Goal: Task Accomplishment & Management: Complete application form

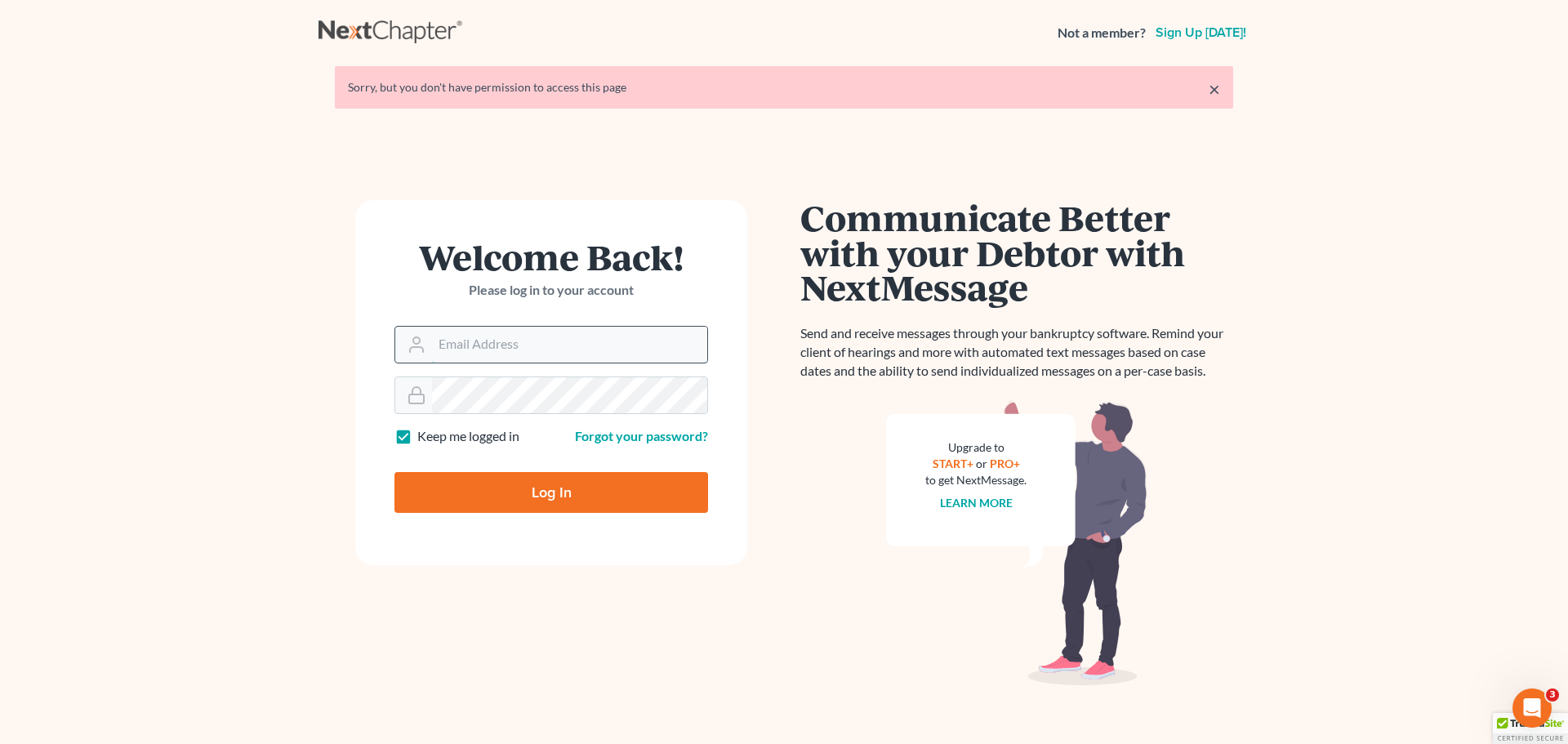
click at [590, 348] on input "Email Address" at bounding box center [569, 344] width 275 height 36
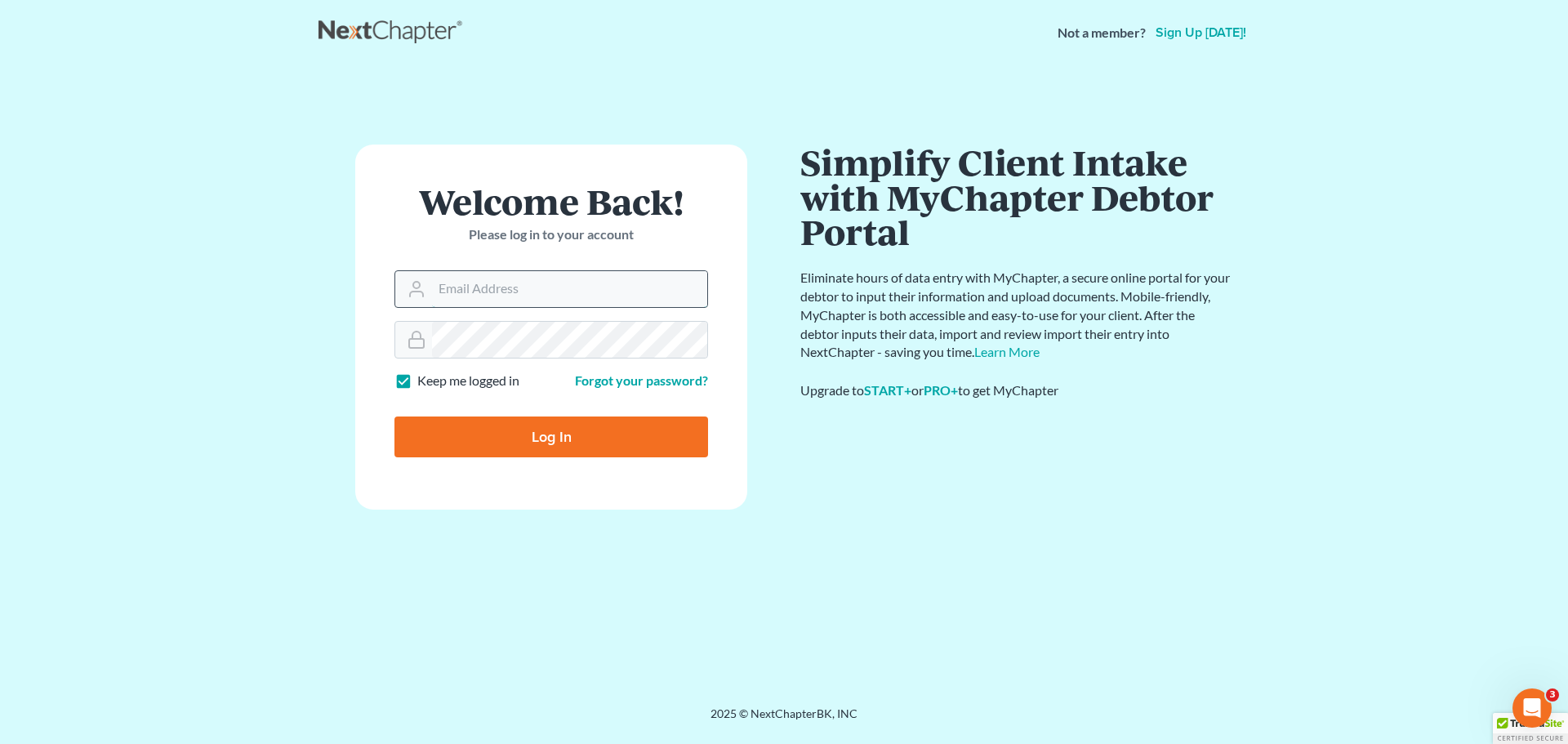
type input "[PERSON_NAME][EMAIL_ADDRESS][DOMAIN_NAME]"
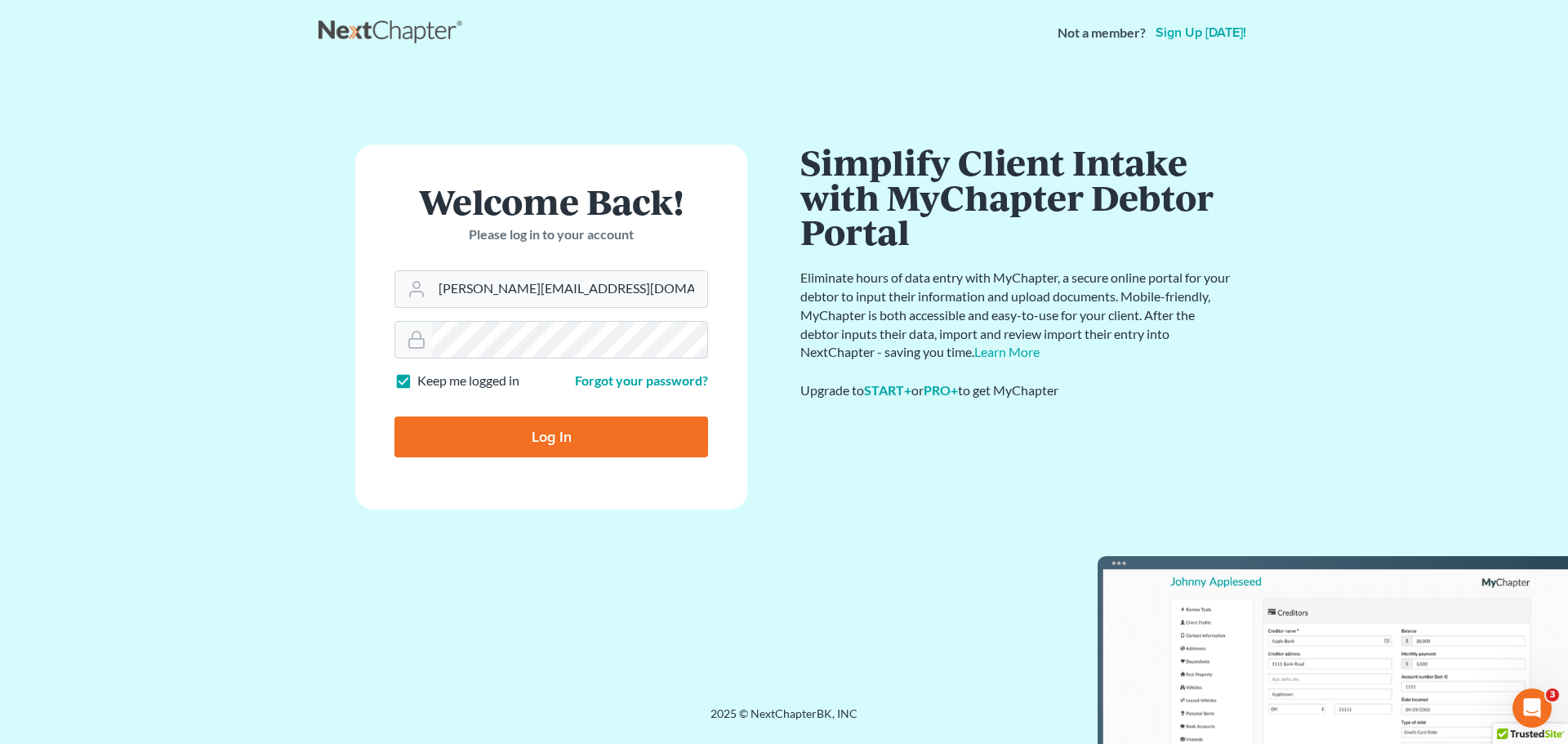
click at [557, 373] on div "Forgot your password?" at bounding box center [634, 381] width 165 height 19
click at [544, 361] on form "Welcome Back! Please log in to your account Email Address kristen@msbankrupt.co…" at bounding box center [551, 326] width 392 height 365
click at [395, 417] on input "Log In" at bounding box center [552, 437] width 314 height 40
type input "Thinking..."
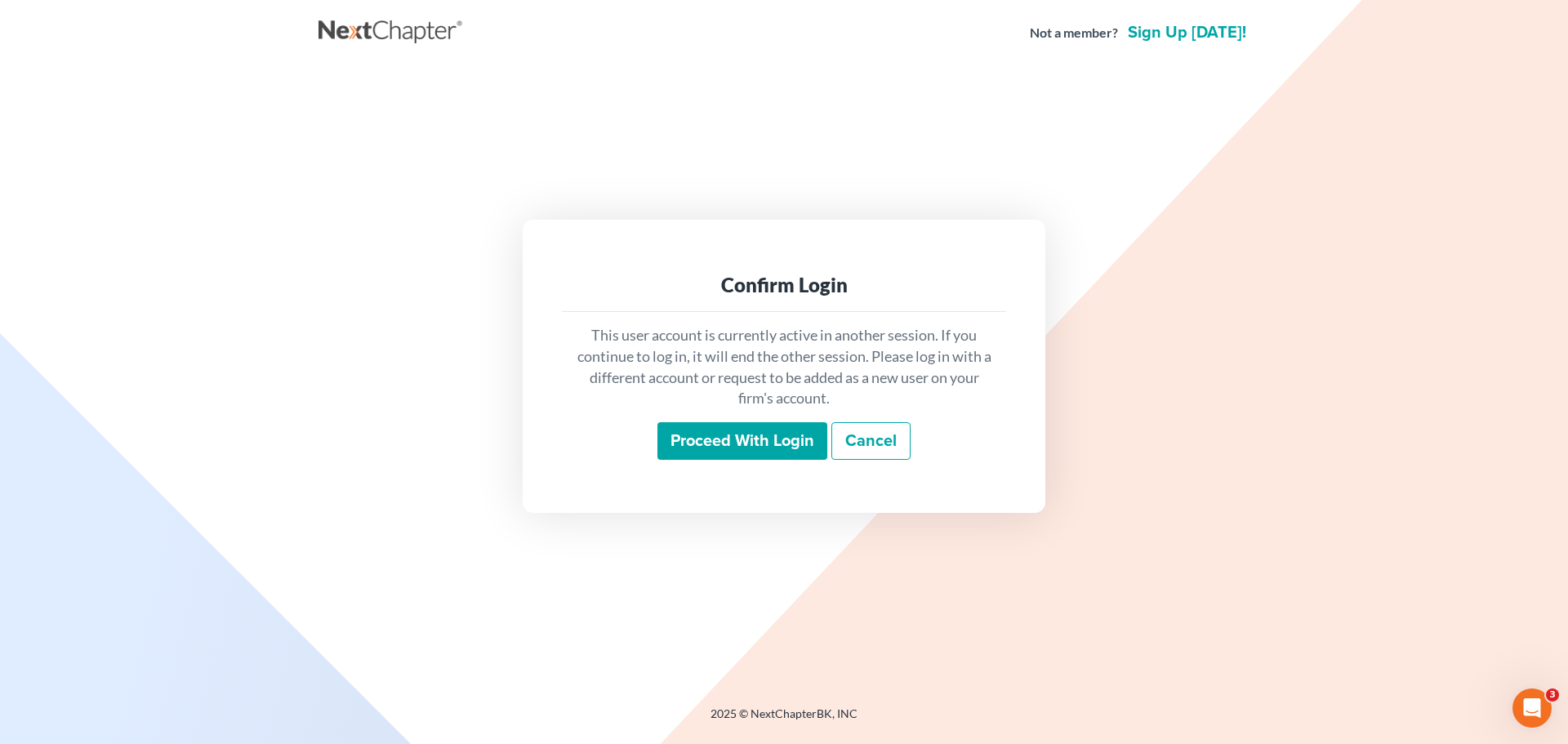
click at [762, 446] on input "Proceed with login" at bounding box center [741, 441] width 170 height 38
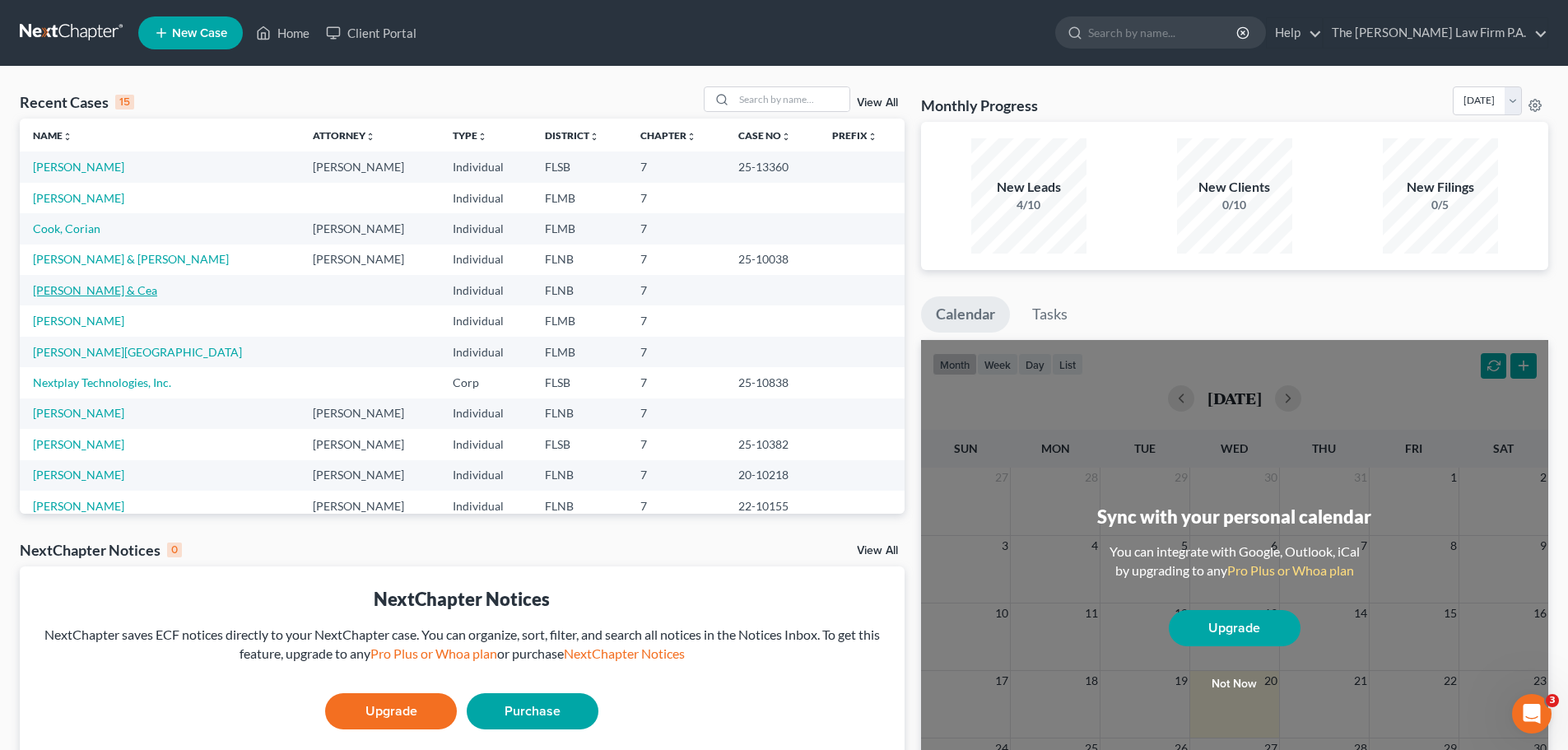
click at [113, 289] on link "[PERSON_NAME] & Cea" at bounding box center [95, 290] width 124 height 14
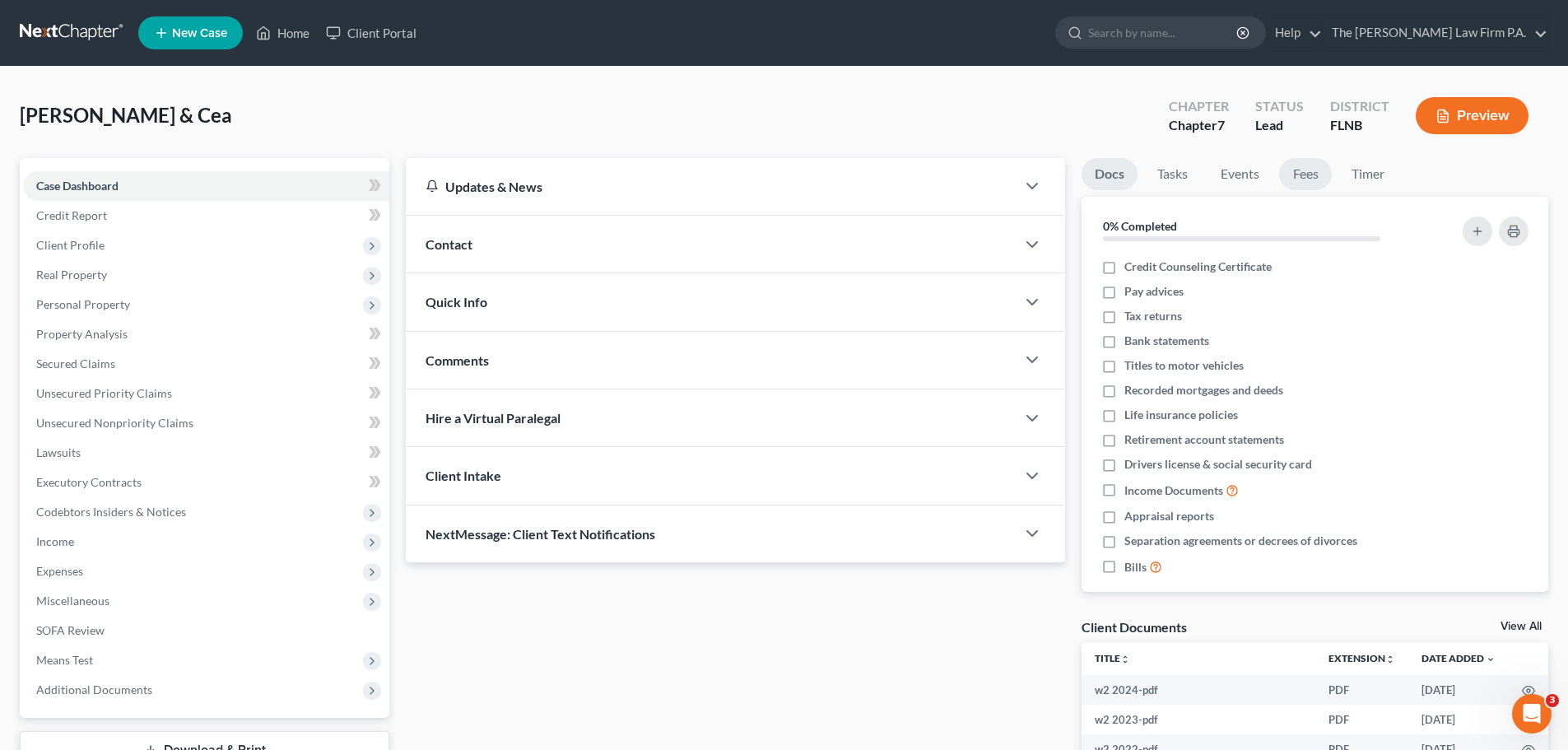
click at [1315, 180] on link "Fees" at bounding box center [1306, 174] width 53 height 32
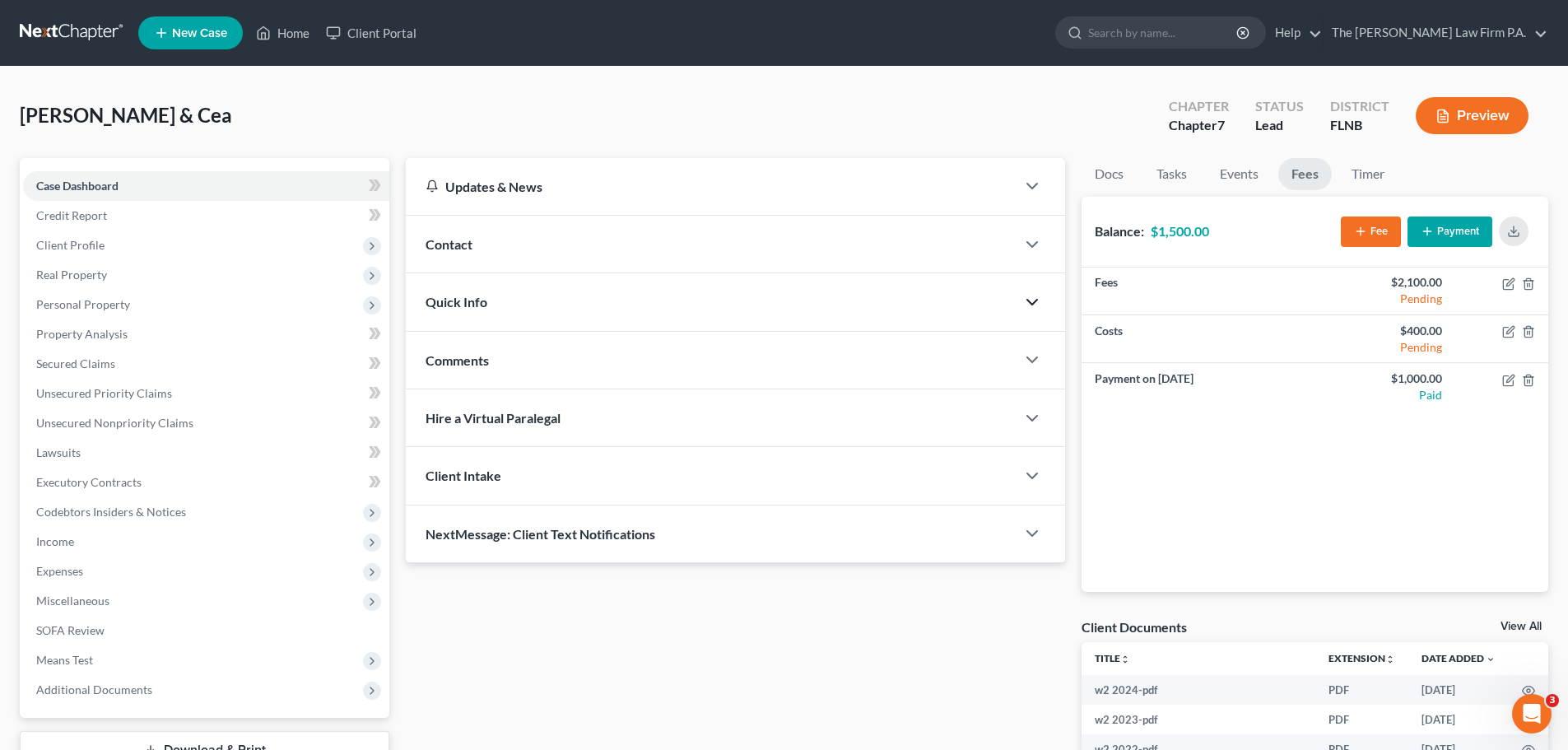
click at [1037, 304] on icon "button" at bounding box center [1032, 302] width 20 height 20
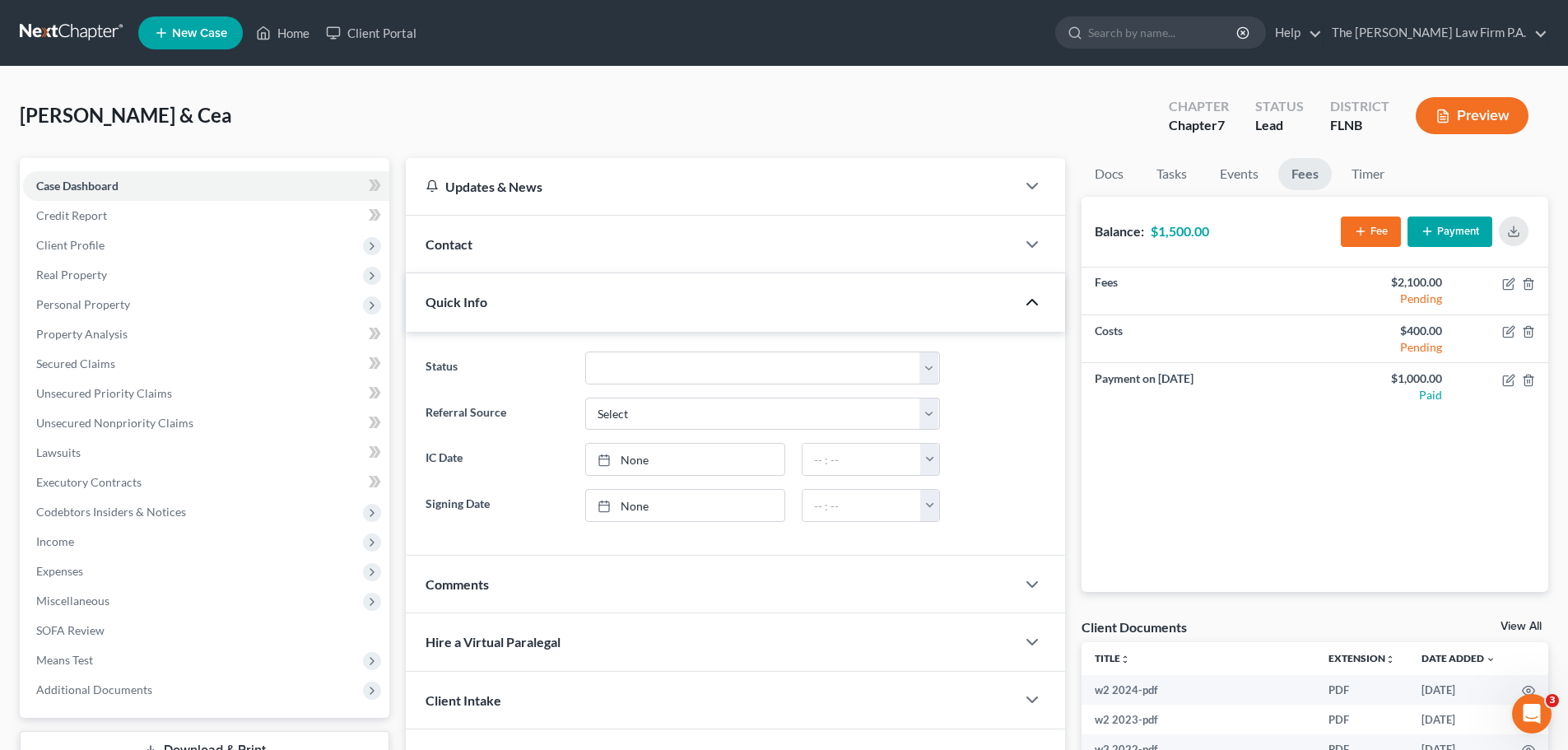
click at [1017, 249] on div at bounding box center [1041, 244] width 49 height 33
drag, startPoint x: 1021, startPoint y: 233, endPoint x: 1037, endPoint y: 243, distance: 18.9
click at [1037, 243] on div at bounding box center [1041, 244] width 49 height 33
click at [1037, 243] on polyline "button" at bounding box center [1032, 245] width 10 height 5
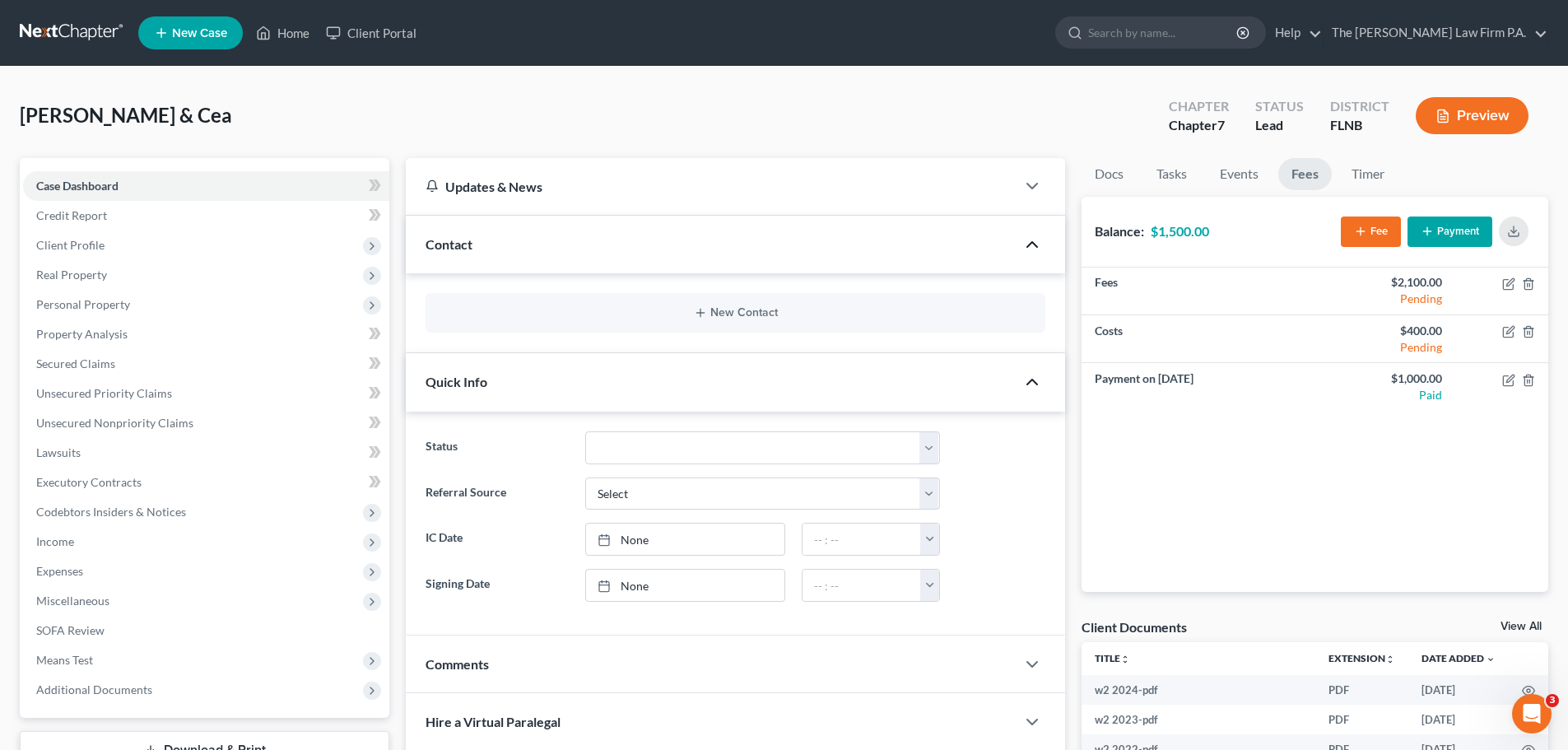
click at [785, 304] on div "New Contact" at bounding box center [736, 313] width 620 height 39
click at [722, 311] on button "New Contact" at bounding box center [736, 312] width 594 height 13
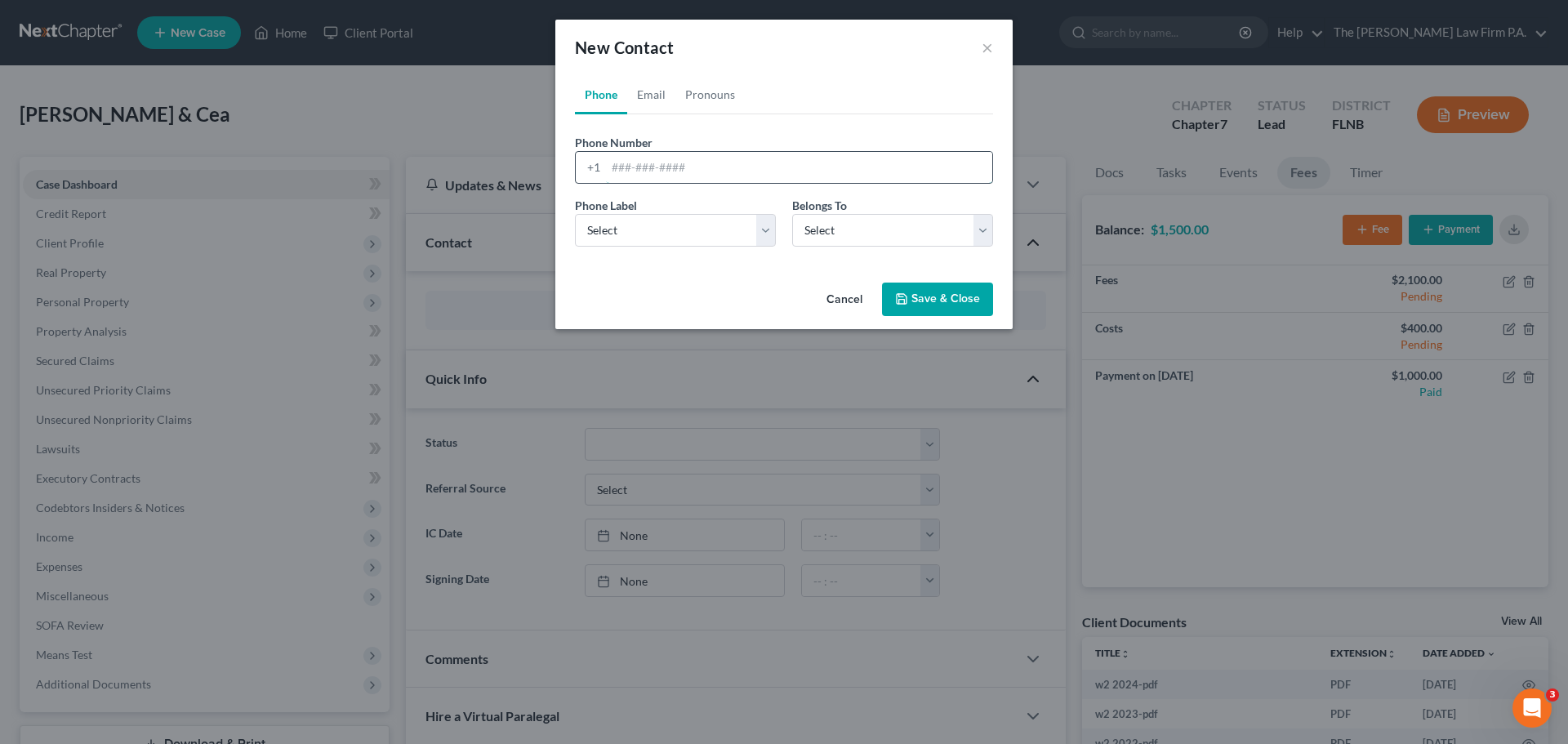
click at [680, 163] on input "tel" at bounding box center [799, 167] width 386 height 31
type input "3524512852"
click at [703, 231] on select "Select Mobile Home Work Other" at bounding box center [676, 230] width 201 height 33
select select "0"
click at [575, 214] on select "Select Mobile Home Work Other" at bounding box center [676, 230] width 201 height 33
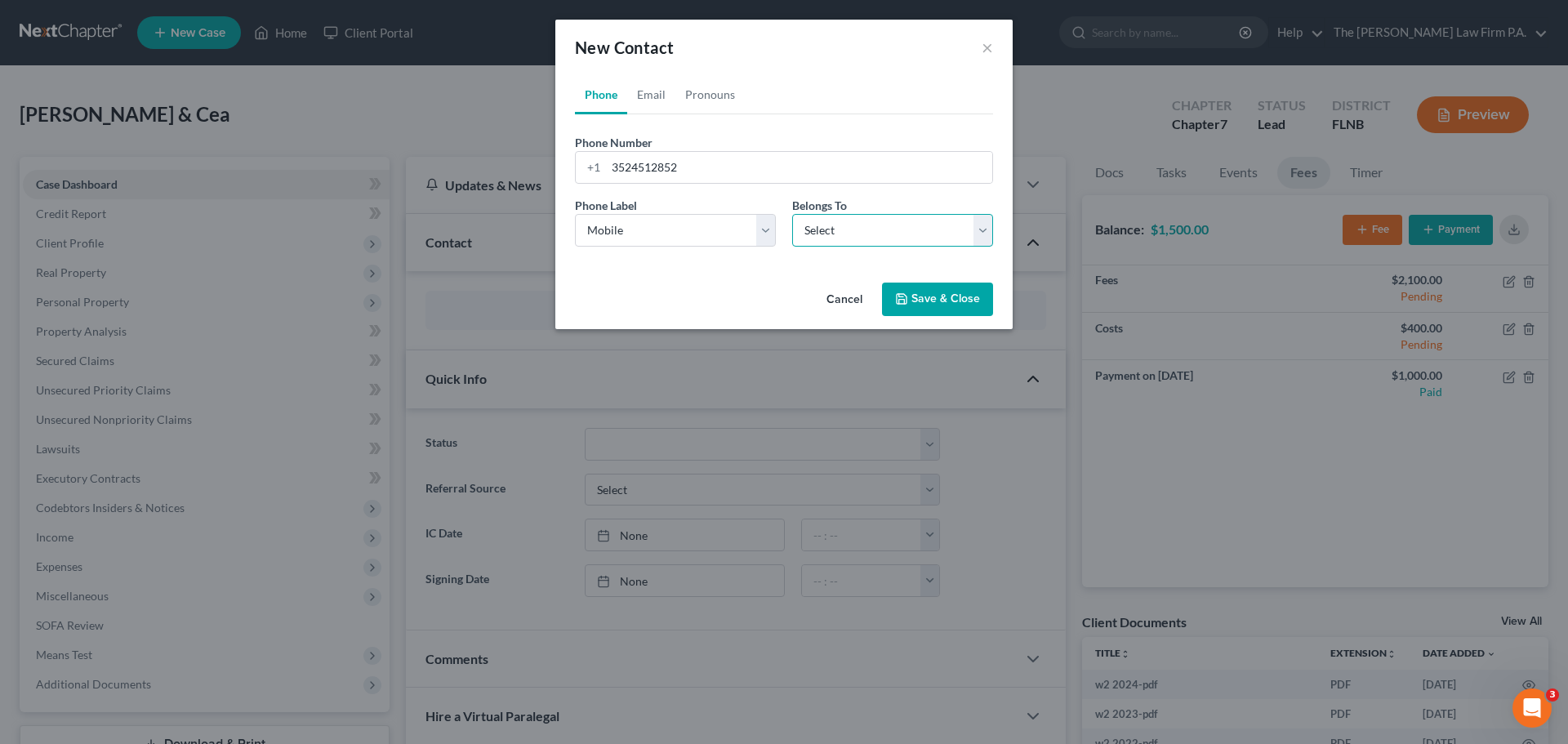
click at [832, 230] on select "Select Client Spouse Other" at bounding box center [892, 230] width 201 height 33
select select "0"
click at [792, 214] on select "Select Client Spouse Other" at bounding box center [892, 230] width 201 height 33
select select "0"
click at [635, 96] on link "Email" at bounding box center [651, 94] width 48 height 39
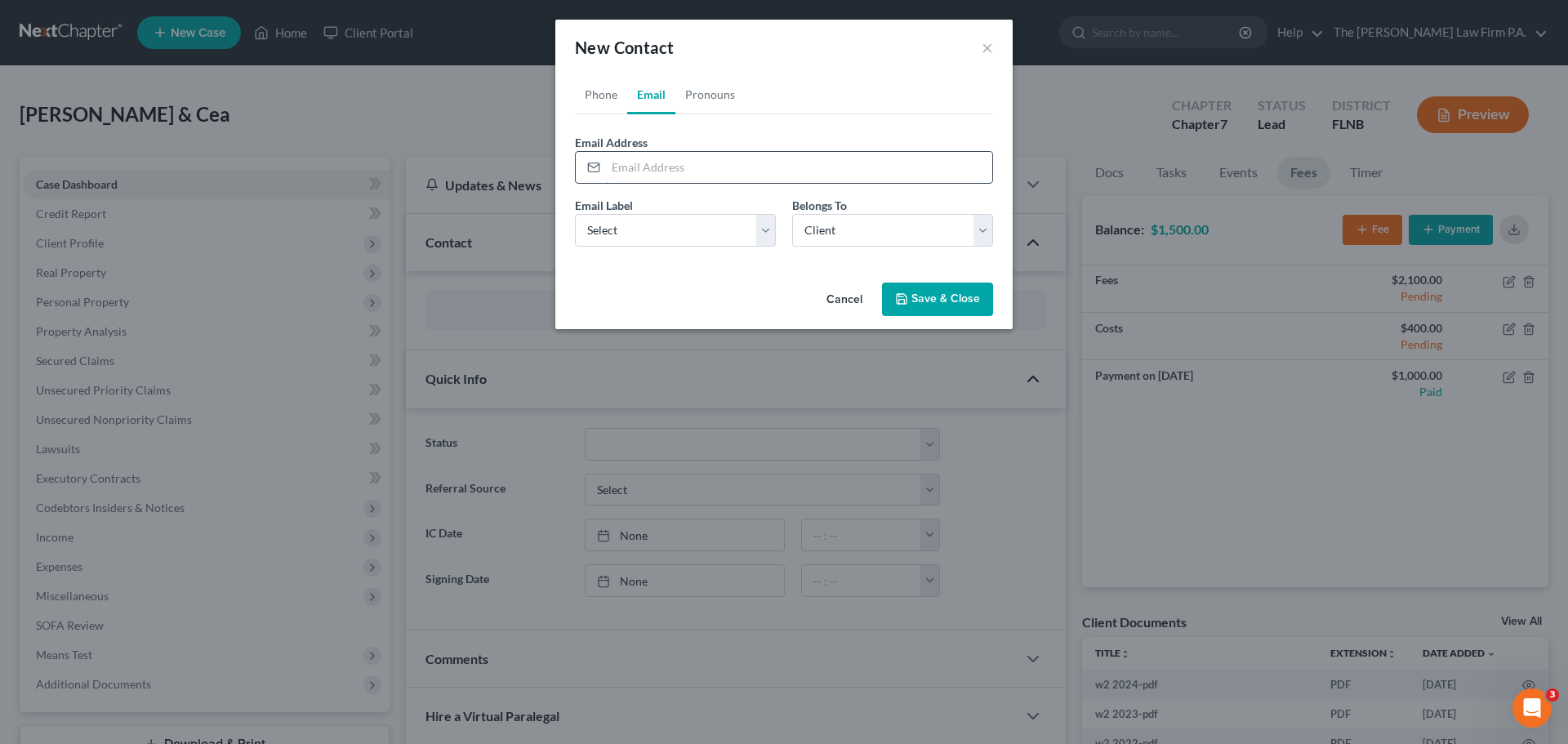
click at [688, 163] on input "email" at bounding box center [799, 167] width 386 height 31
type input "markdeanrealtor@yahoo.com"
drag, startPoint x: 622, startPoint y: 219, endPoint x: 613, endPoint y: 241, distance: 23.8
click at [620, 224] on select "Select Home Work Other" at bounding box center [676, 230] width 201 height 33
select select "0"
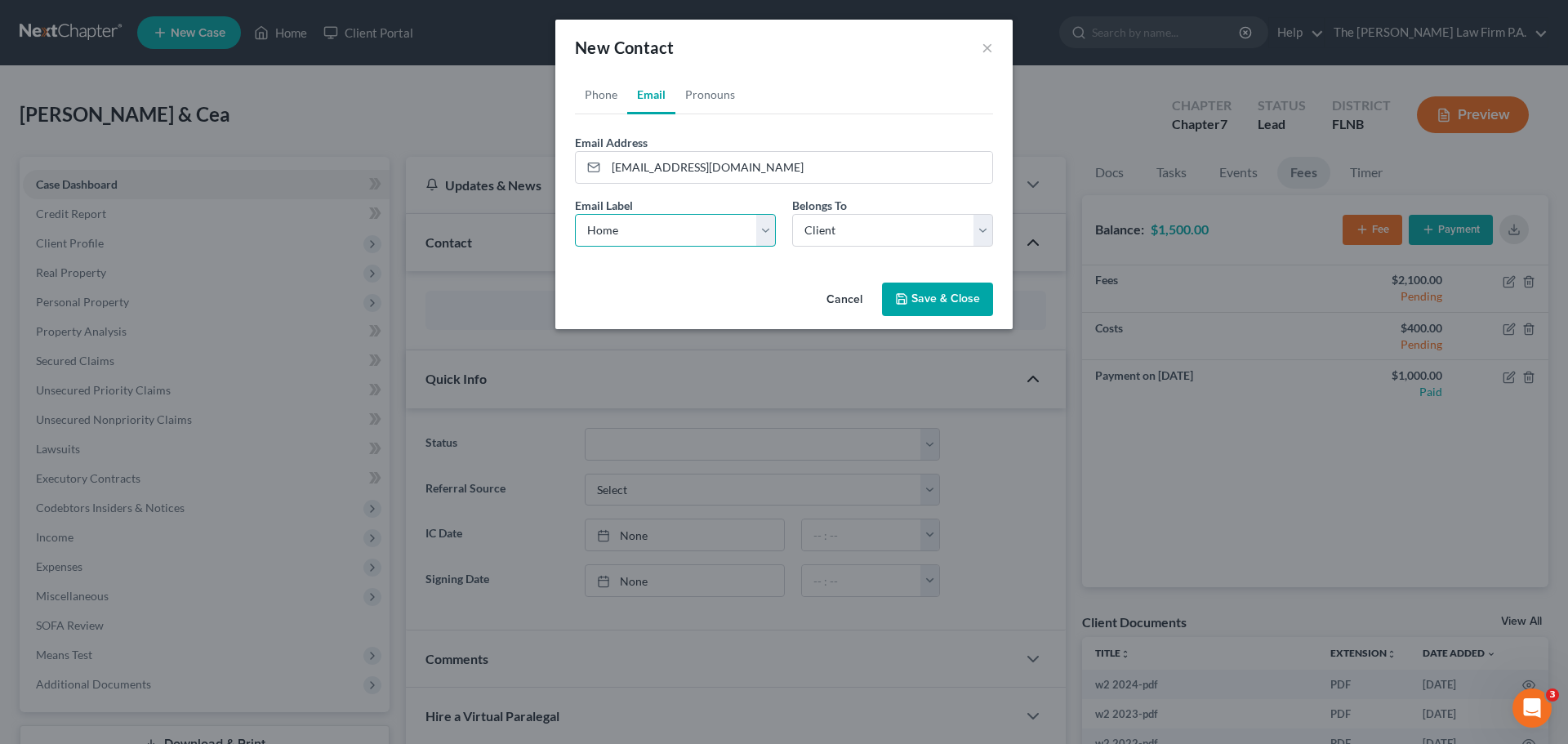
click at [575, 214] on select "Select Home Work Other" at bounding box center [676, 230] width 201 height 33
click at [854, 246] on div "Email Label Select Home Work Other Belongs To * Select Client Spouse Other" at bounding box center [784, 228] width 434 height 63
click at [792, 214] on select "Select Client Spouse Other" at bounding box center [892, 230] width 201 height 33
click at [963, 303] on button "Save & Close" at bounding box center [938, 299] width 111 height 35
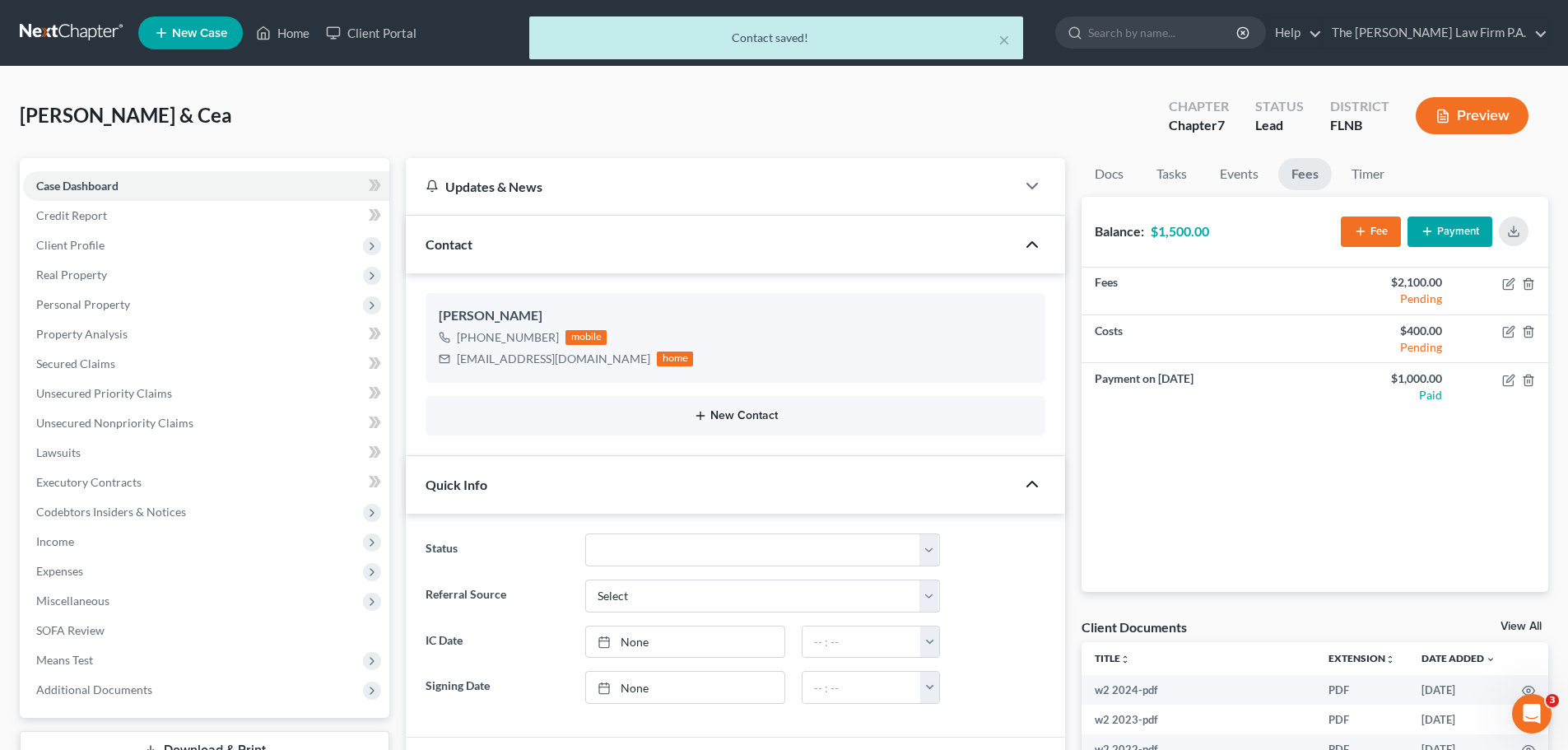
click at [754, 418] on button "New Contact" at bounding box center [736, 415] width 594 height 13
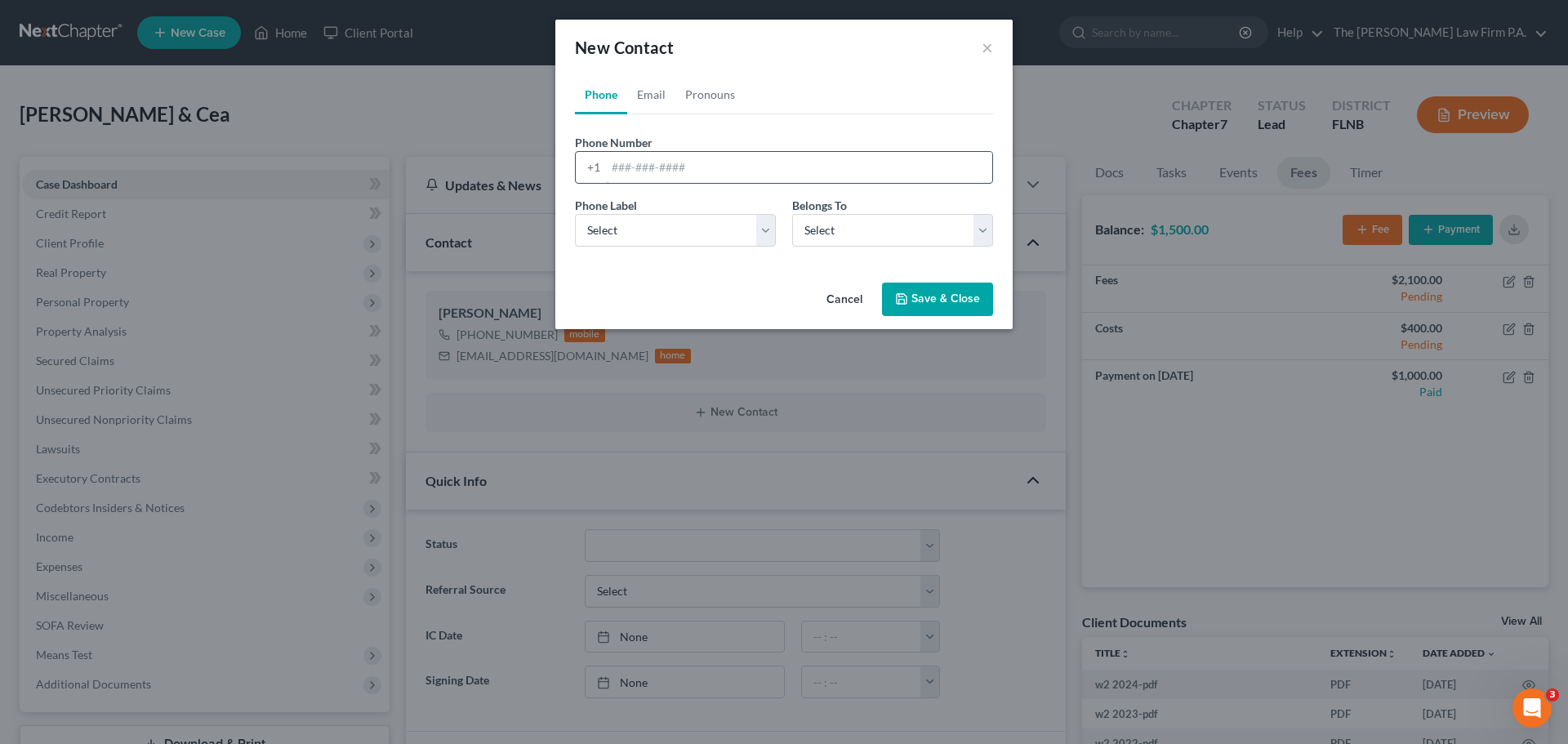
click at [655, 172] on input "tel" at bounding box center [799, 167] width 386 height 31
type input "350"
drag, startPoint x: 630, startPoint y: 161, endPoint x: 531, endPoint y: 152, distance: 99.4
click at [531, 152] on div "New Contact × Phone Email Pronouns Phone Number * +1 350 Ext. Phone Label * Sel…" at bounding box center [784, 372] width 1568 height 744
click at [655, 93] on link "Email" at bounding box center [651, 94] width 48 height 39
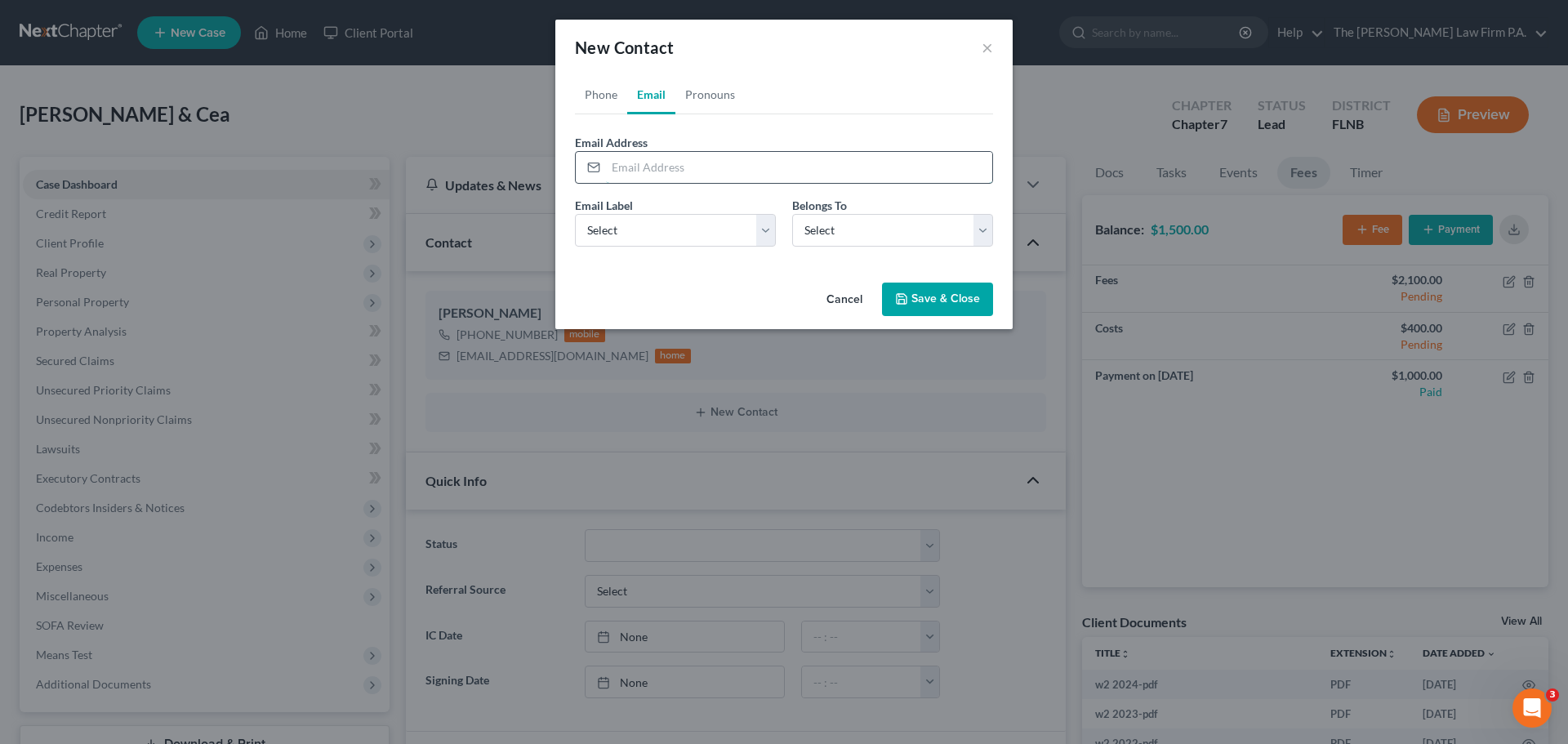
click at [671, 167] on input "email" at bounding box center [799, 167] width 386 height 31
type input "grgemini04@hotmail.com"
drag, startPoint x: 638, startPoint y: 225, endPoint x: 638, endPoint y: 245, distance: 20.0
click at [637, 228] on select "Select Home Work Other" at bounding box center [676, 230] width 201 height 33
select select "0"
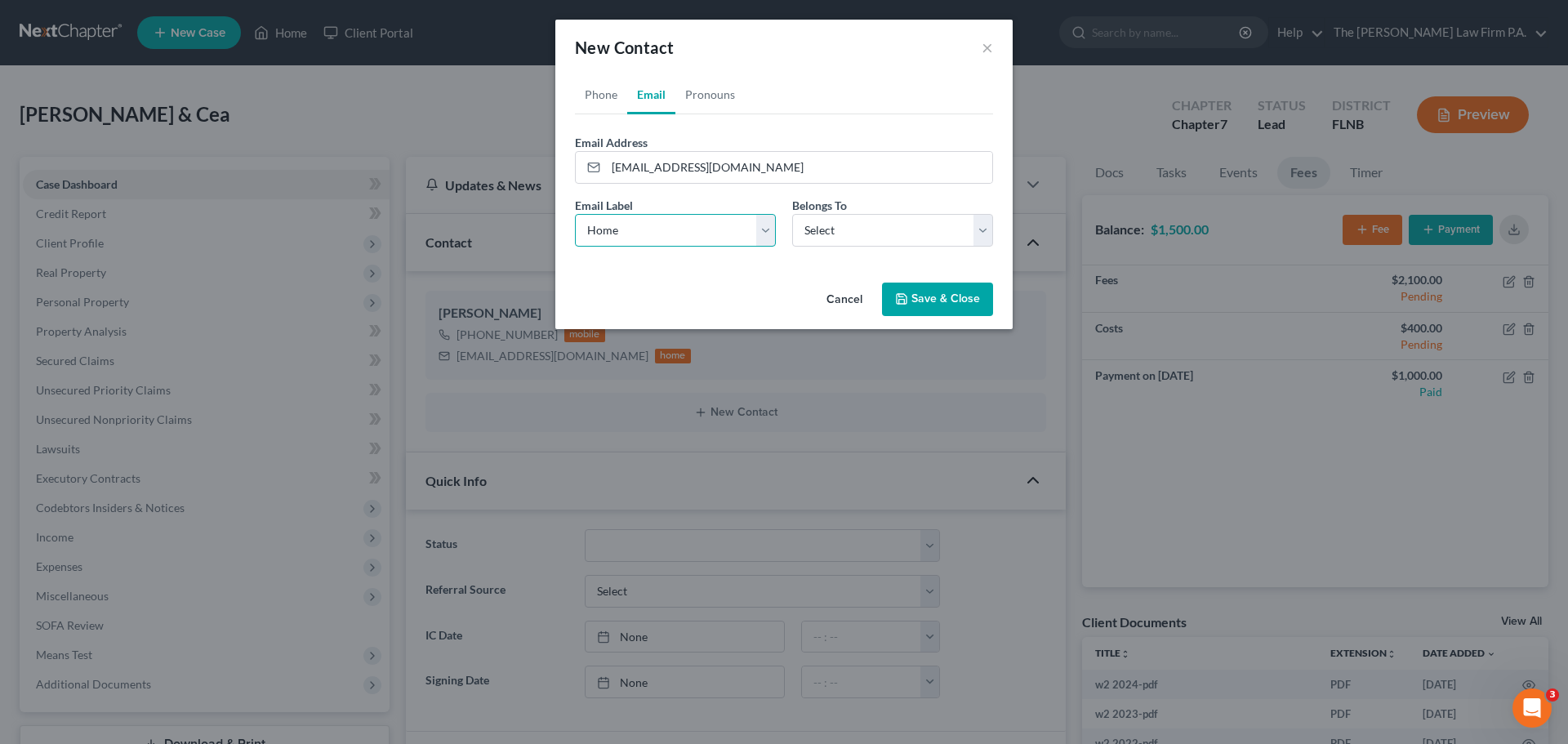
click at [575, 214] on select "Select Home Work Other" at bounding box center [676, 230] width 201 height 33
drag, startPoint x: 851, startPoint y: 234, endPoint x: 852, endPoint y: 245, distance: 11.0
click at [851, 240] on select "Select Client Spouse Other" at bounding box center [892, 230] width 201 height 33
click at [792, 214] on select "Select Client Spouse Other" at bounding box center [892, 230] width 201 height 33
click at [941, 239] on select "Select Client Spouse Other" at bounding box center [892, 230] width 201 height 33
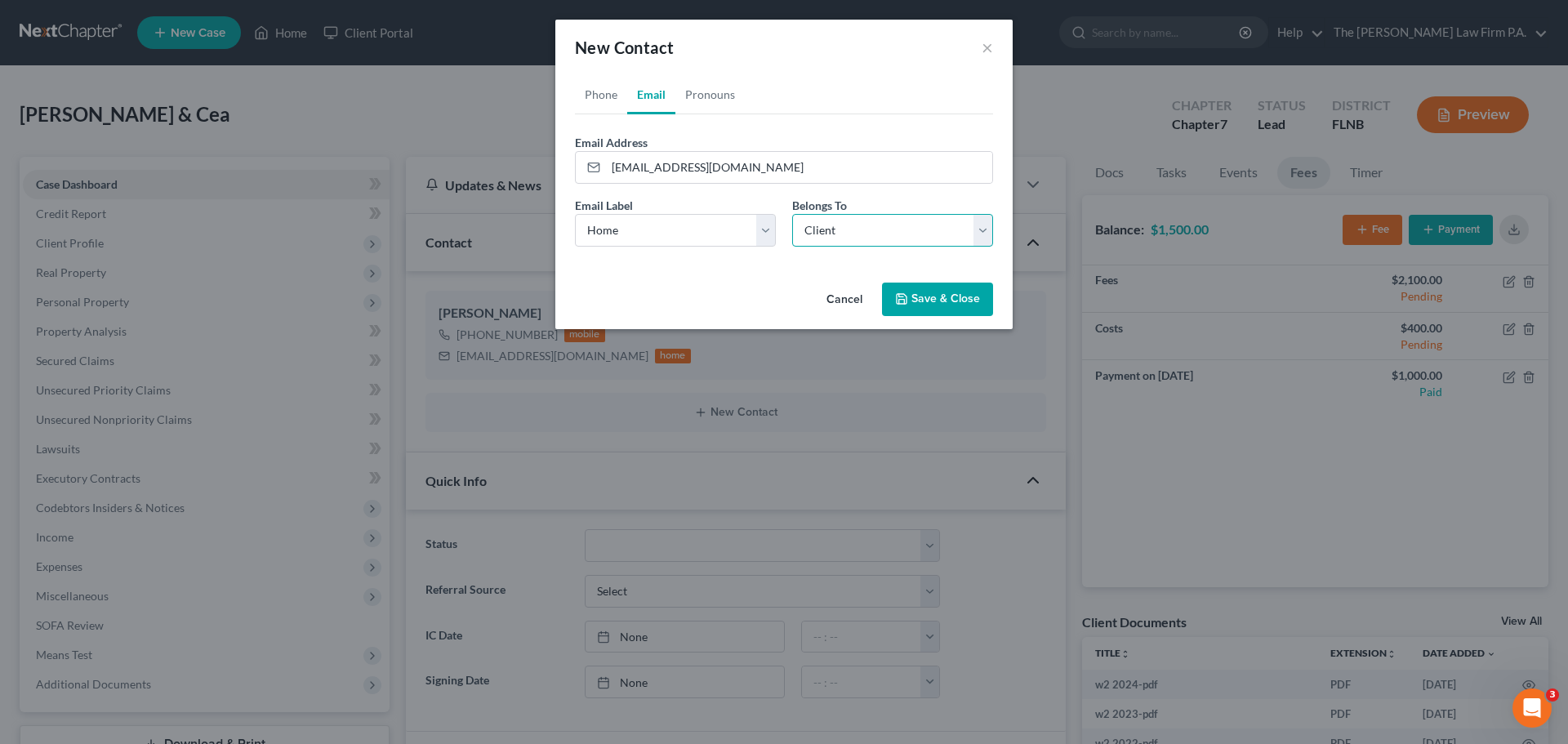
select select "1"
click at [792, 214] on select "Select Client Spouse Other" at bounding box center [892, 230] width 201 height 33
click at [973, 301] on button "Save & Close" at bounding box center [938, 299] width 111 height 35
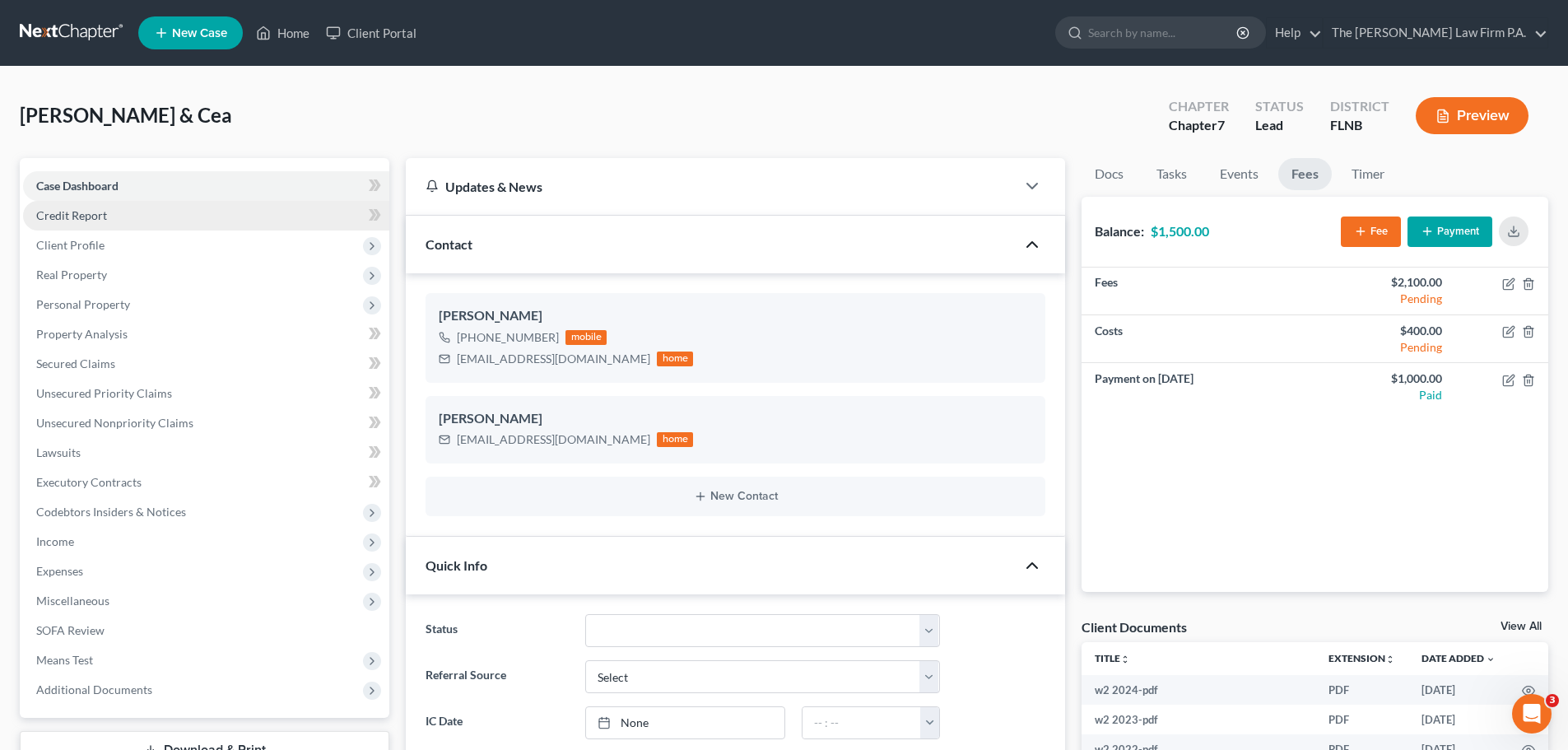
click at [128, 212] on link "Credit Report" at bounding box center [206, 215] width 366 height 30
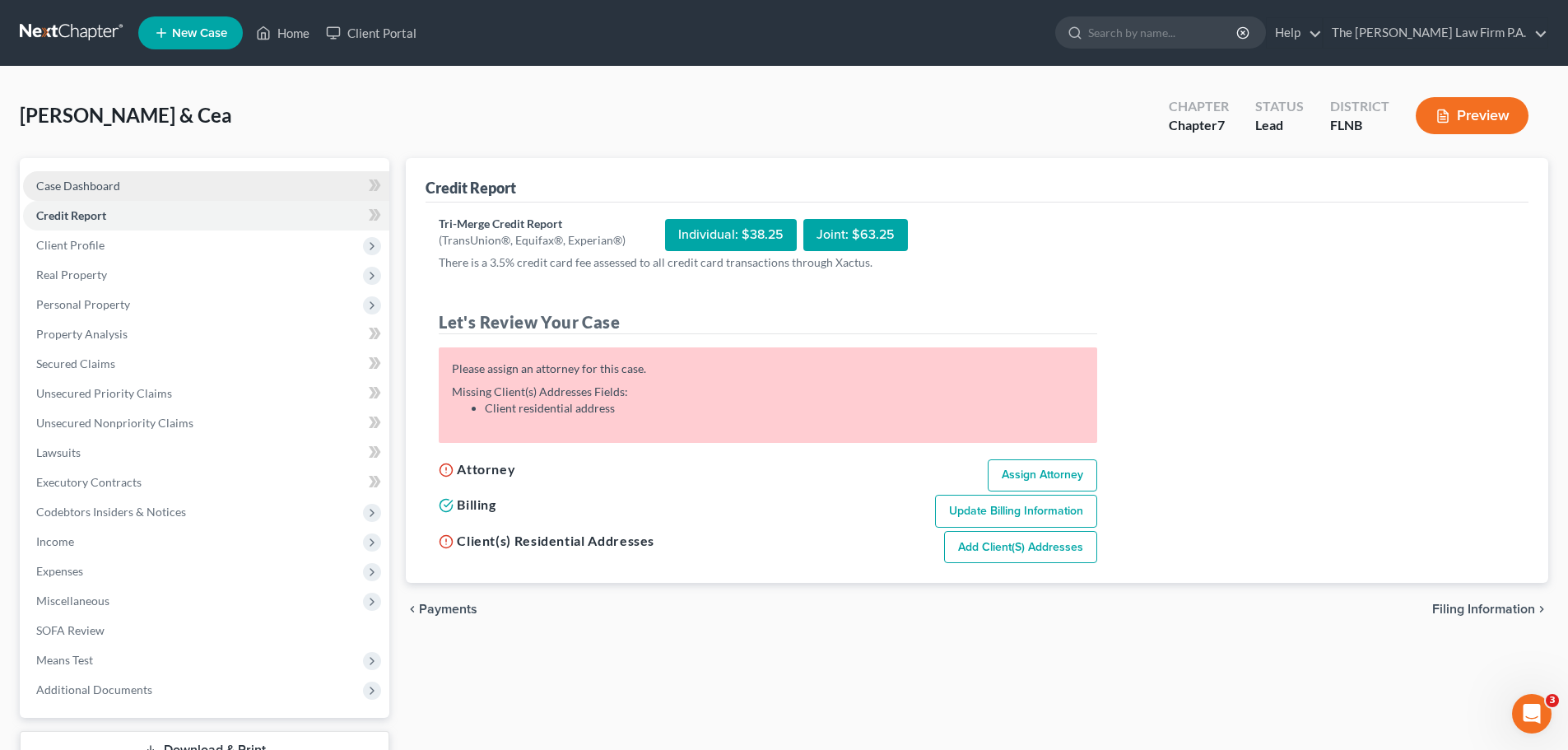
click at [127, 181] on link "Case Dashboard" at bounding box center [206, 185] width 366 height 30
select select "10"
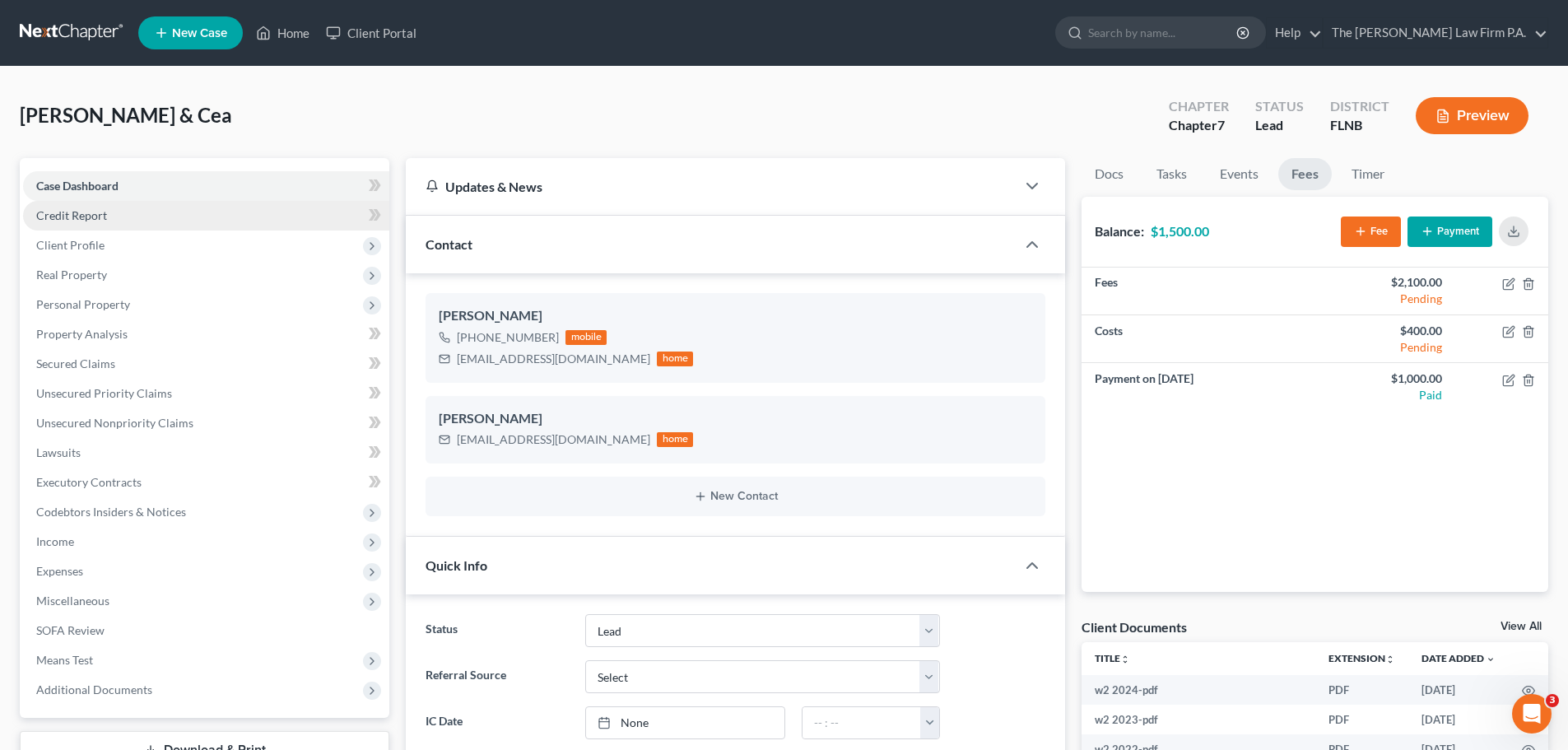
click at [169, 212] on link "Credit Report" at bounding box center [206, 215] width 366 height 30
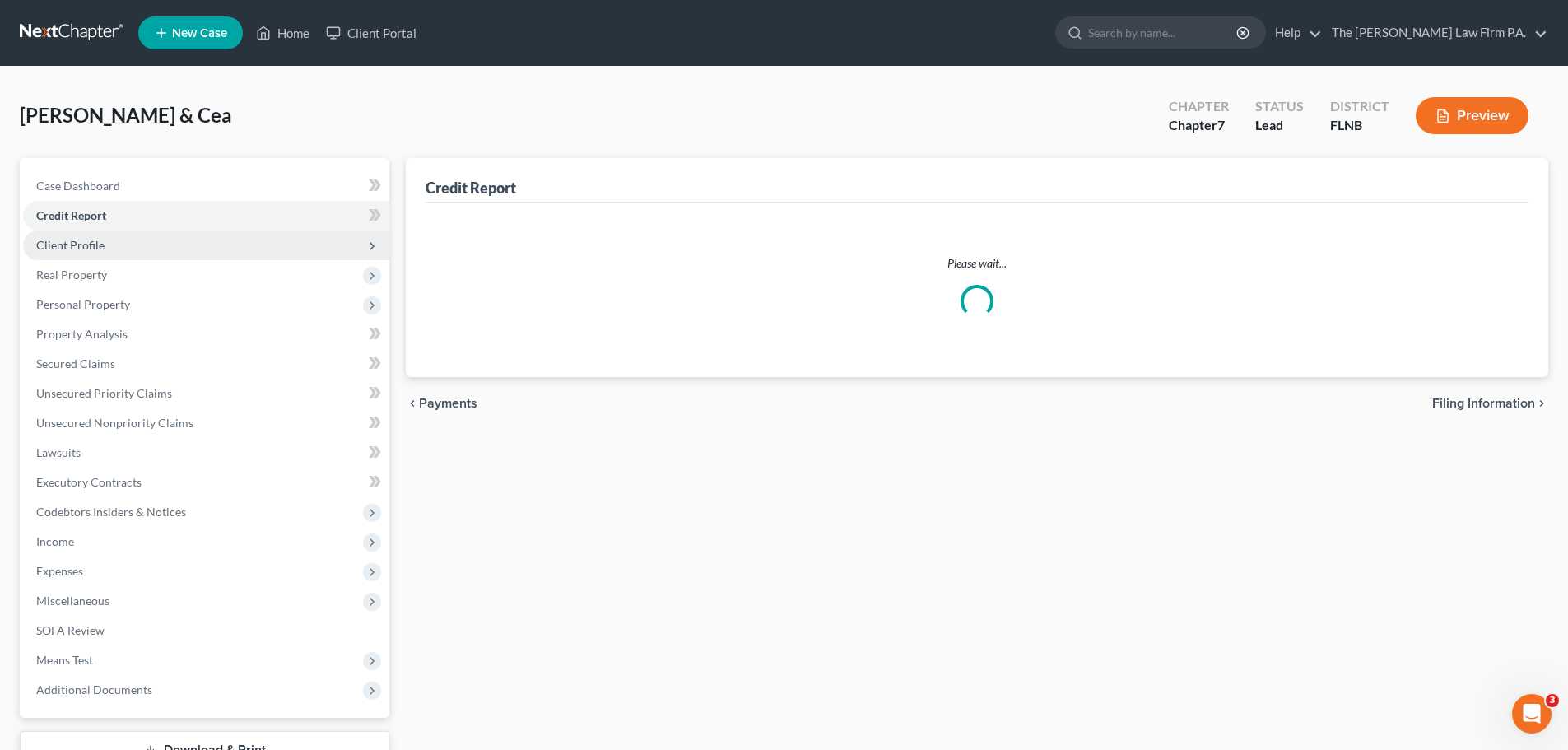
click at [156, 238] on span "Client Profile" at bounding box center [206, 245] width 366 height 30
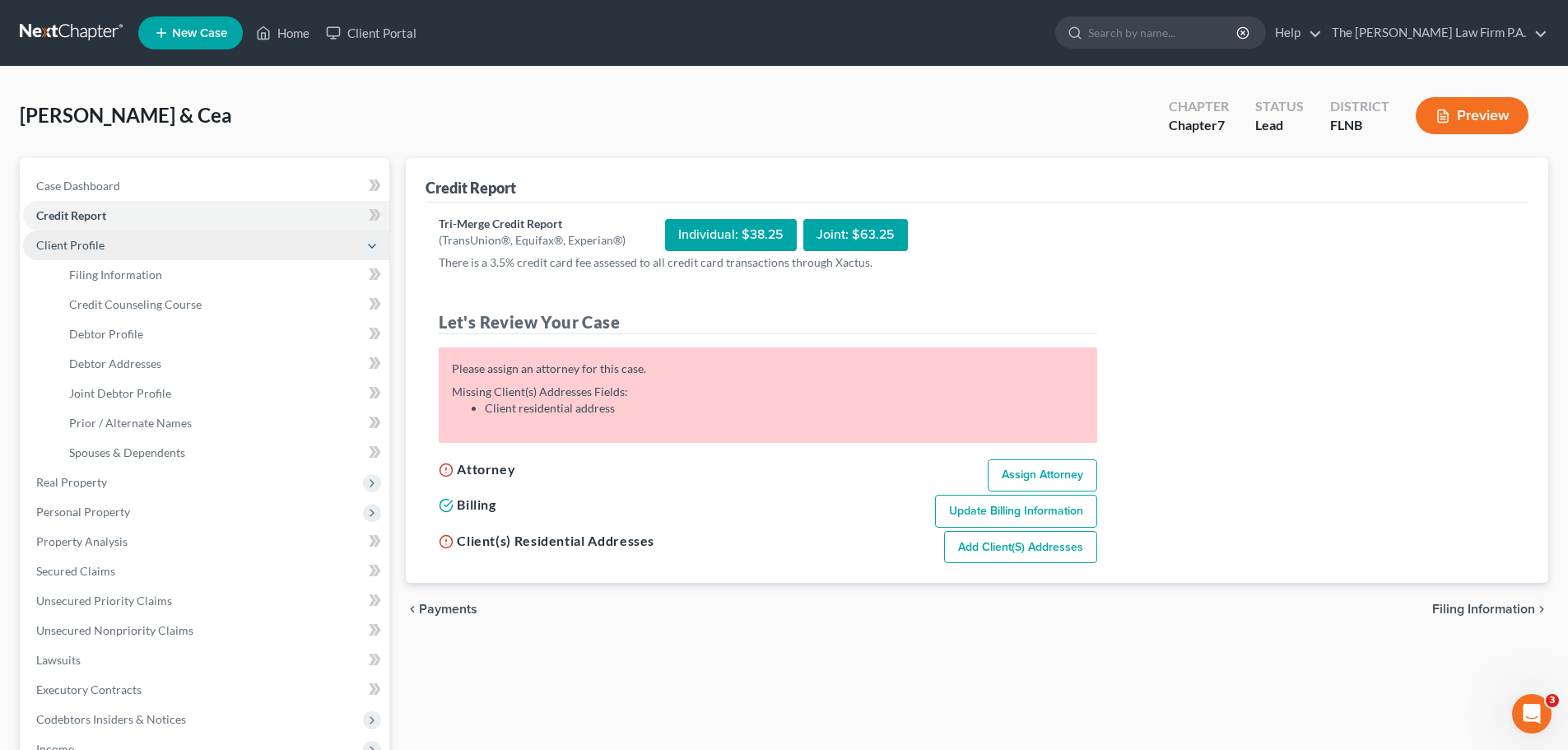
click at [116, 250] on span "Client Profile" at bounding box center [206, 245] width 366 height 30
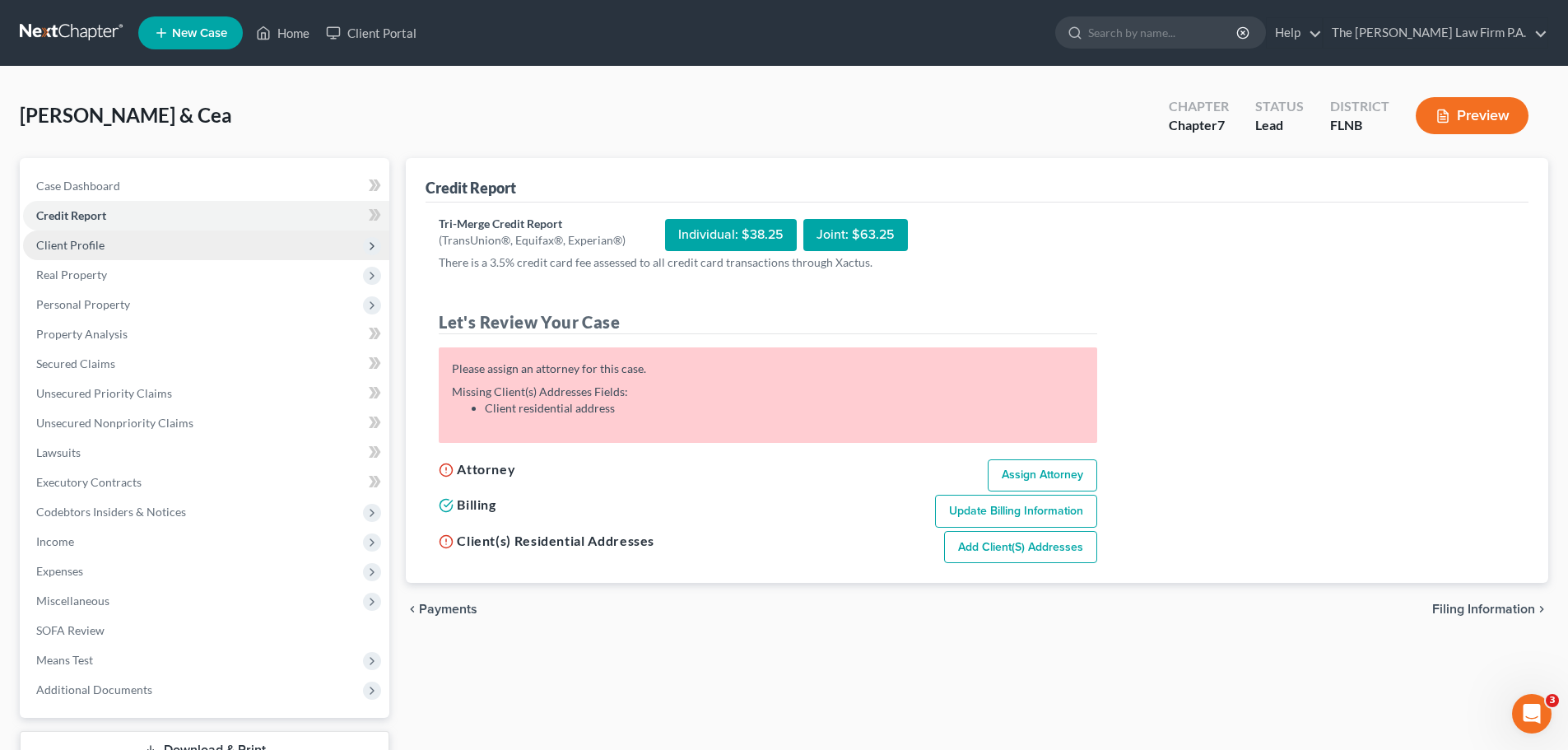
click at [145, 241] on span "Client Profile" at bounding box center [206, 245] width 366 height 30
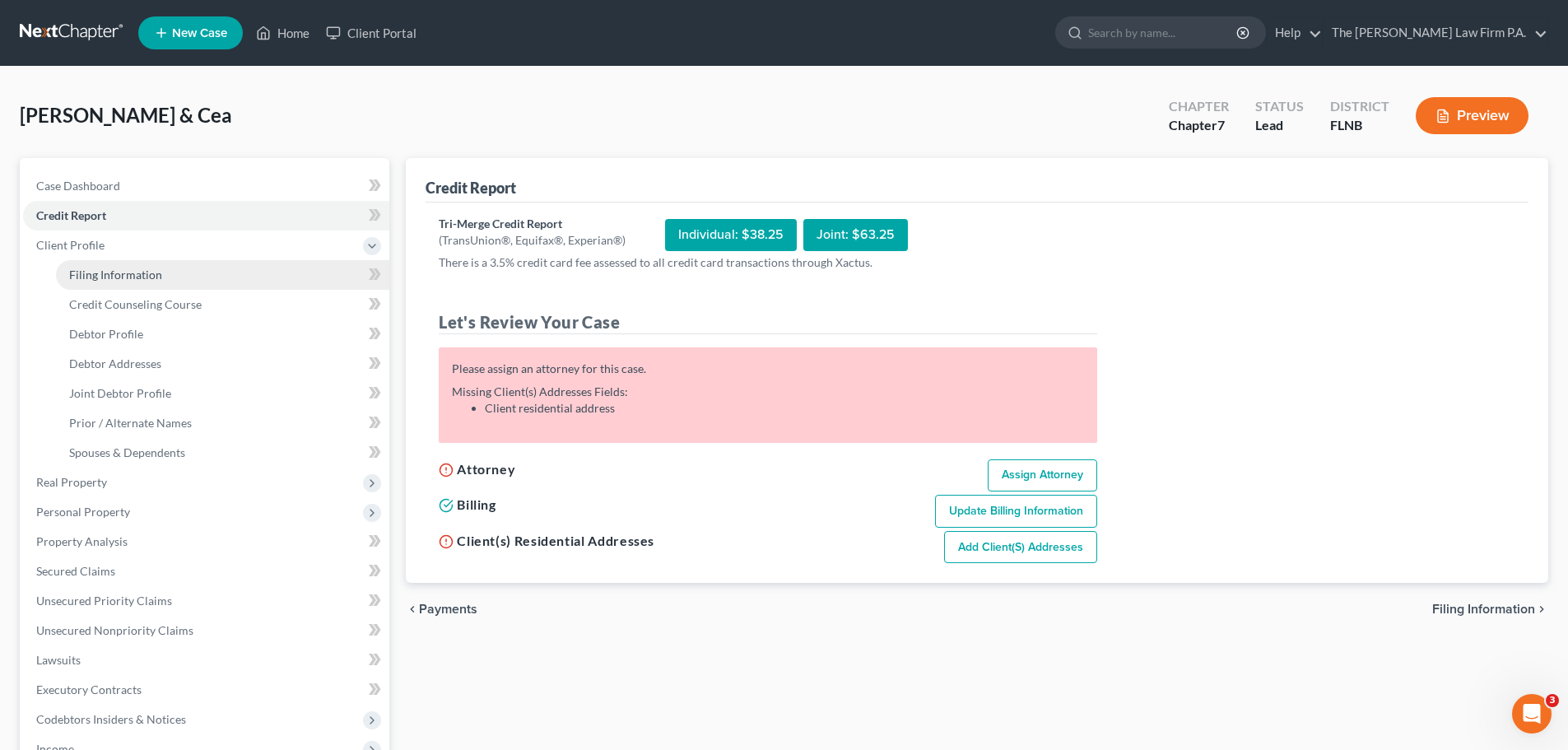
click at [144, 272] on span "Filing Information" at bounding box center [115, 275] width 93 height 14
select select "1"
select select "0"
select select "16"
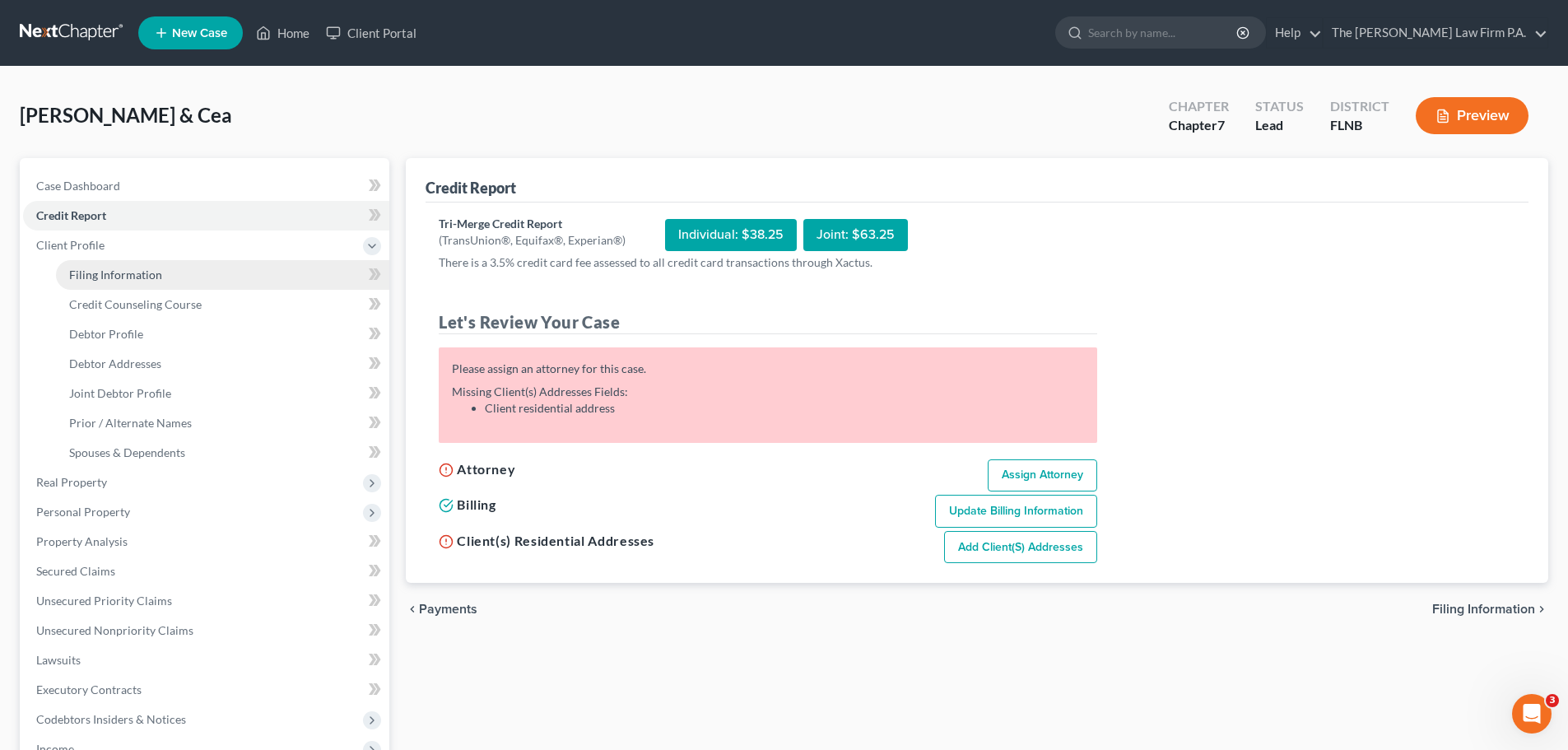
select select "9"
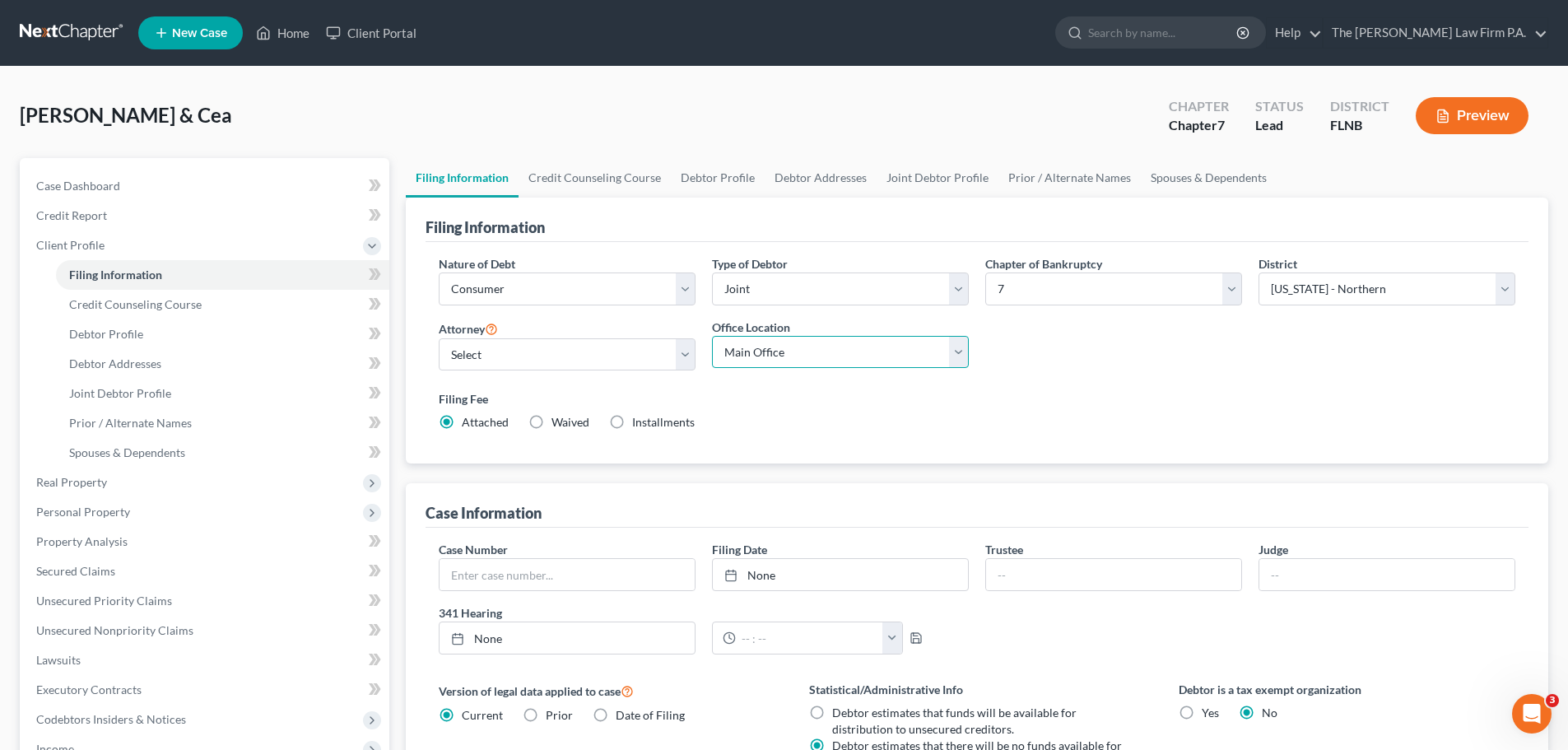
click at [776, 355] on select "Main Office Plantation" at bounding box center [841, 352] width 257 height 33
click at [713, 336] on select "Main Office Plantation" at bounding box center [841, 352] width 257 height 33
click at [595, 344] on select "Select Zachary Malnik - FLNB Zachary Malnik - FLMB Zachary Malnik - FLSB Sonya …" at bounding box center [567, 355] width 257 height 33
select select "0"
click at [439, 338] on select "Select Zachary Malnik - FLNB Zachary Malnik - FLMB Zachary Malnik - FLSB Sonya …" at bounding box center [567, 355] width 257 height 33
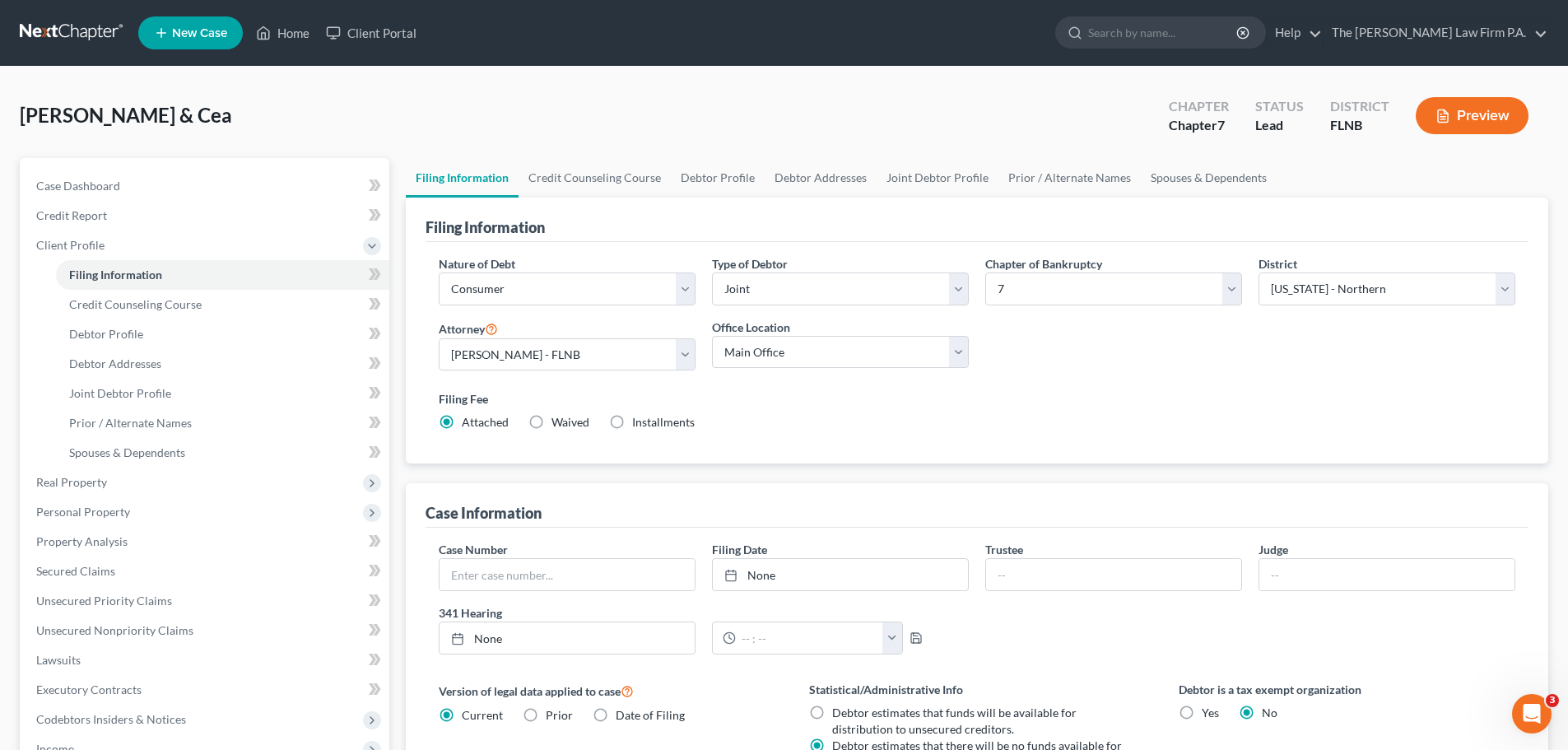
click at [867, 446] on div "Nature of Debt Select Business Consumer Other Nature of Business Select Clearin…" at bounding box center [977, 353] width 1103 height 222
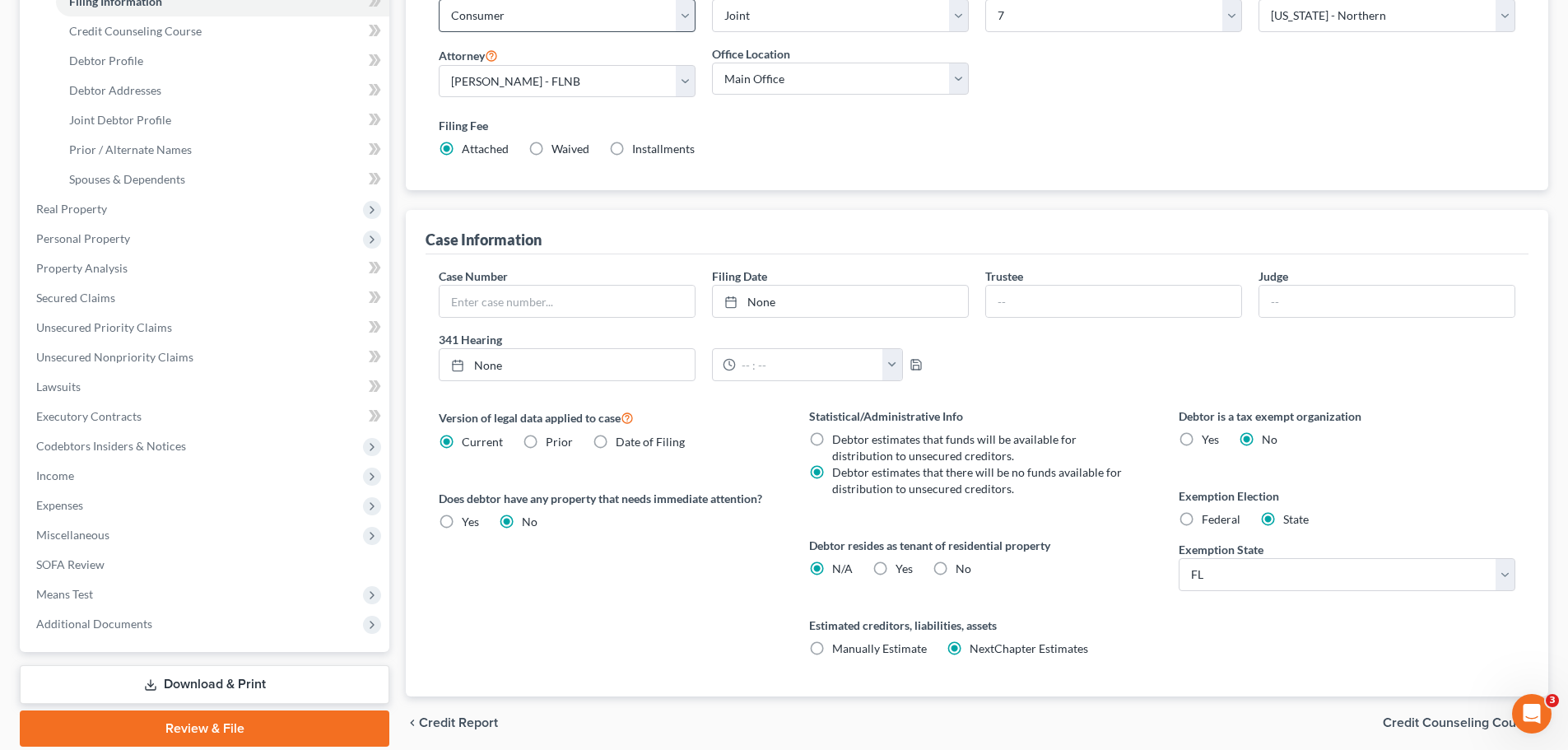
scroll to position [88, 0]
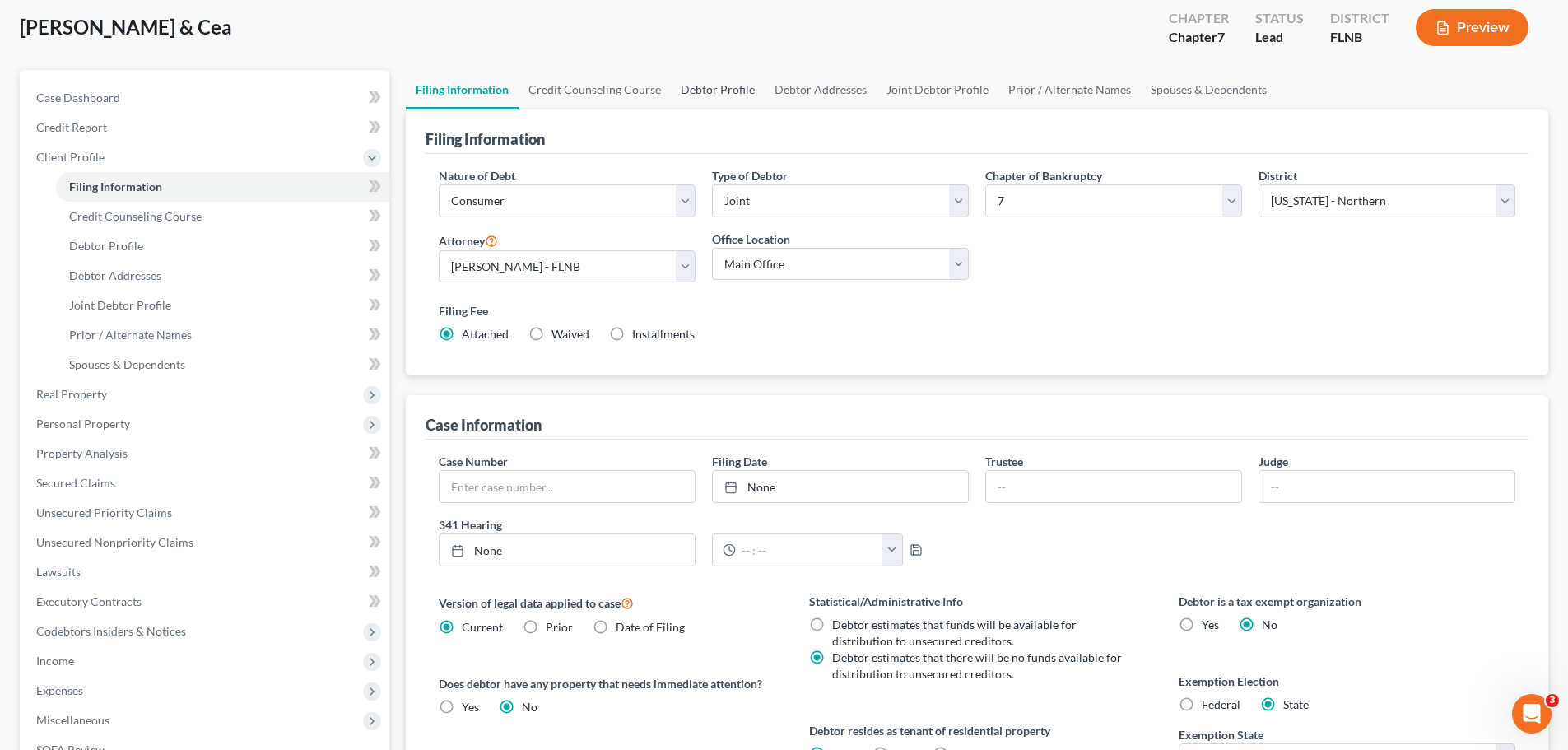
click at [704, 85] on link "Debtor Profile" at bounding box center [718, 89] width 94 height 39
select select "1"
select select "0"
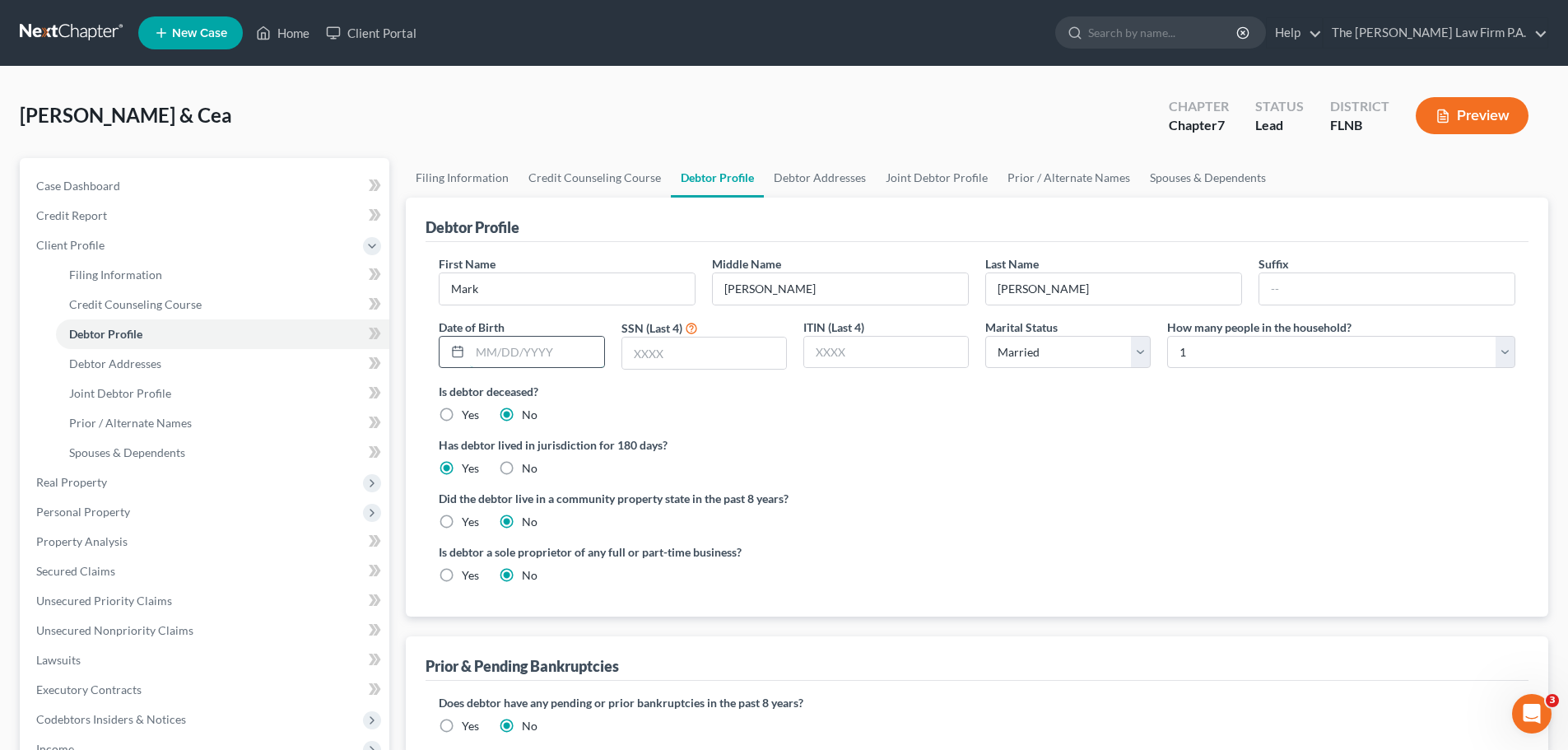
click at [520, 360] on input "text" at bounding box center [537, 352] width 134 height 31
click at [636, 348] on input "text" at bounding box center [704, 353] width 164 height 31
drag, startPoint x: 572, startPoint y: 350, endPoint x: 480, endPoint y: 349, distance: 92.0
click at [490, 349] on input "01261978" at bounding box center [537, 352] width 134 height 31
click at [412, 349] on div "Debtor Profile First Name Mark Middle Name Alan Last Name Dean Suffix Date of B…" at bounding box center [977, 406] width 1143 height 419
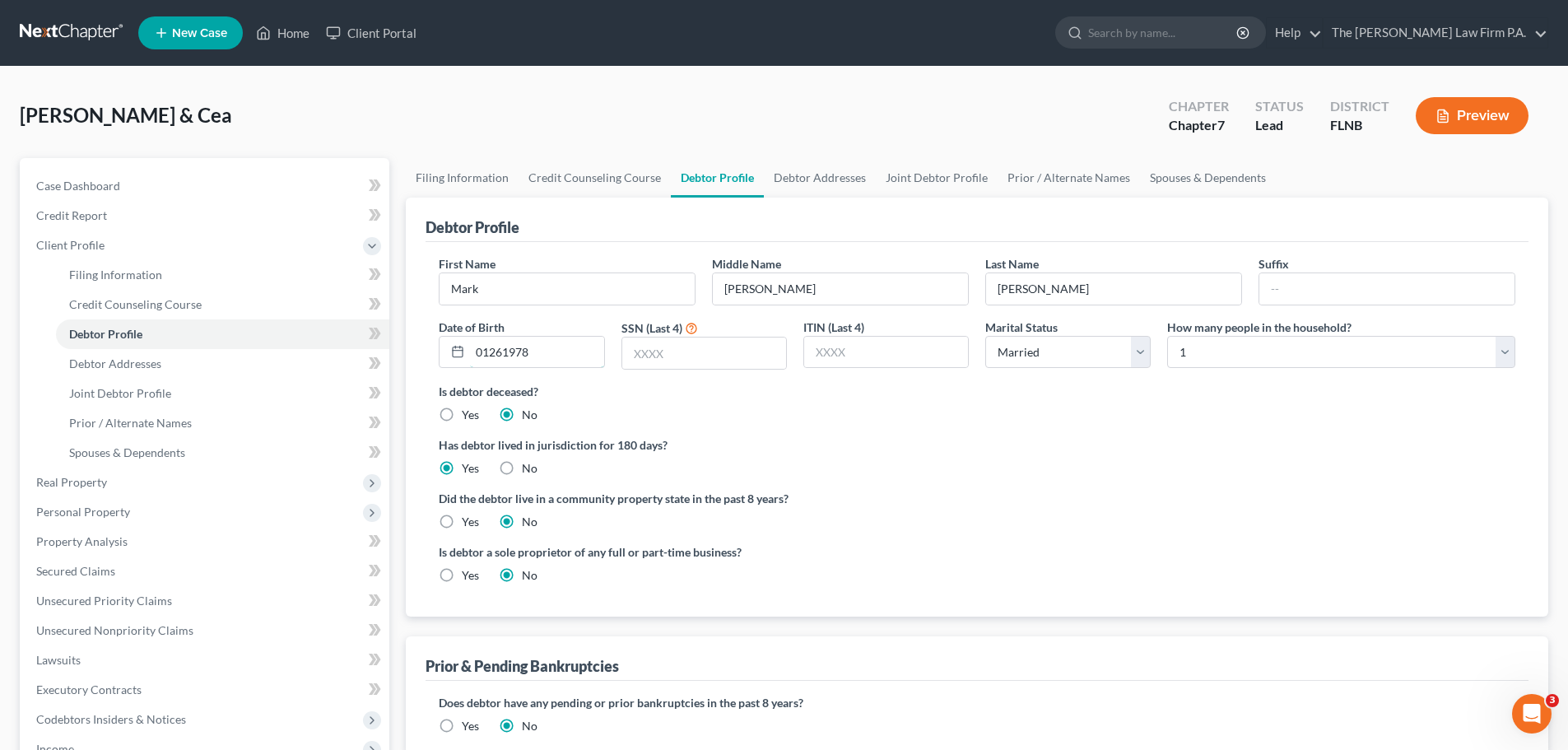
drag, startPoint x: 551, startPoint y: 356, endPoint x: 34, endPoint y: 292, distance: 520.9
click at [42, 293] on div "Petition Navigation Case Dashboard Payments Invoices Payments Payments Credit R…" at bounding box center [784, 589] width 1545 height 862
type input "01/26/1978"
click at [690, 360] on input "text" at bounding box center [704, 353] width 164 height 31
type input "1429"
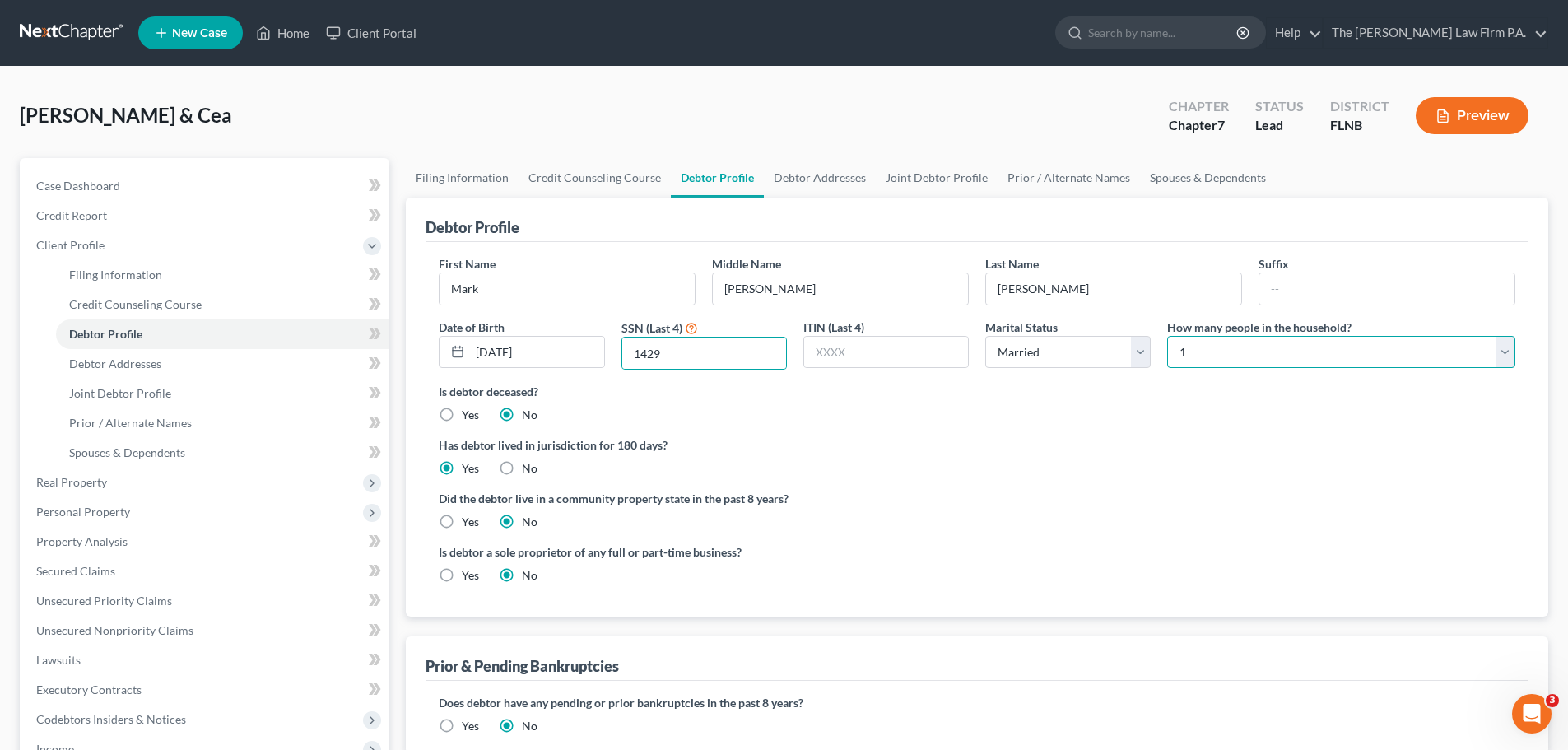
click at [1258, 366] on select "Select 1 2 3 4 5 6 7 8 9 10 11 12 13 14 15 16 17 18 19 20" at bounding box center [1342, 352] width 349 height 33
select select "1"
click at [1167, 336] on select "Select 1 2 3 4 5 6 7 8 9 10 11 12 13 14 15 16 17 18 19 20" at bounding box center [1342, 352] width 349 height 33
drag, startPoint x: 1122, startPoint y: 413, endPoint x: 1007, endPoint y: 376, distance: 120.8
click at [1116, 412] on div "Is debtor deceased? Yes No" at bounding box center [977, 402] width 1077 height 40
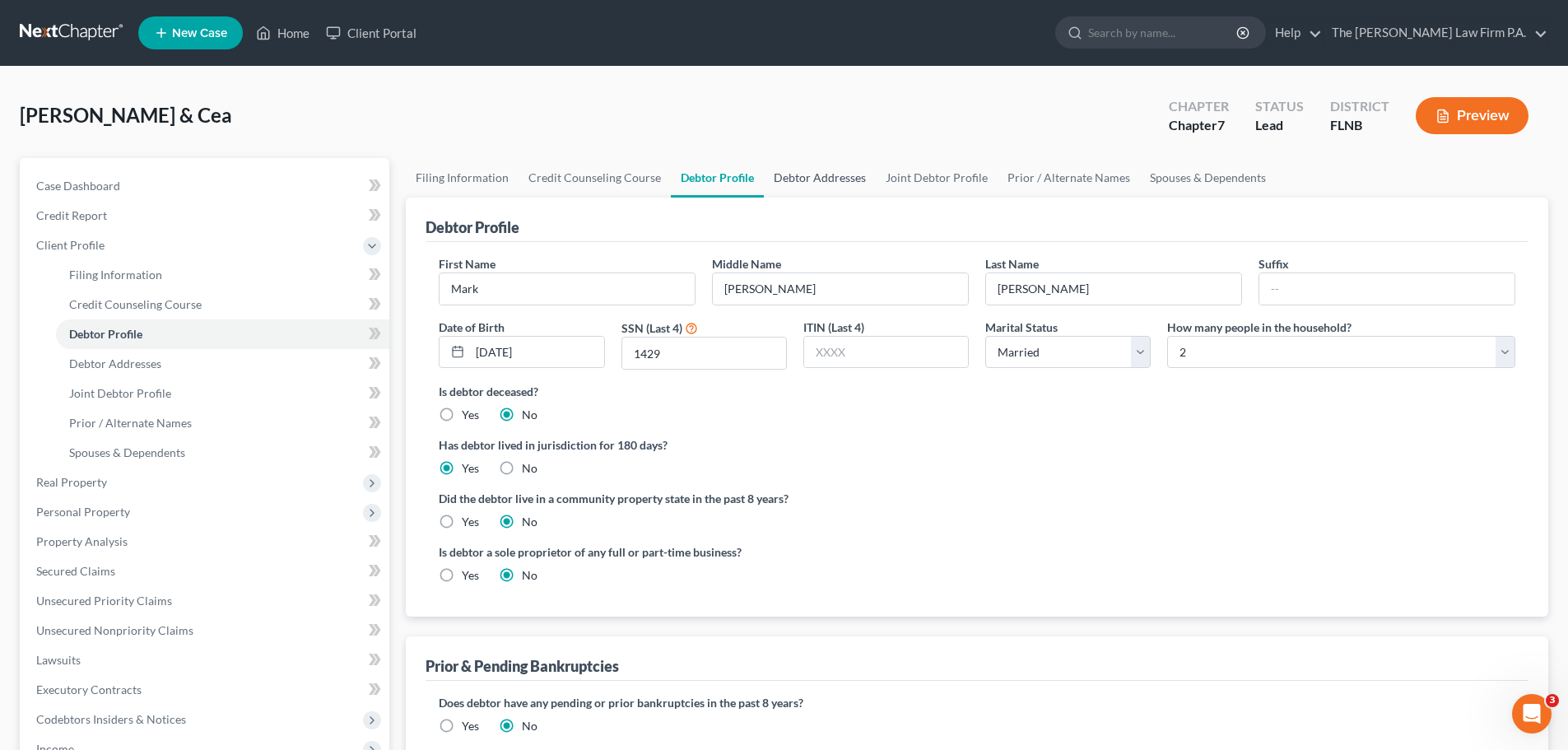
click at [801, 181] on link "Debtor Addresses" at bounding box center [821, 178] width 112 height 39
select select "0"
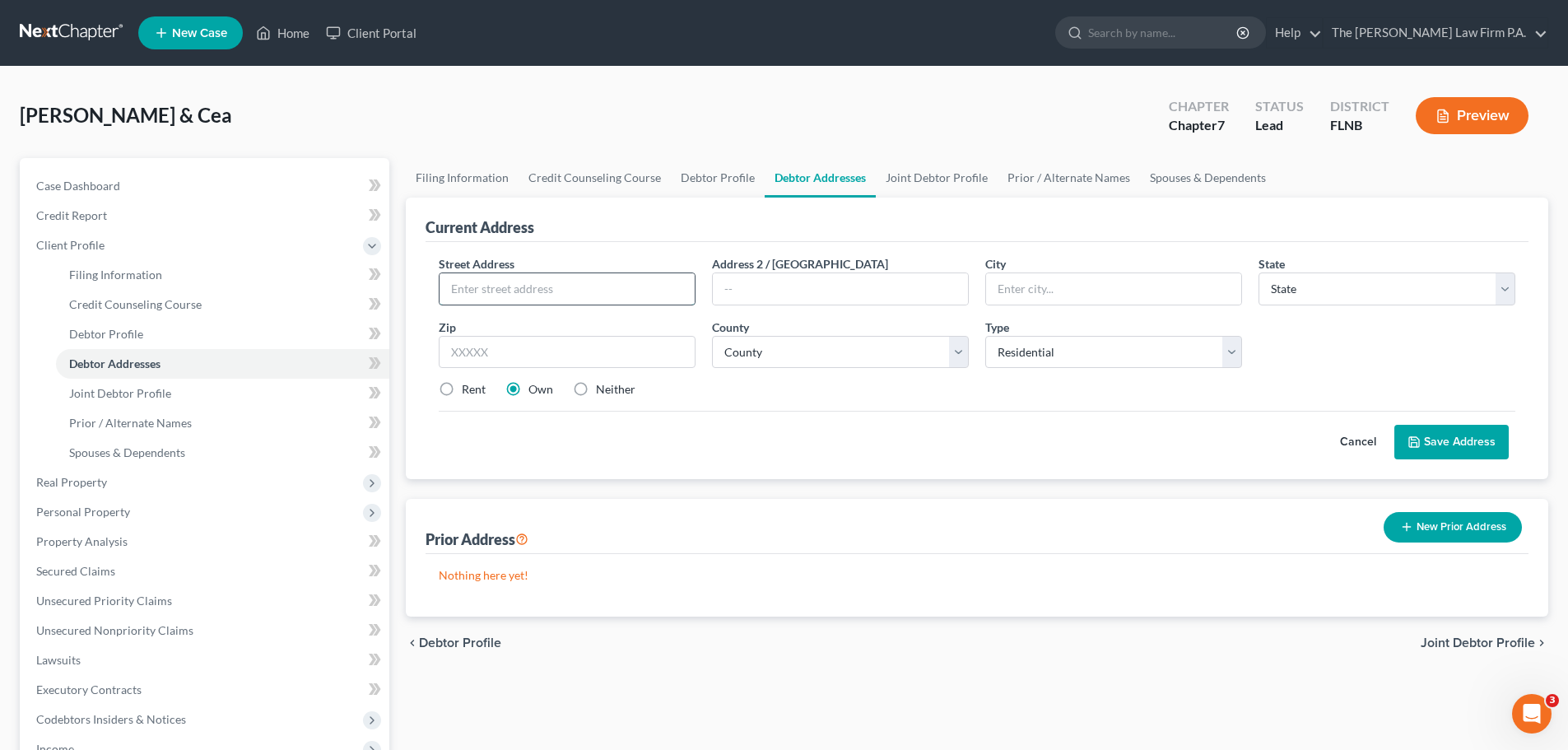
click at [539, 273] on input "text" at bounding box center [567, 288] width 255 height 31
type input "1369 SE 100th Place"
type input "Trenton"
select select "9"
type input "32693"
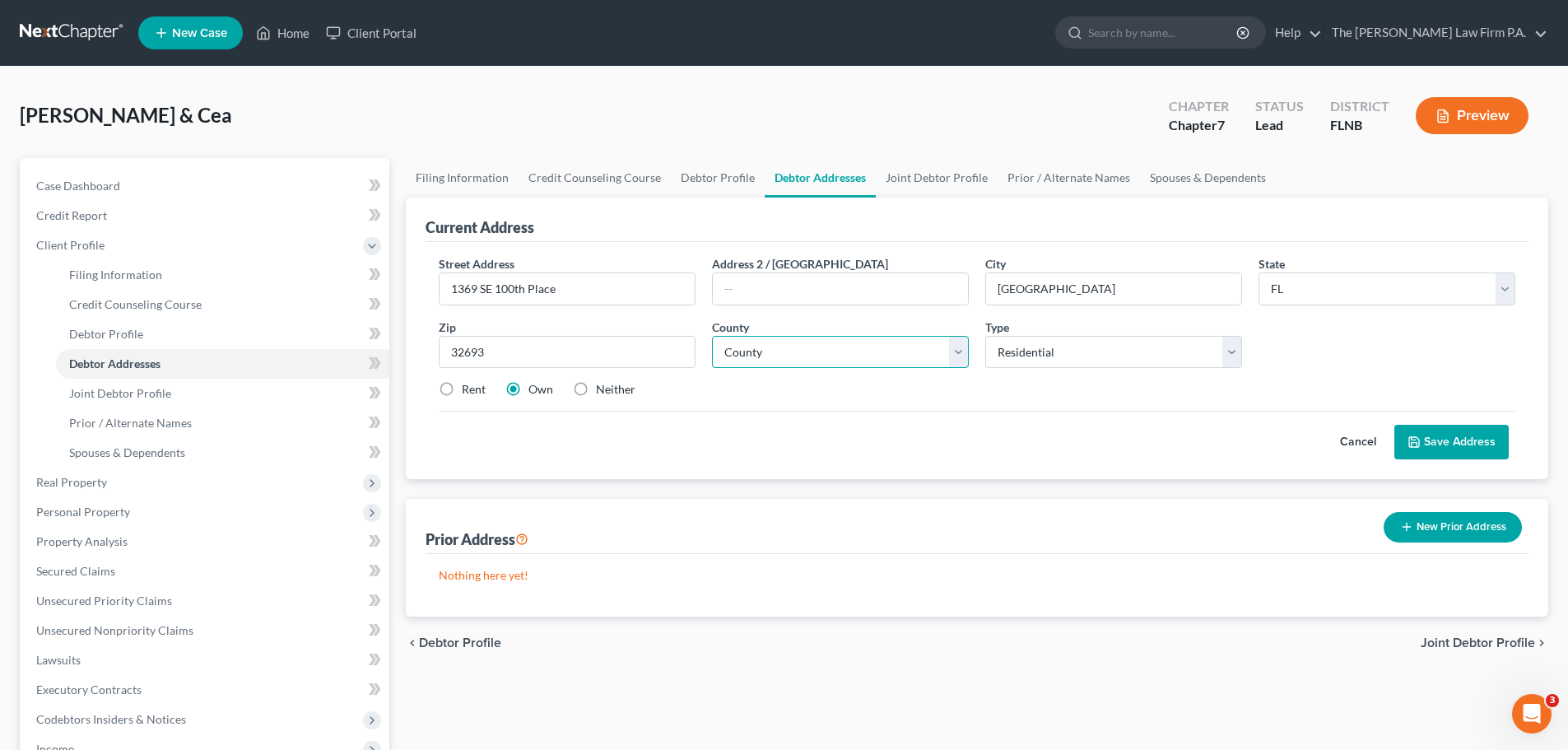
click at [810, 355] on select "County Alachua County Baker County Bay County Bradford County Brevard County Br…" at bounding box center [841, 352] width 257 height 33
select select "19"
click at [713, 336] on select "County Alachua County Baker County Bay County Bradford County Brevard County Br…" at bounding box center [841, 352] width 257 height 33
click at [1468, 440] on button "Save Address" at bounding box center [1452, 442] width 115 height 35
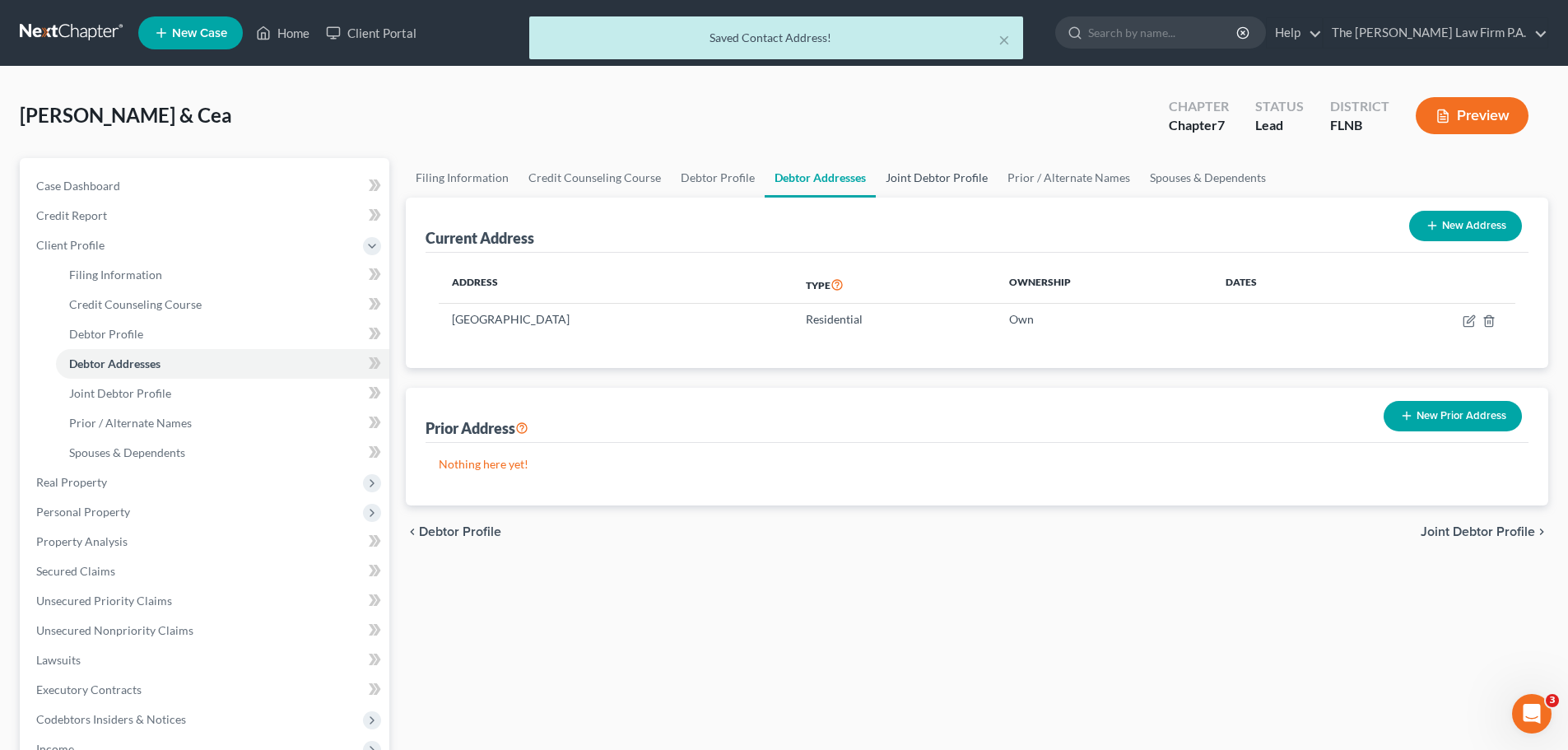
click at [896, 168] on link "Joint Debtor Profile" at bounding box center [936, 178] width 122 height 39
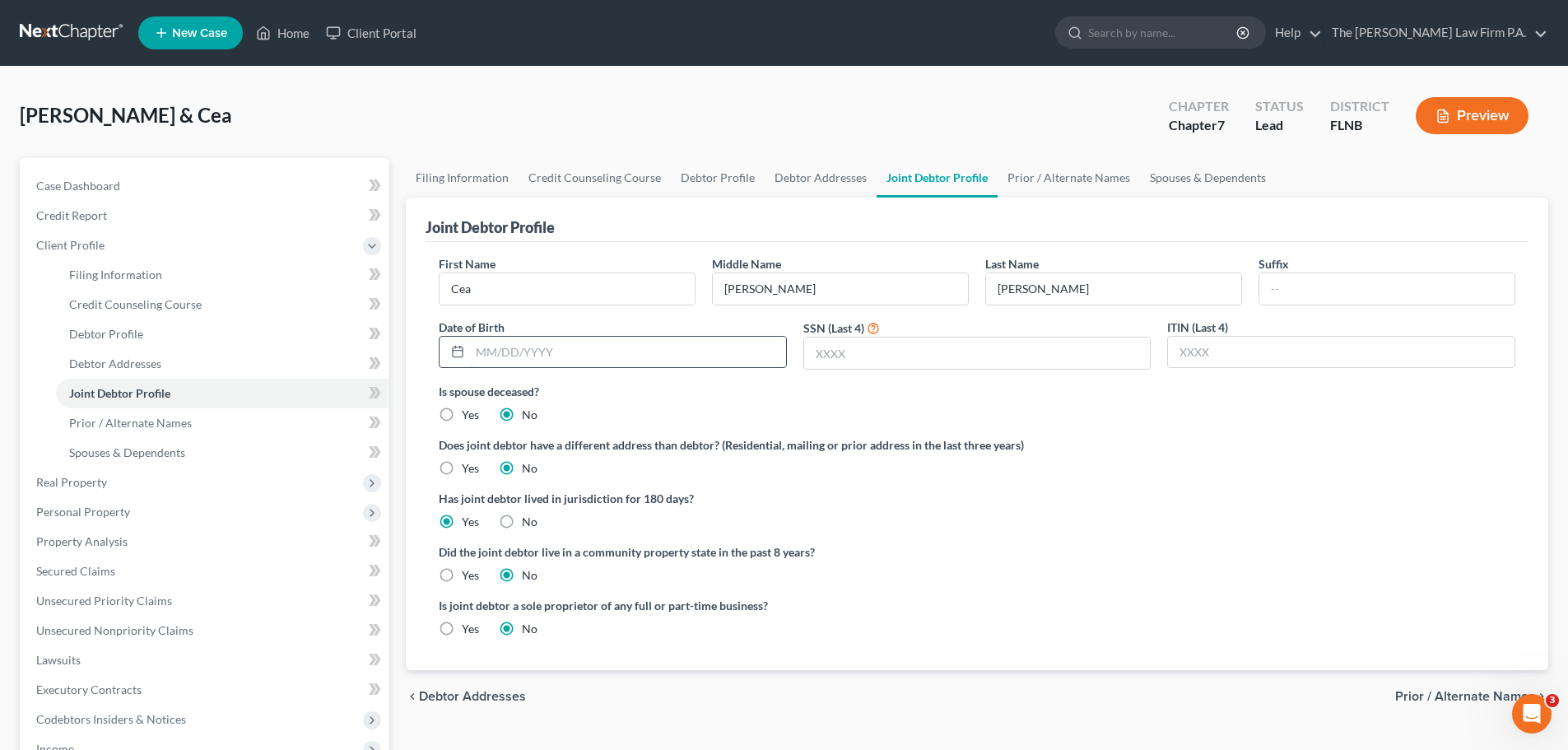
click at [609, 358] on input "text" at bounding box center [628, 352] width 316 height 31
type input "03/31/1984"
click at [855, 356] on input "text" at bounding box center [978, 353] width 347 height 31
type input "7145"
click at [707, 176] on link "Debtor Profile" at bounding box center [718, 178] width 94 height 39
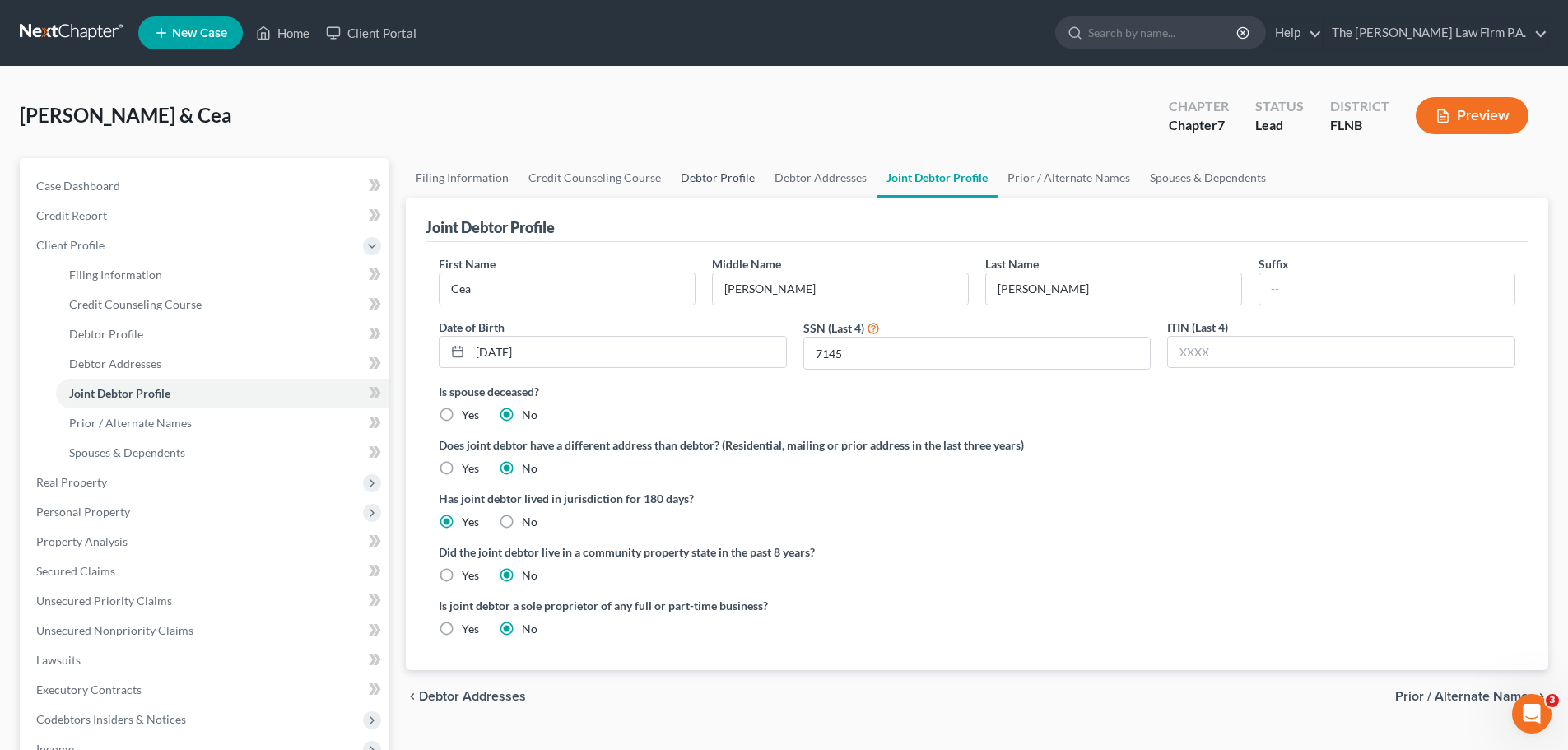
select select "1"
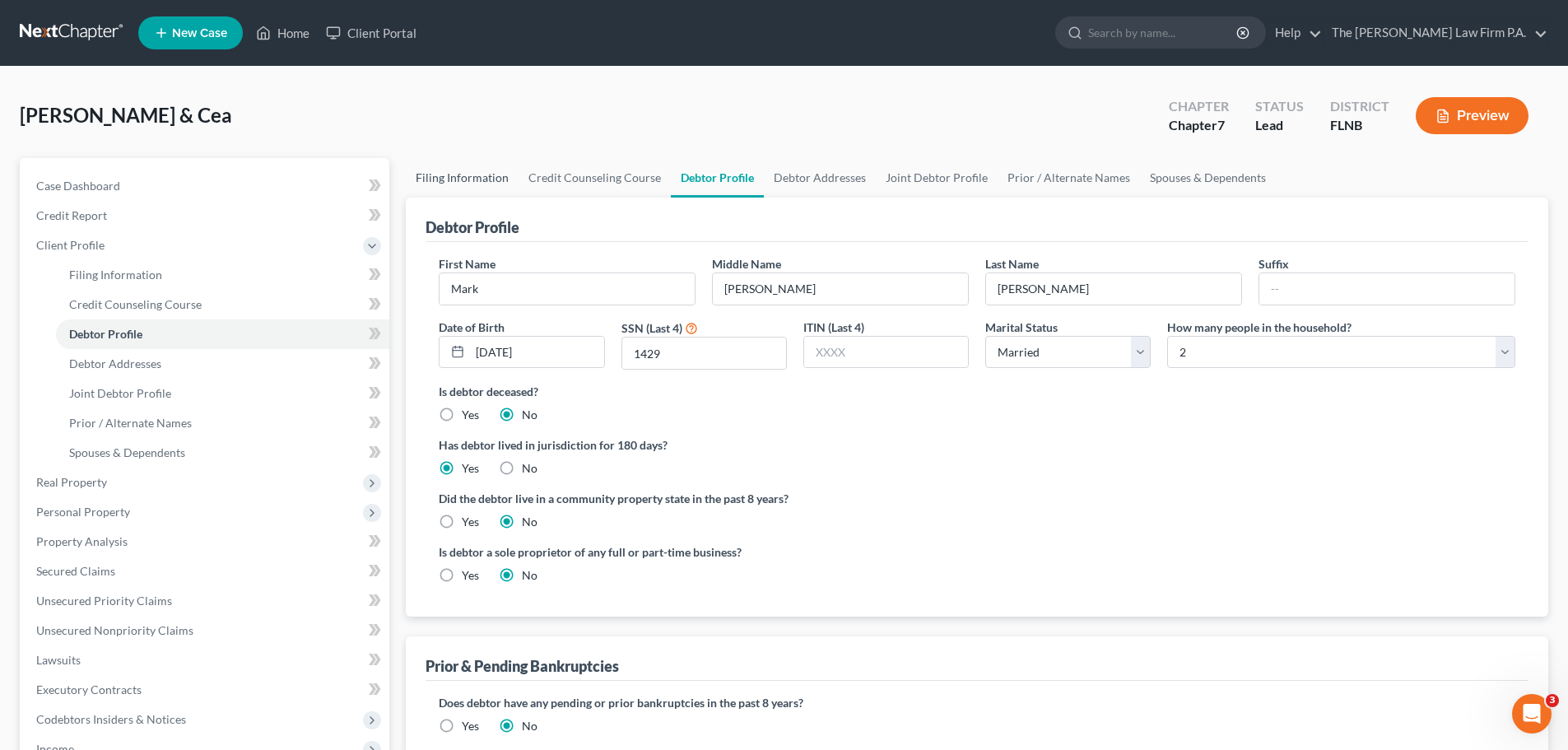
click at [463, 168] on link "Filing Information" at bounding box center [462, 178] width 113 height 39
select select "1"
select select "0"
select select "16"
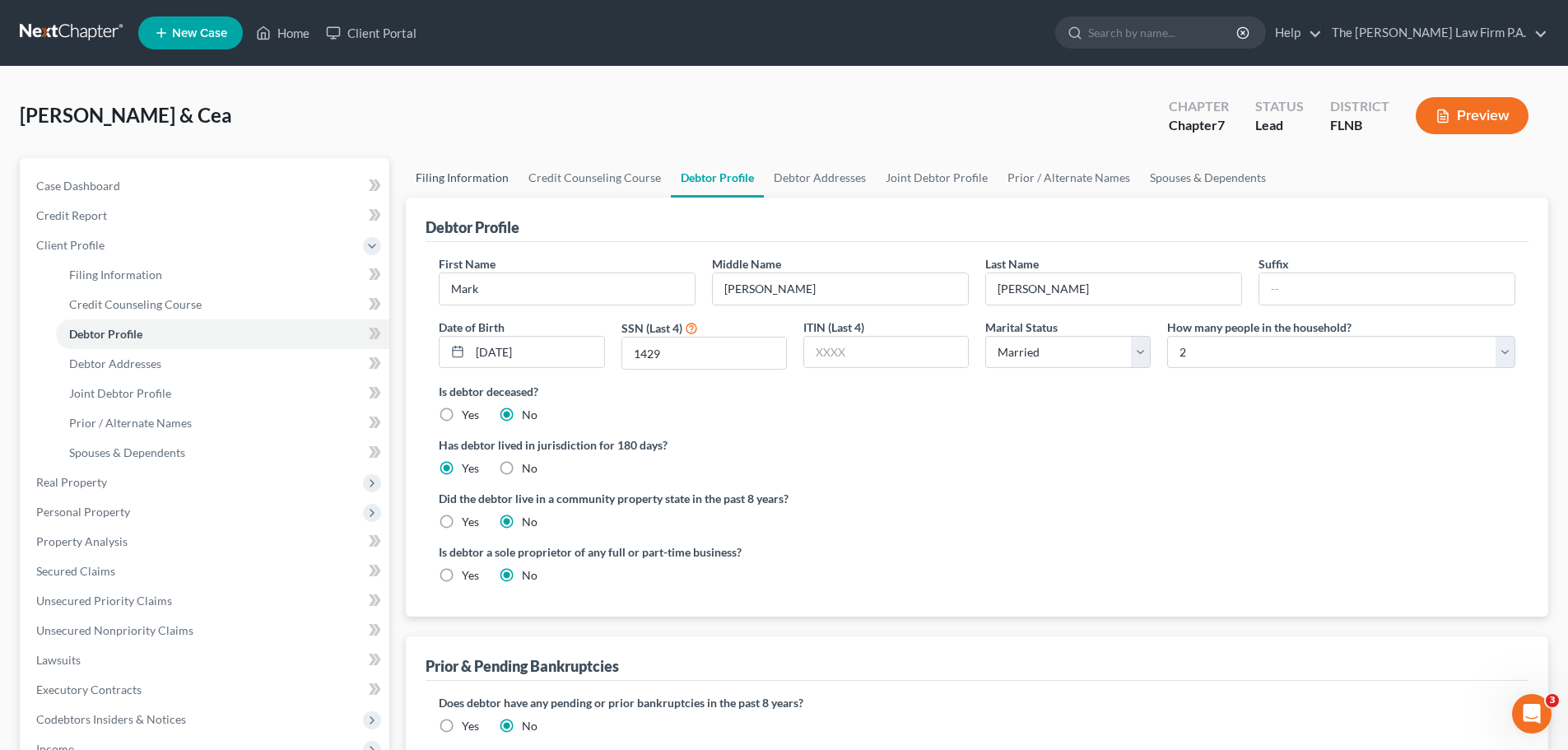
select select "0"
select select "9"
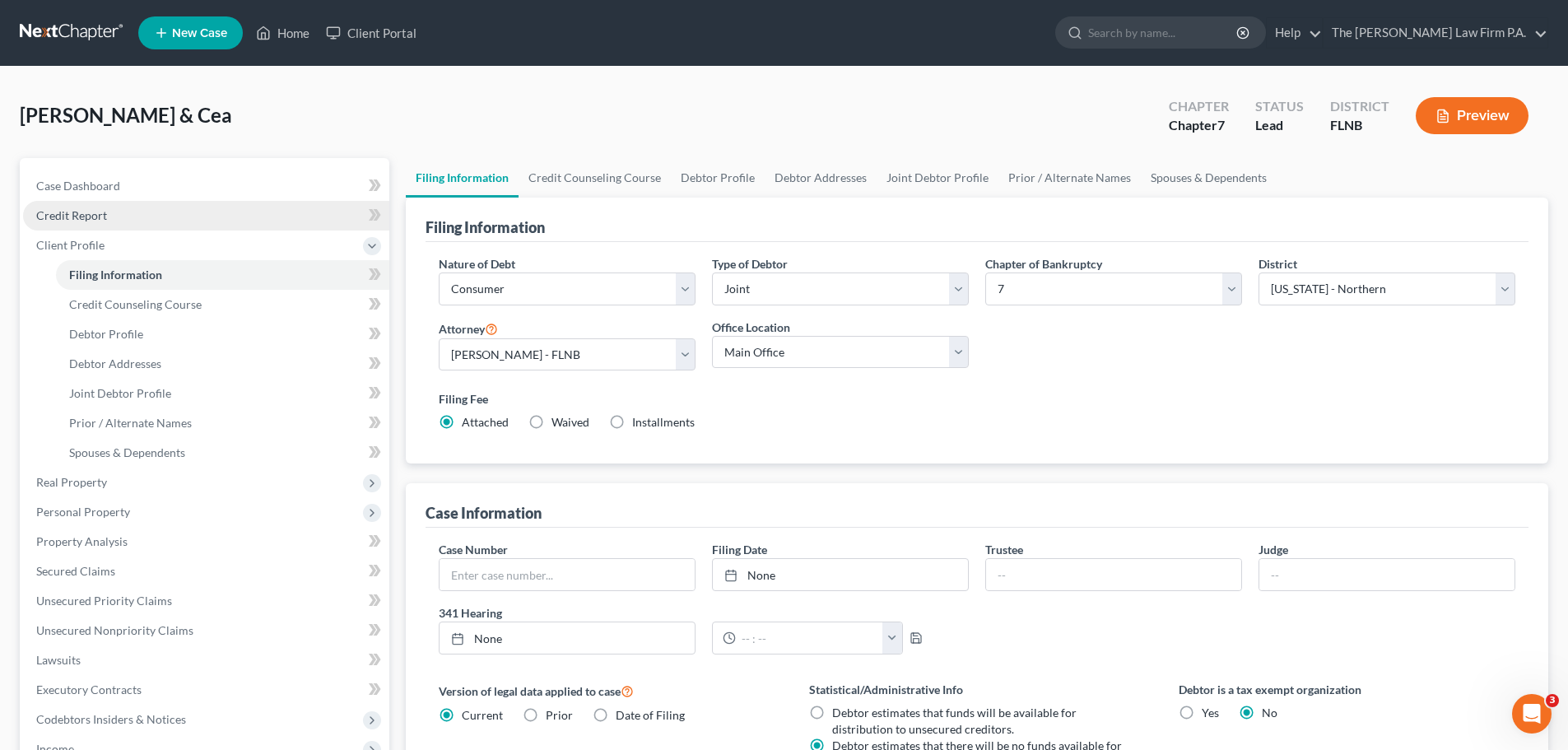
click at [114, 217] on link "Credit Report" at bounding box center [206, 215] width 366 height 30
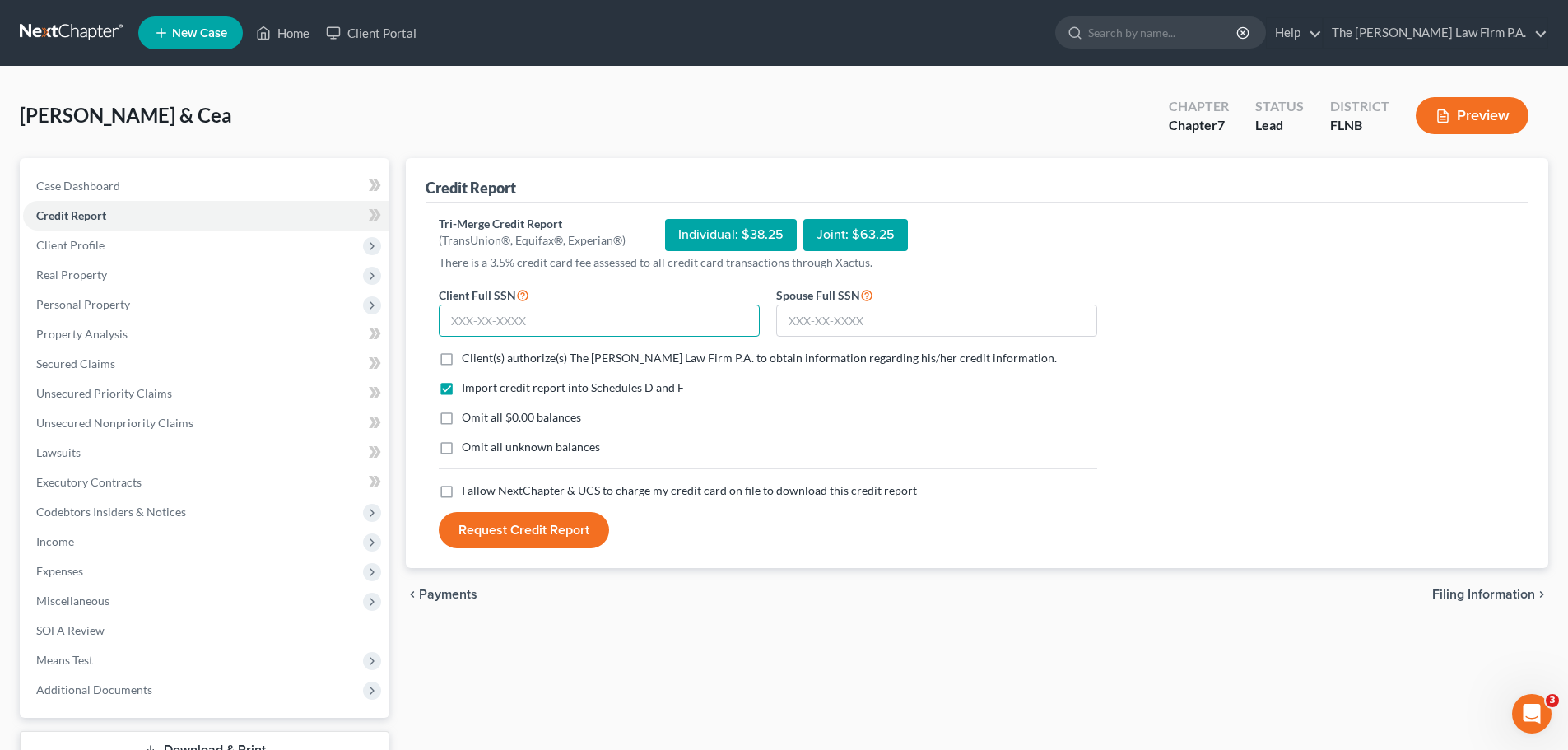
click at [557, 328] on input "text" at bounding box center [599, 321] width 321 height 33
type input "591-58-1429"
click at [882, 315] on input "text" at bounding box center [937, 321] width 321 height 33
type input "497-90-7145"
click at [462, 357] on label "Client(s) authorize(s) The Salkin Law Firm P.A. to obtain information regarding…" at bounding box center [759, 357] width 595 height 16
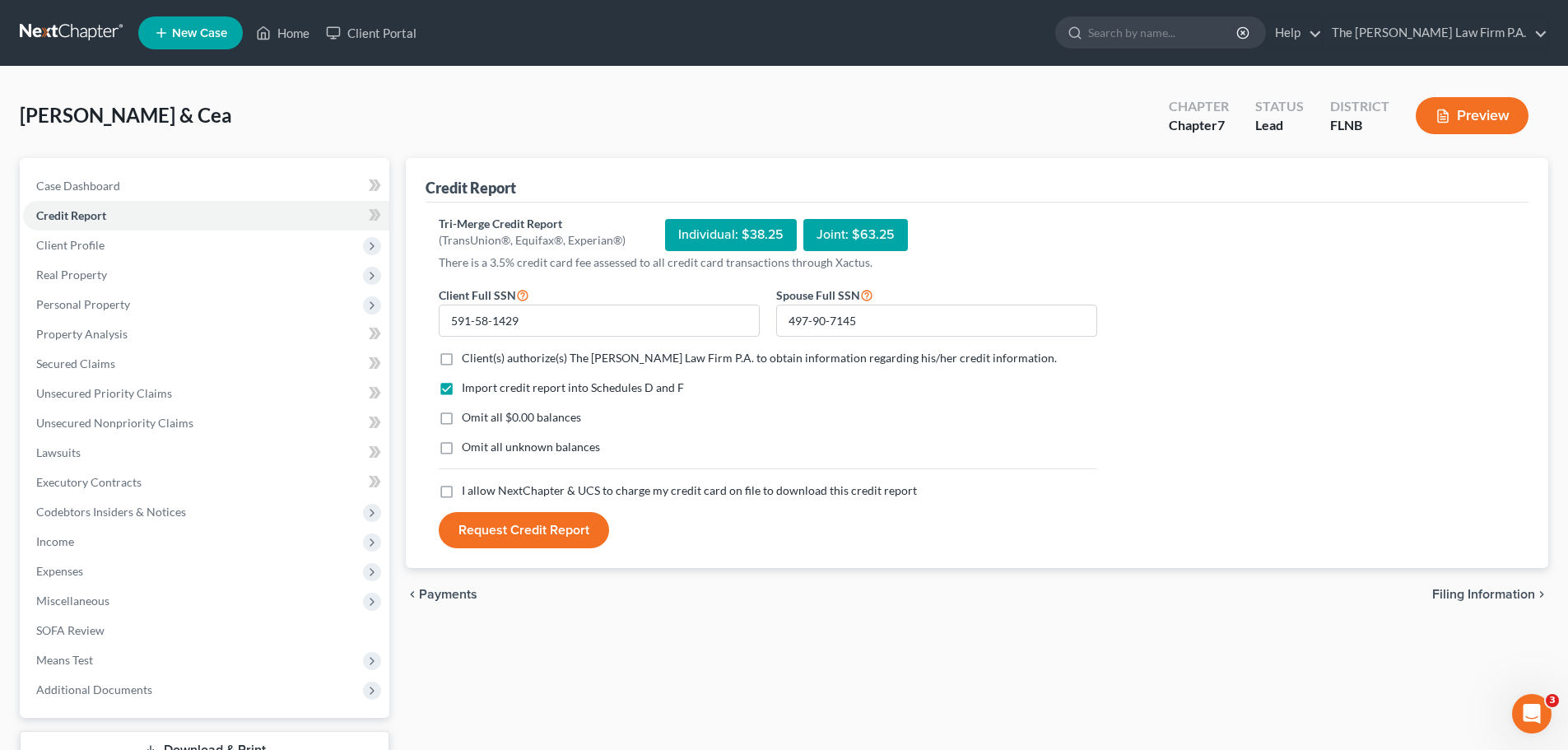
click at [469, 357] on input "Client(s) authorize(s) The Salkin Law Firm P.A. to obtain information regarding…" at bounding box center [474, 355] width 11 height 11
checkbox input "true"
click at [462, 496] on label "I allow NextChapter & UCS to charge my credit card on file to download this cre…" at bounding box center [689, 490] width 455 height 16
click at [469, 493] on input "I allow NextChapter & UCS to charge my credit card on file to download this cre…" at bounding box center [474, 487] width 11 height 11
checkbox input "true"
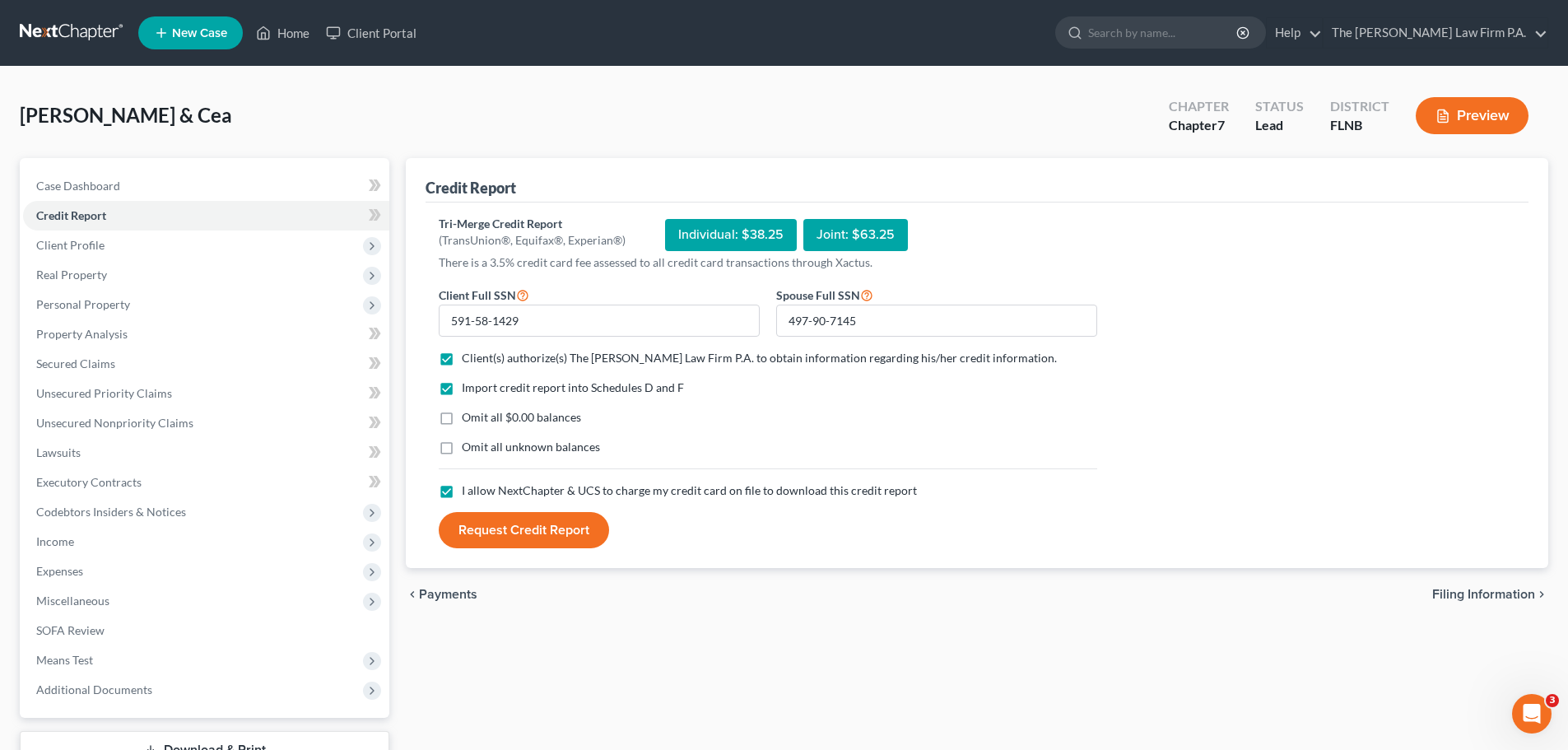
click at [491, 542] on button "Request Credit Report" at bounding box center [524, 530] width 170 height 37
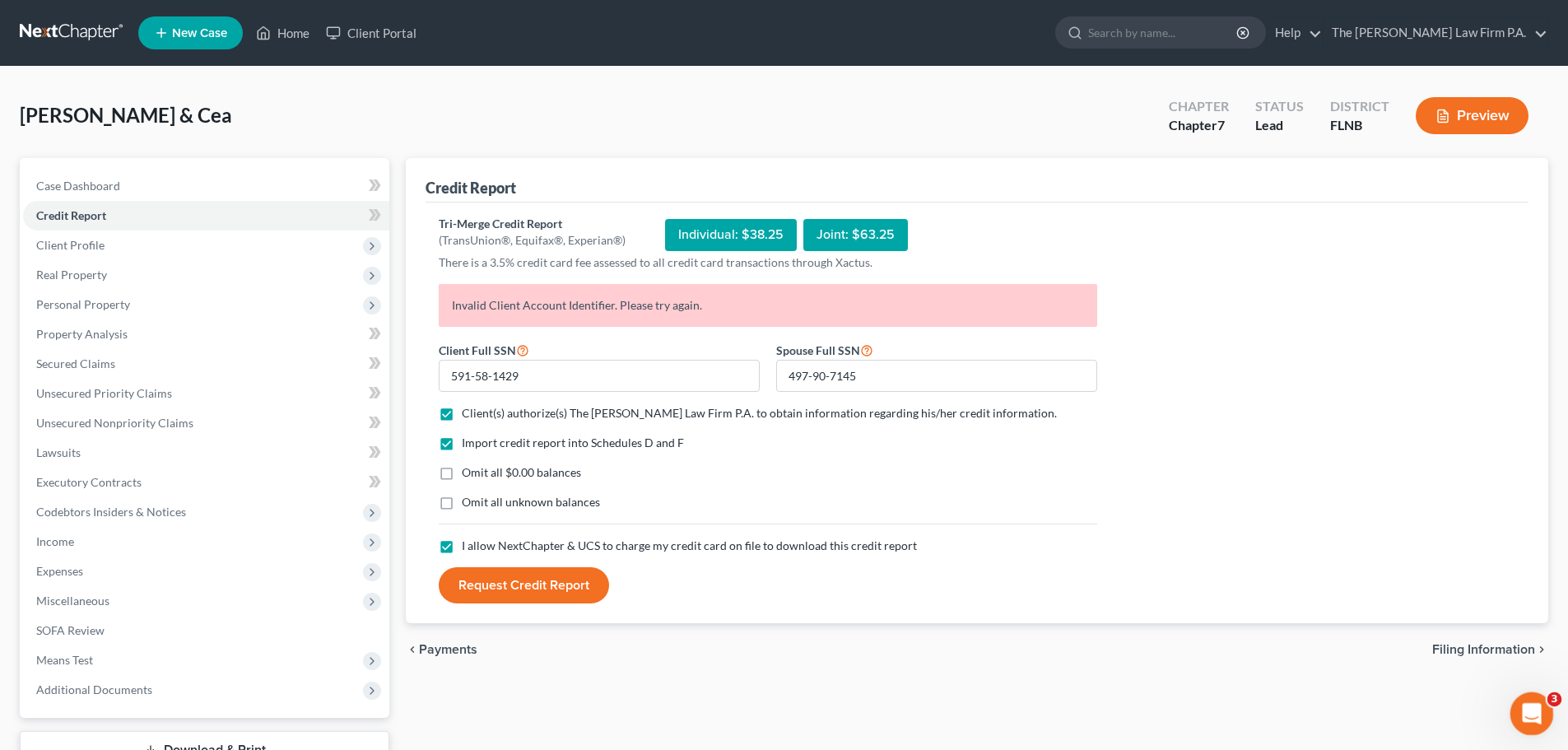
click at [1533, 719] on icon "Open Intercom Messenger" at bounding box center [1530, 712] width 27 height 27
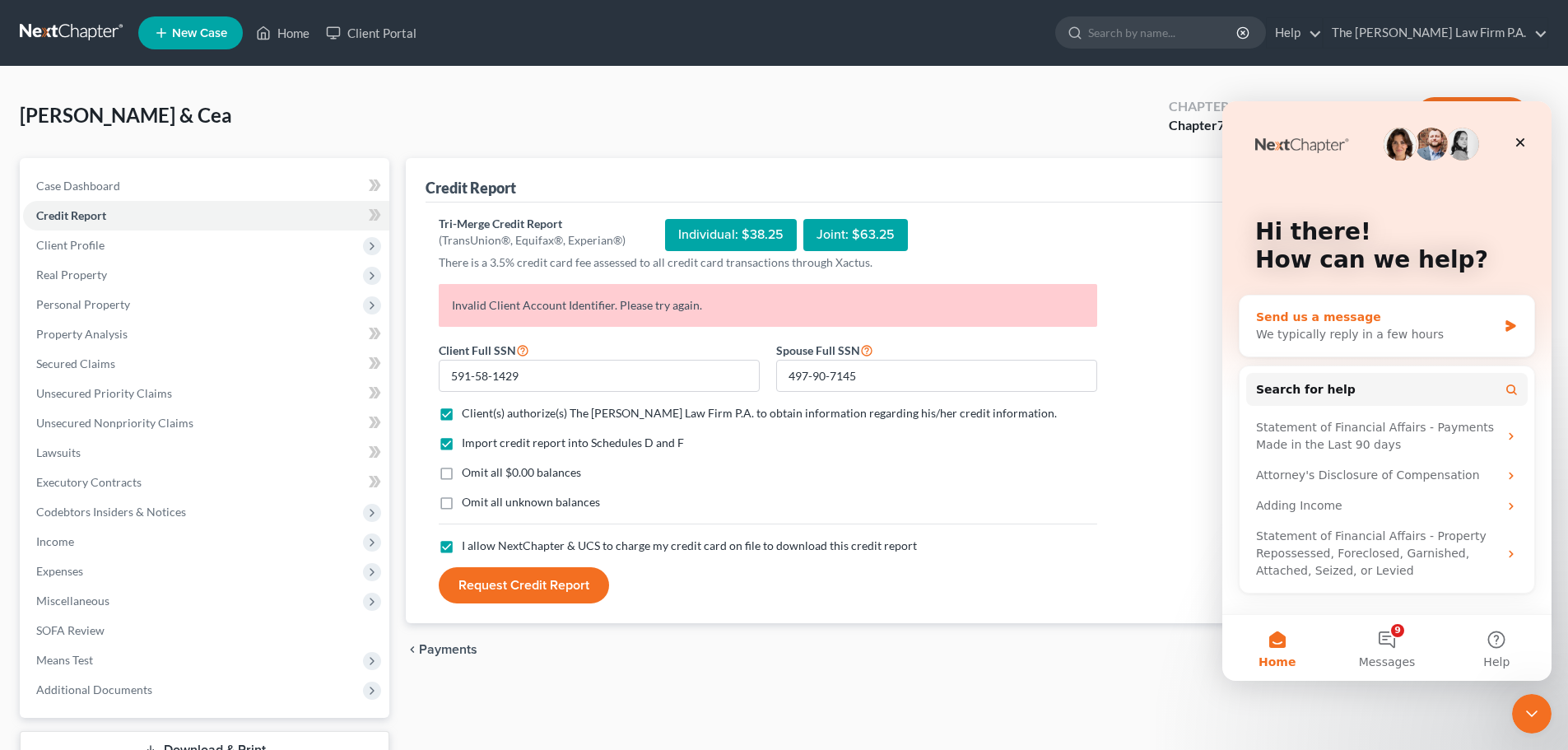
click at [1331, 331] on div "We typically reply in a few hours" at bounding box center [1378, 334] width 241 height 17
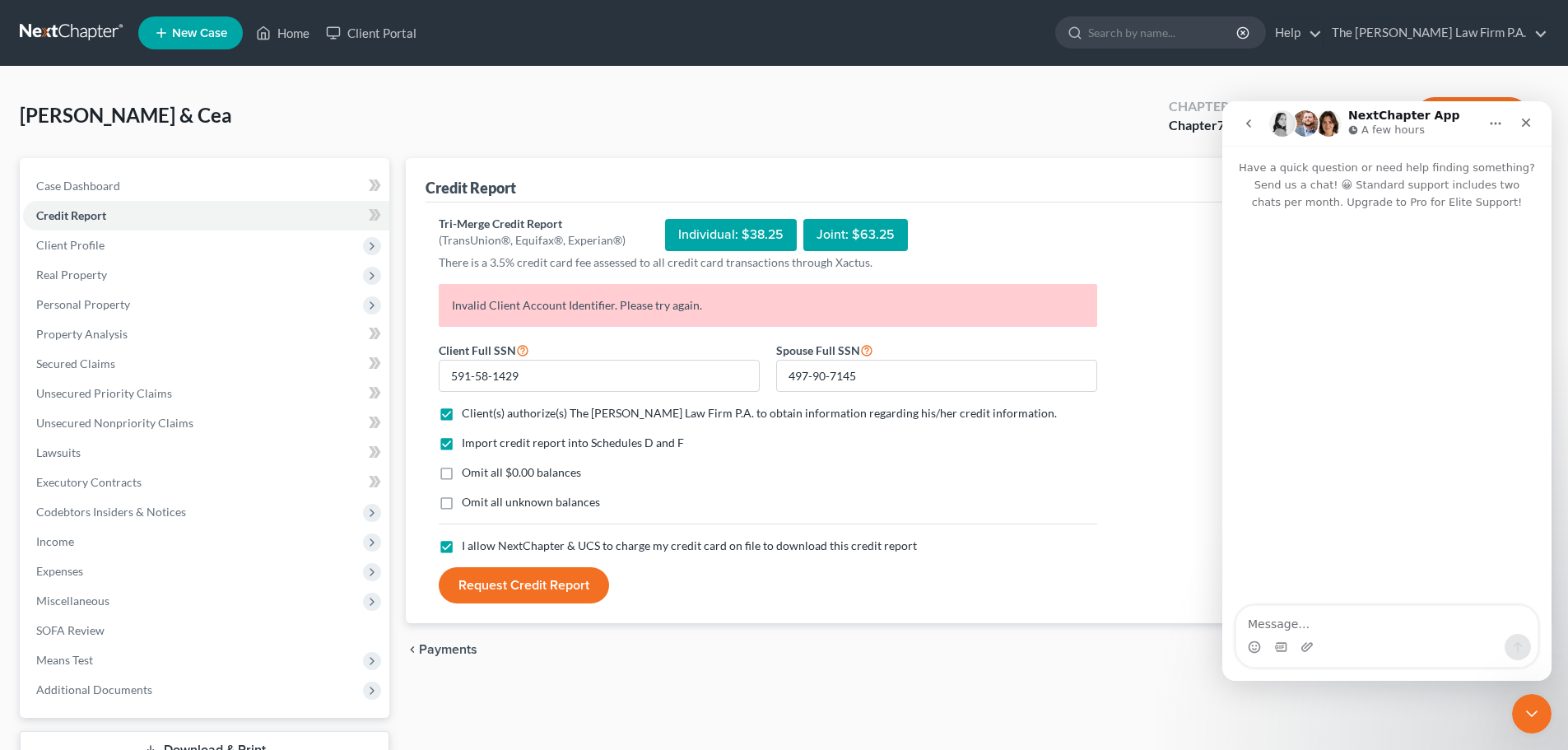
click at [1385, 633] on textarea "Message…" at bounding box center [1387, 620] width 301 height 28
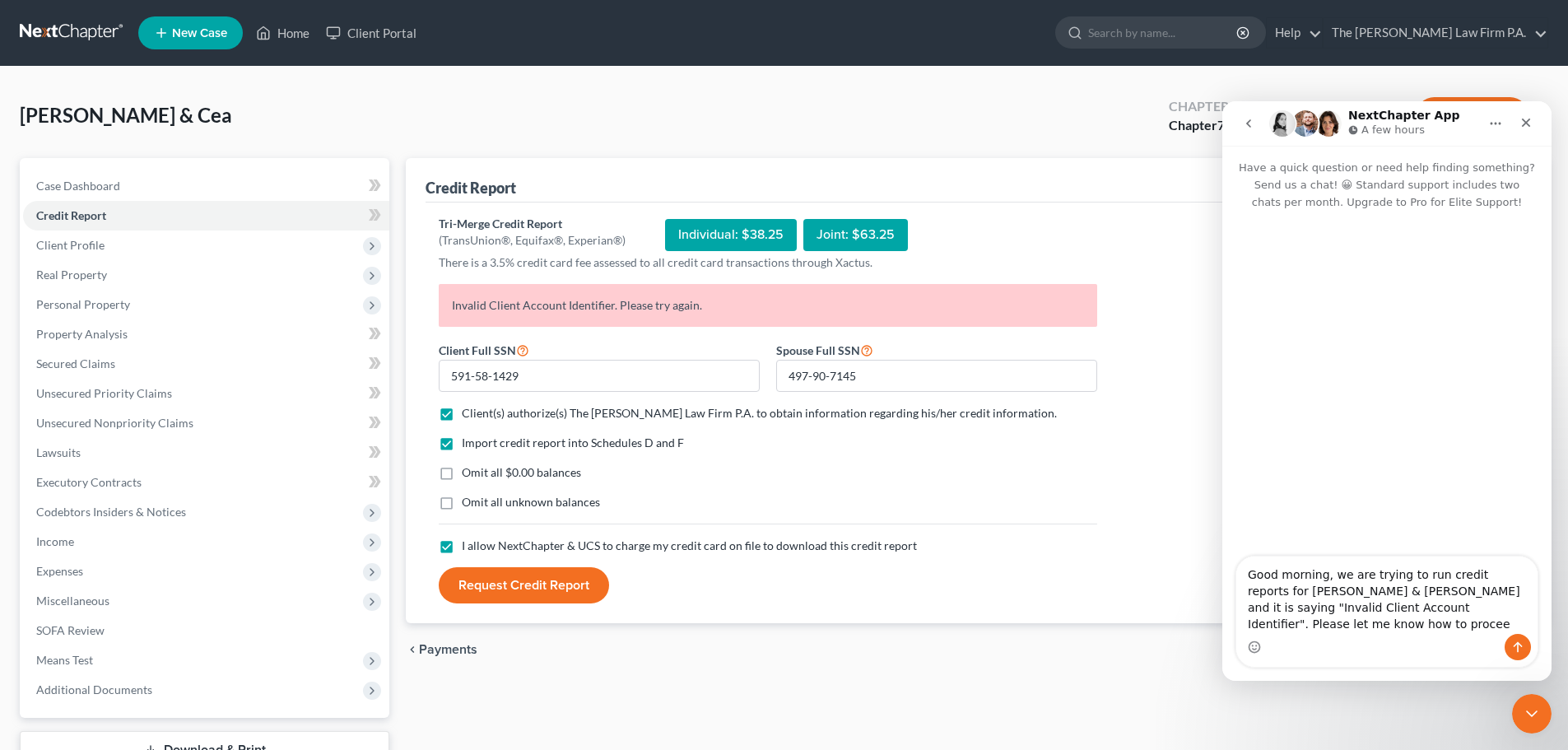
type textarea "Good morning, we are trying to run credit reports for Mark & Cea Dean and it is…"
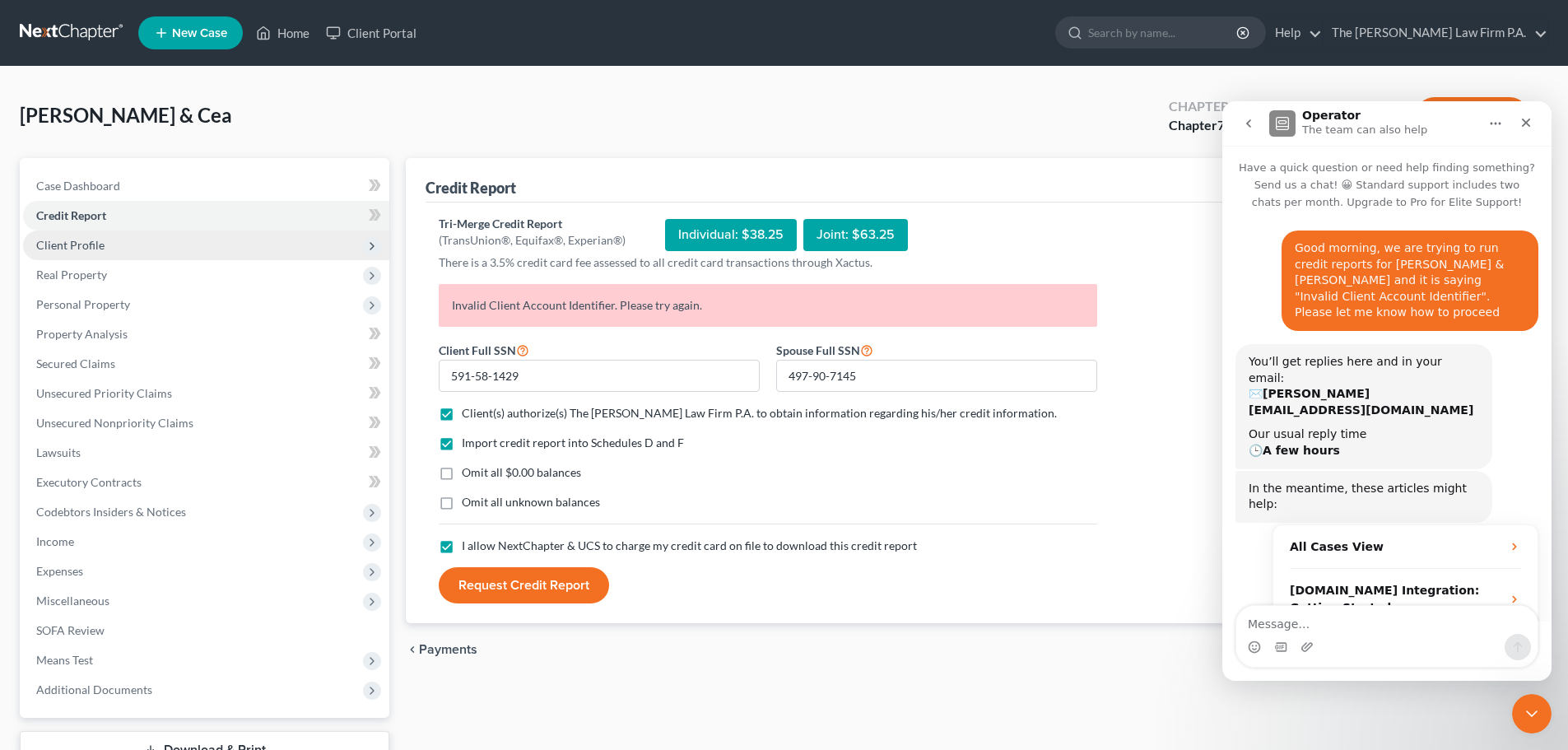
scroll to position [62, 0]
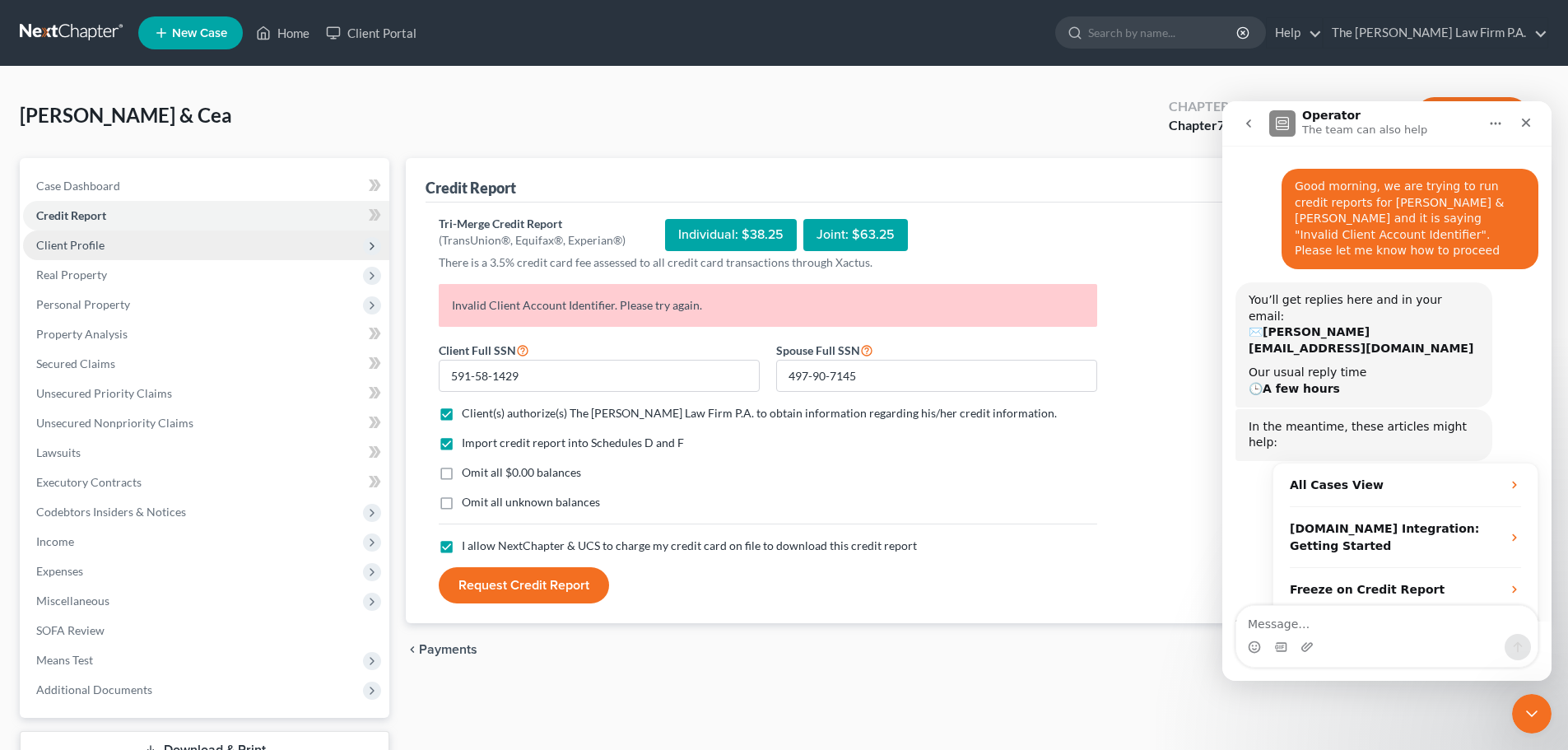
click at [101, 245] on span "Client Profile" at bounding box center [71, 245] width 68 height 14
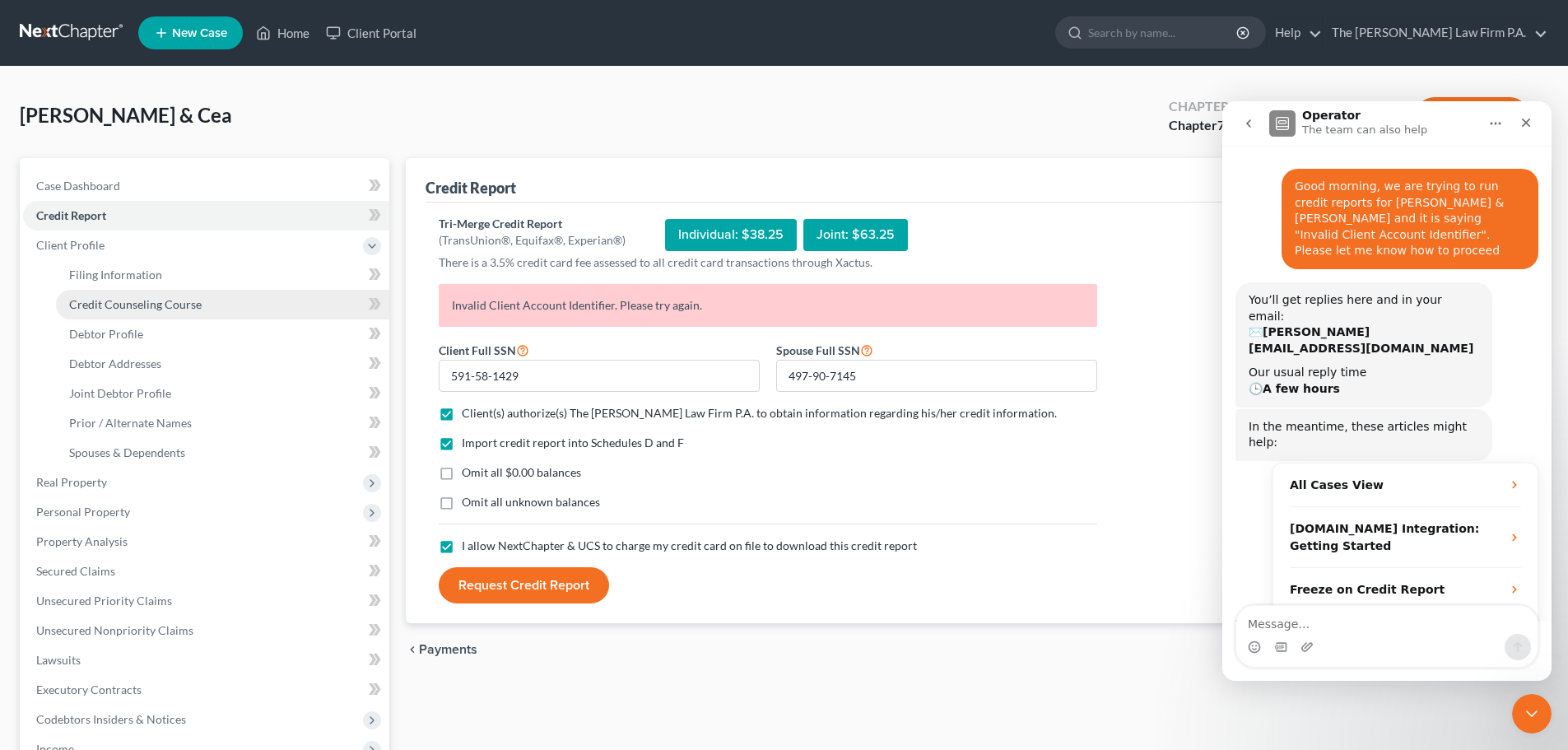
click at [144, 304] on span "Credit Counseling Course" at bounding box center [135, 304] width 133 height 14
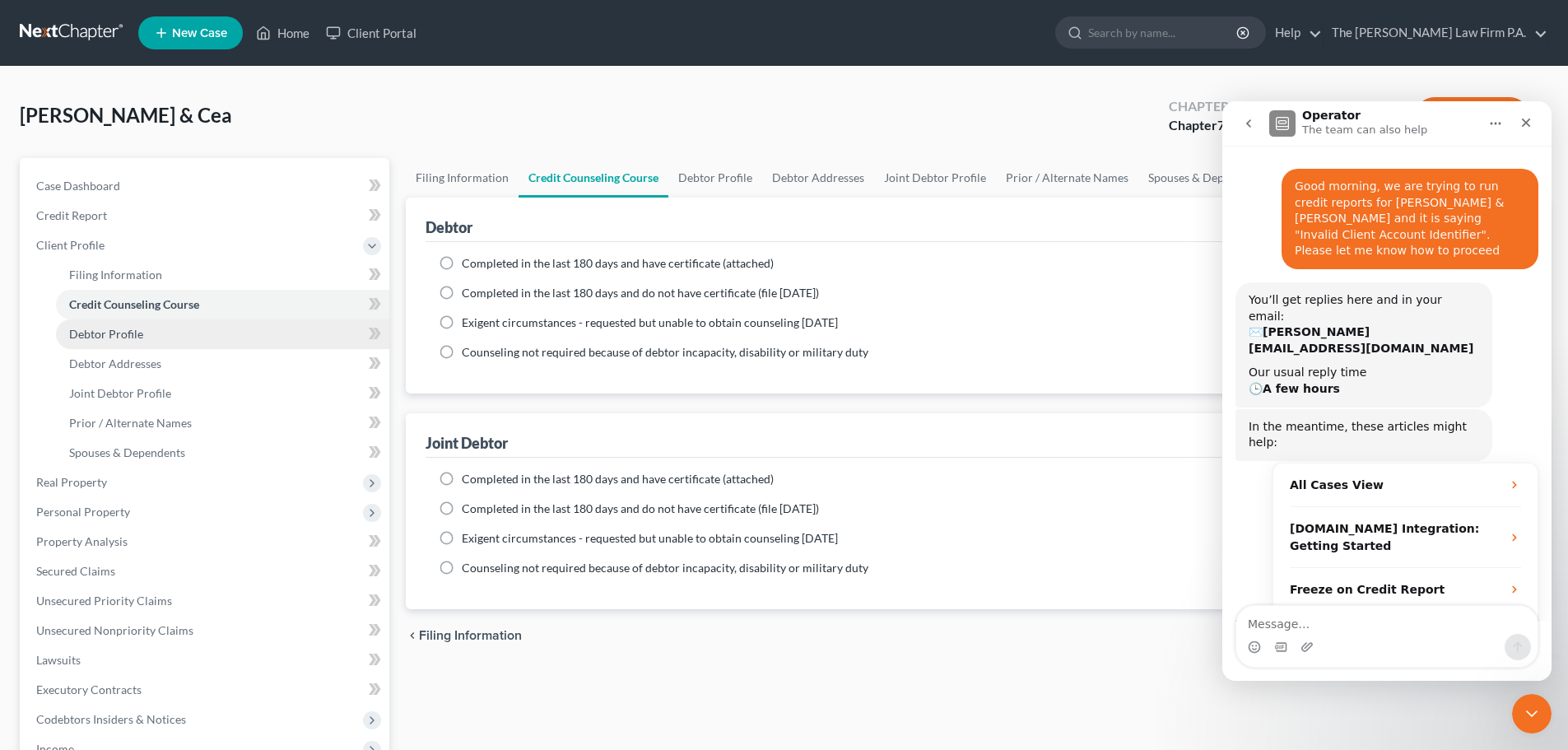
click at [143, 339] on link "Debtor Profile" at bounding box center [223, 334] width 333 height 30
select select "1"
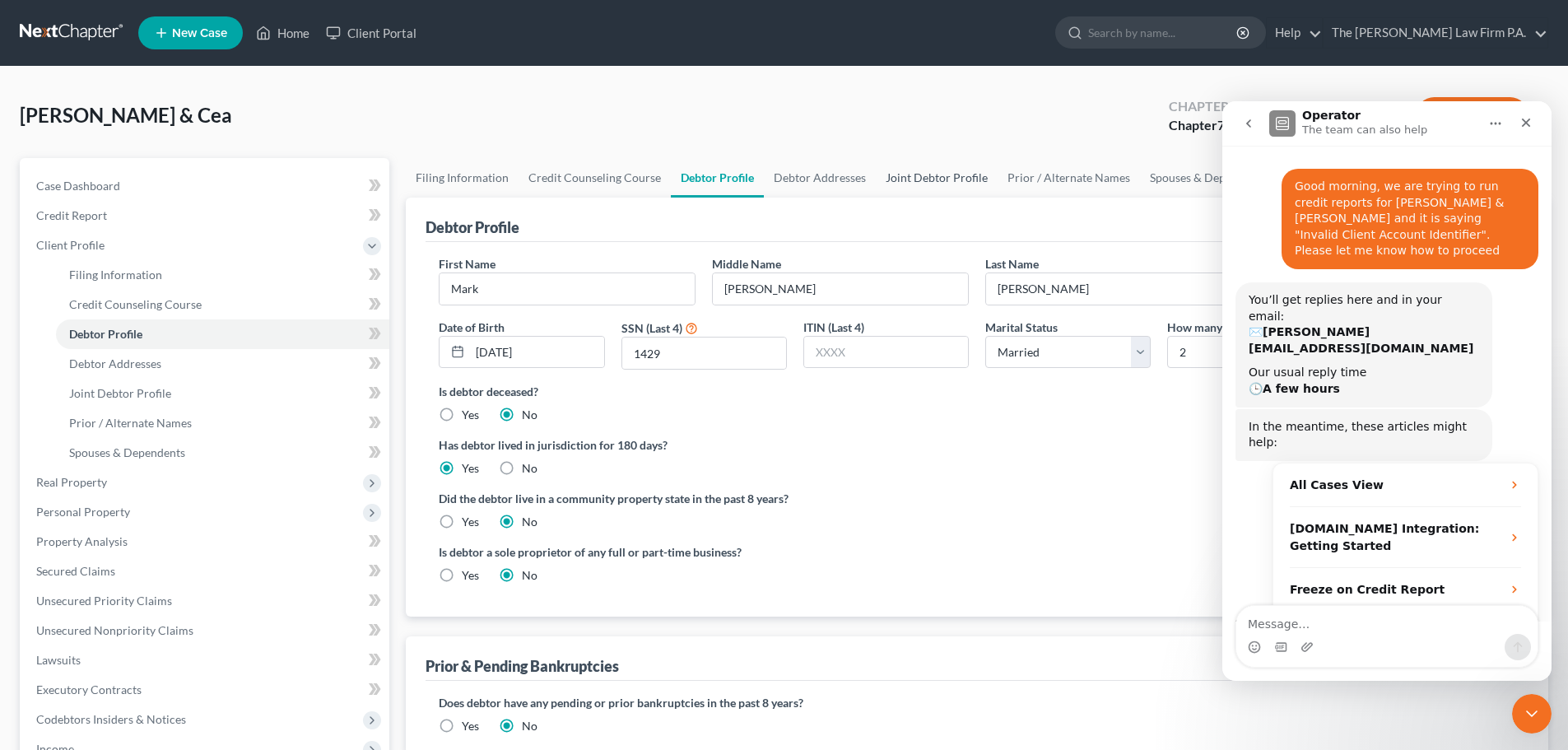
click at [953, 181] on link "Joint Debtor Profile" at bounding box center [936, 178] width 122 height 39
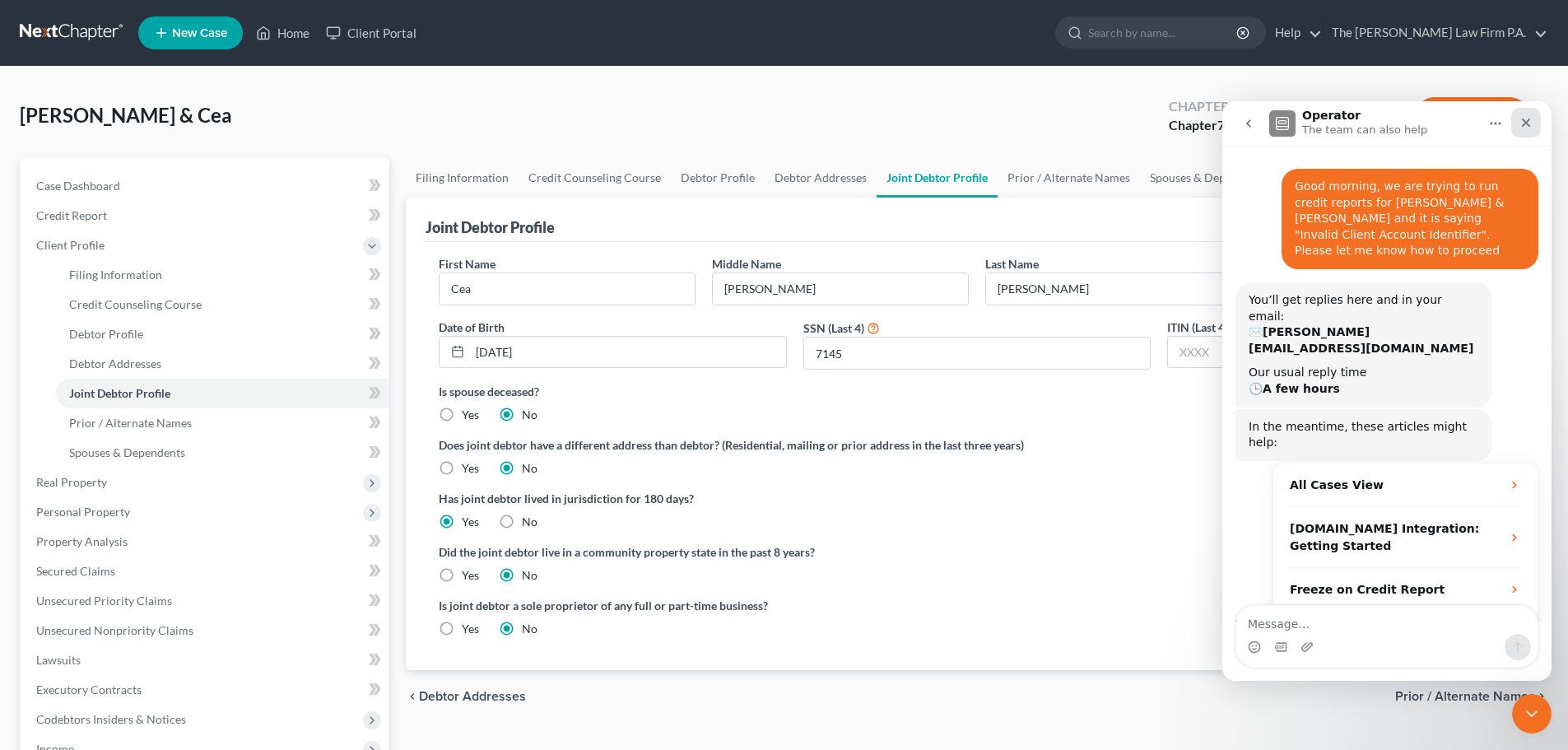
click at [1526, 117] on icon "Close" at bounding box center [1525, 122] width 13 height 13
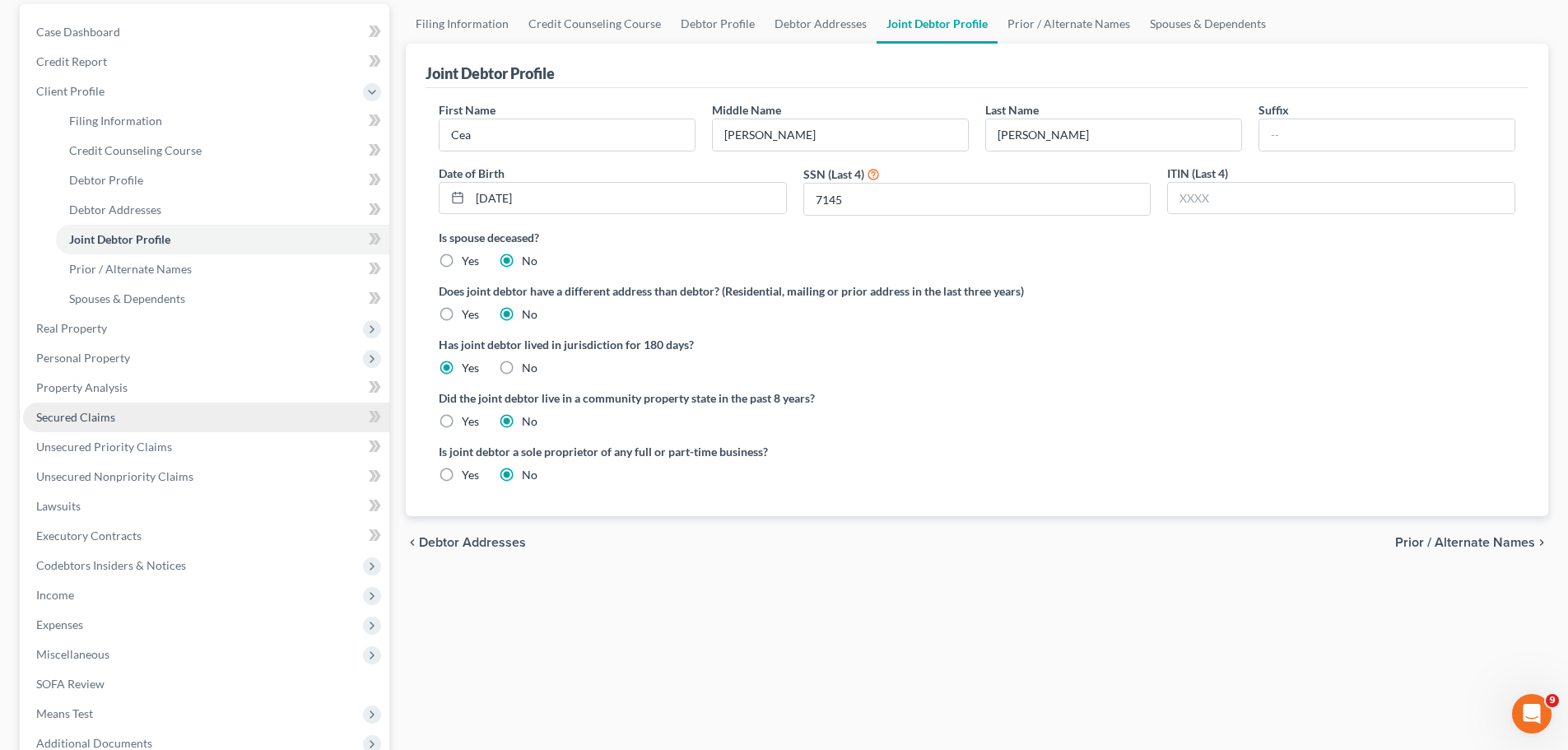
scroll to position [165, 0]
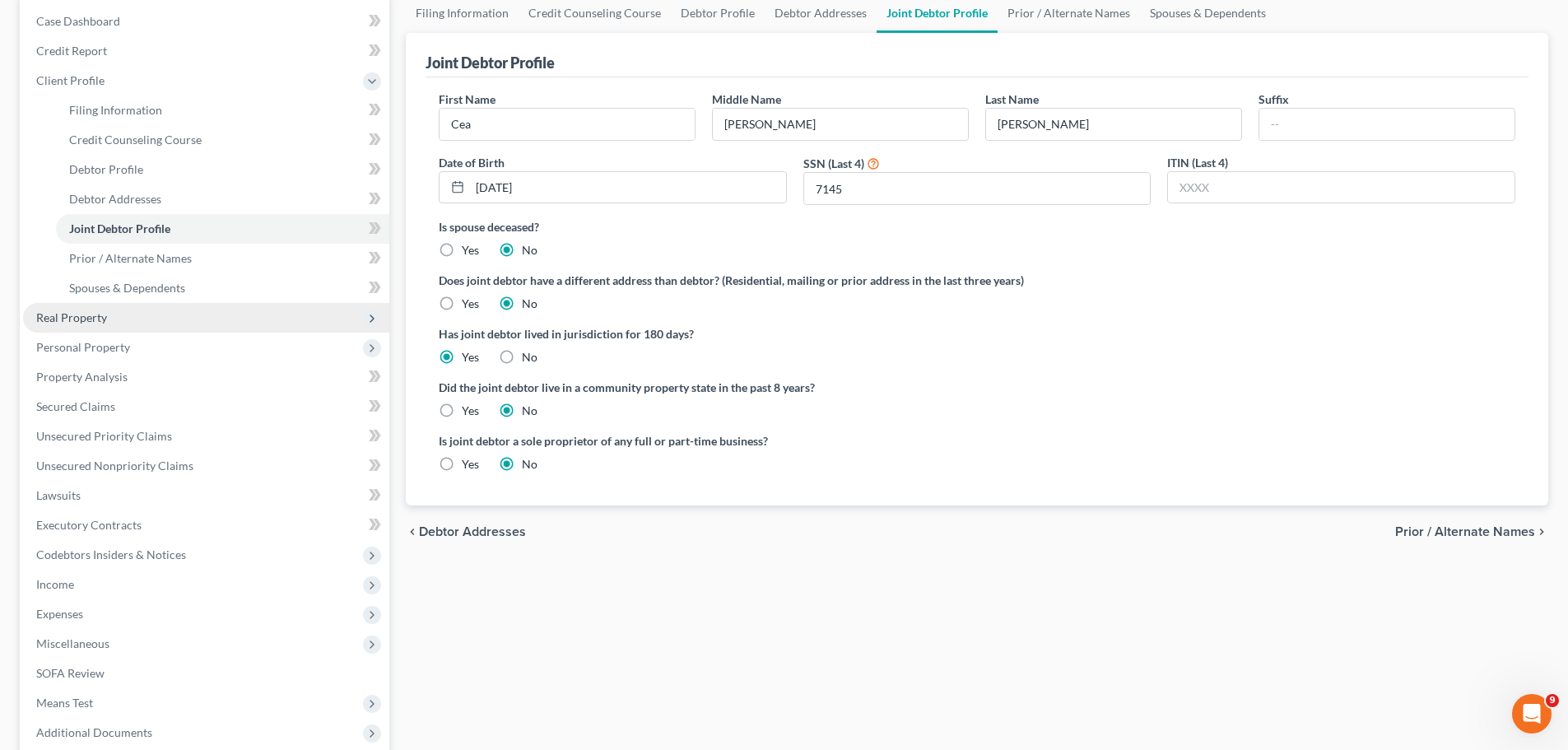
click at [108, 330] on span "Real Property" at bounding box center [206, 317] width 366 height 30
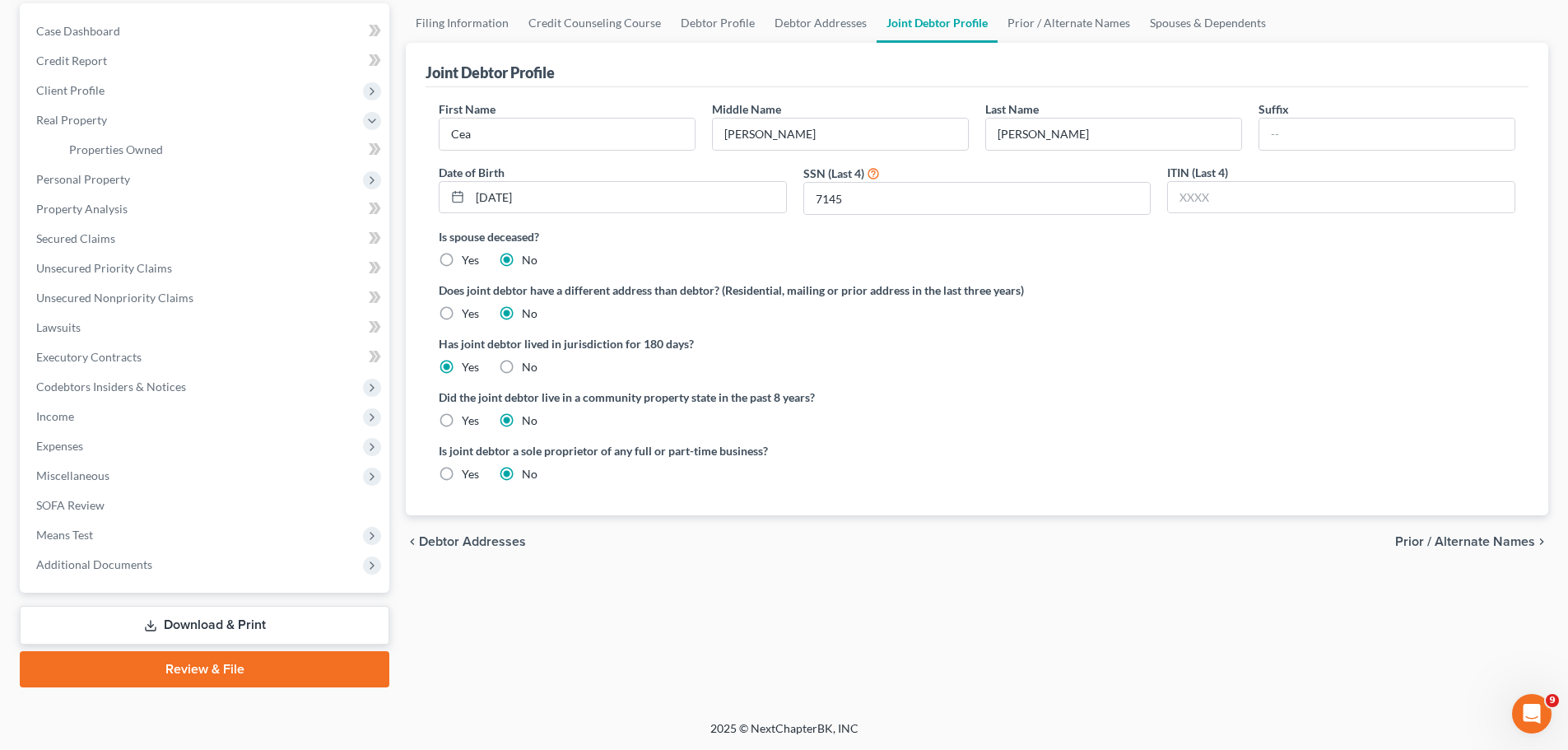
scroll to position [155, 0]
click at [99, 179] on span "Personal Property" at bounding box center [83, 179] width 94 height 14
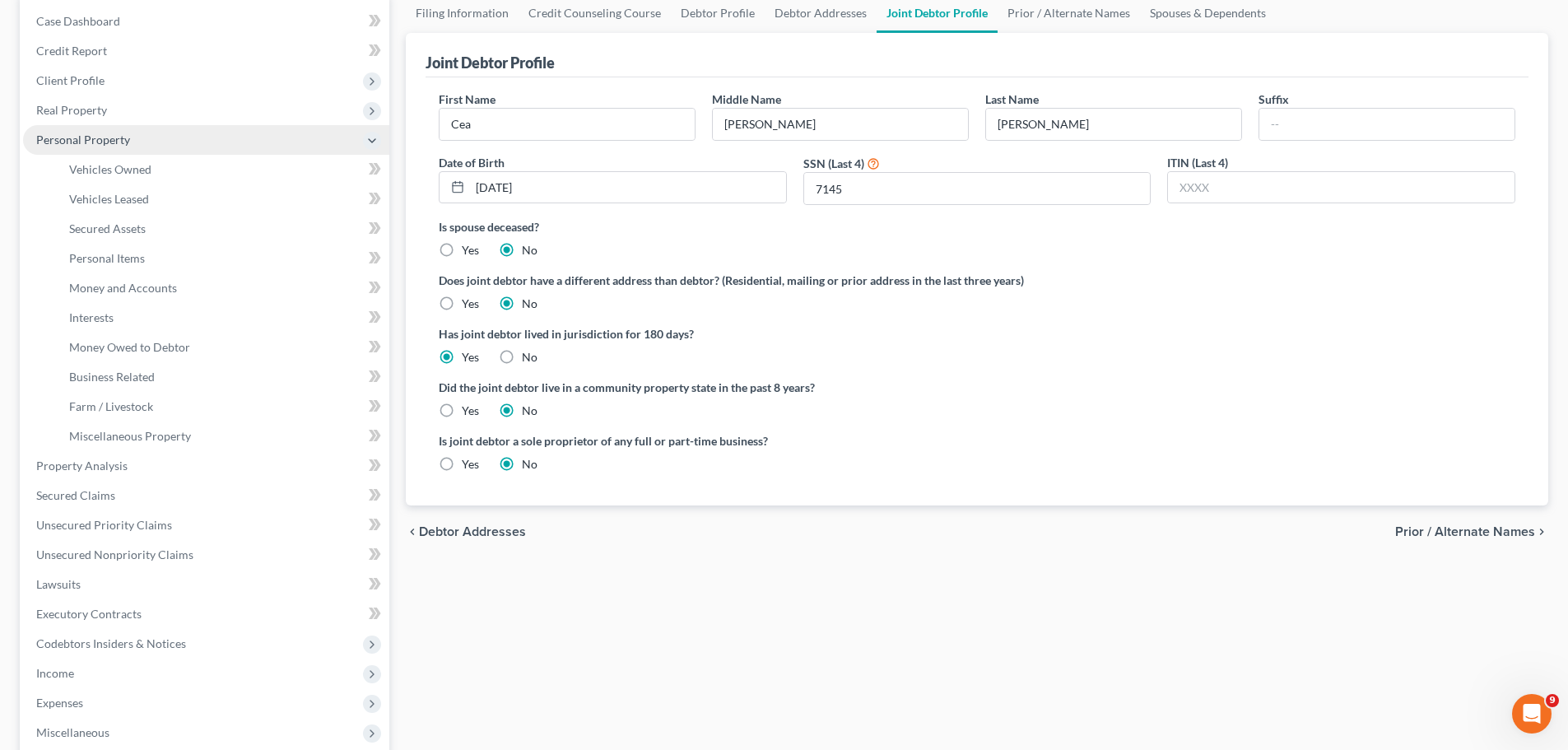
click at [118, 133] on span "Personal Property" at bounding box center [83, 139] width 94 height 14
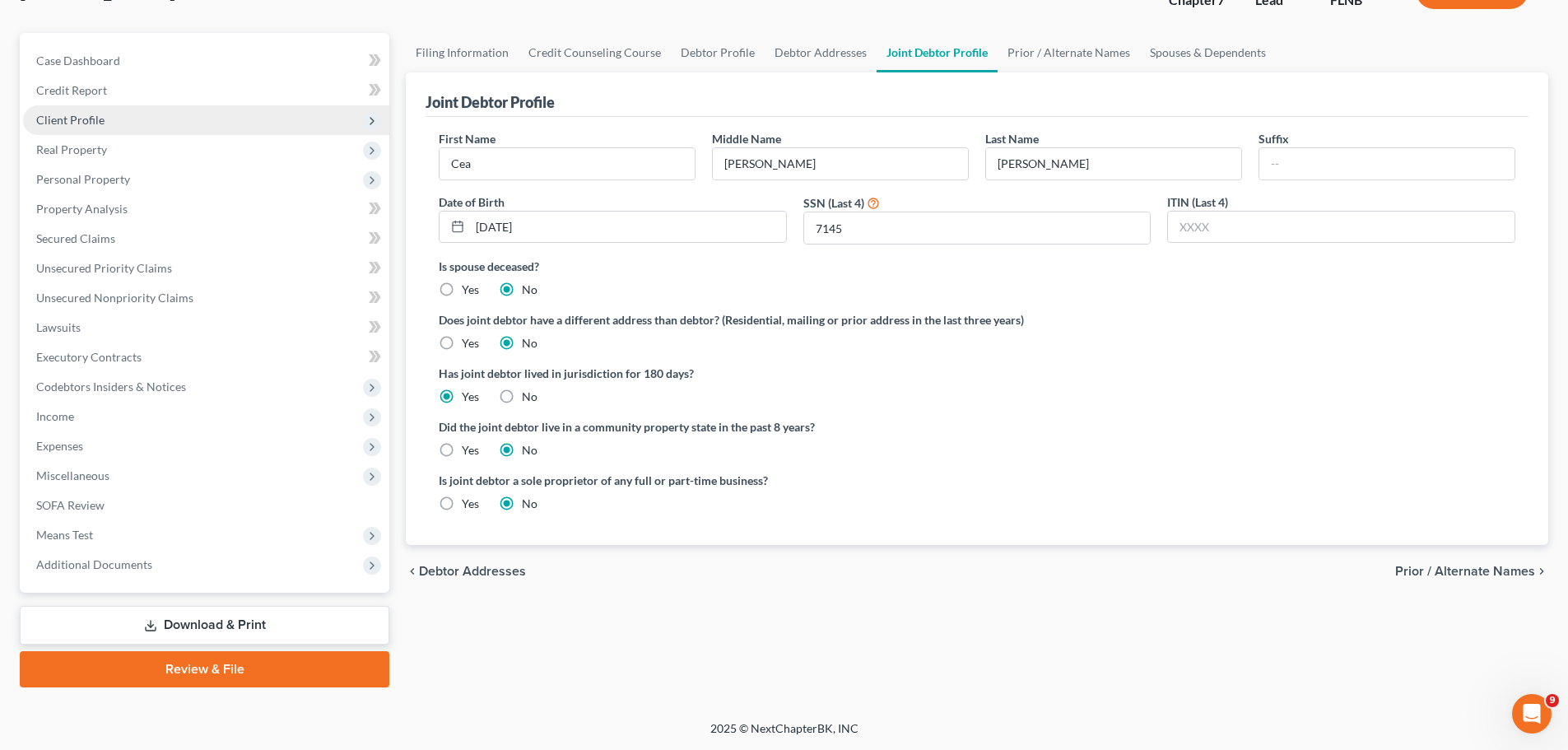
click at [106, 113] on span "Client Profile" at bounding box center [206, 120] width 366 height 30
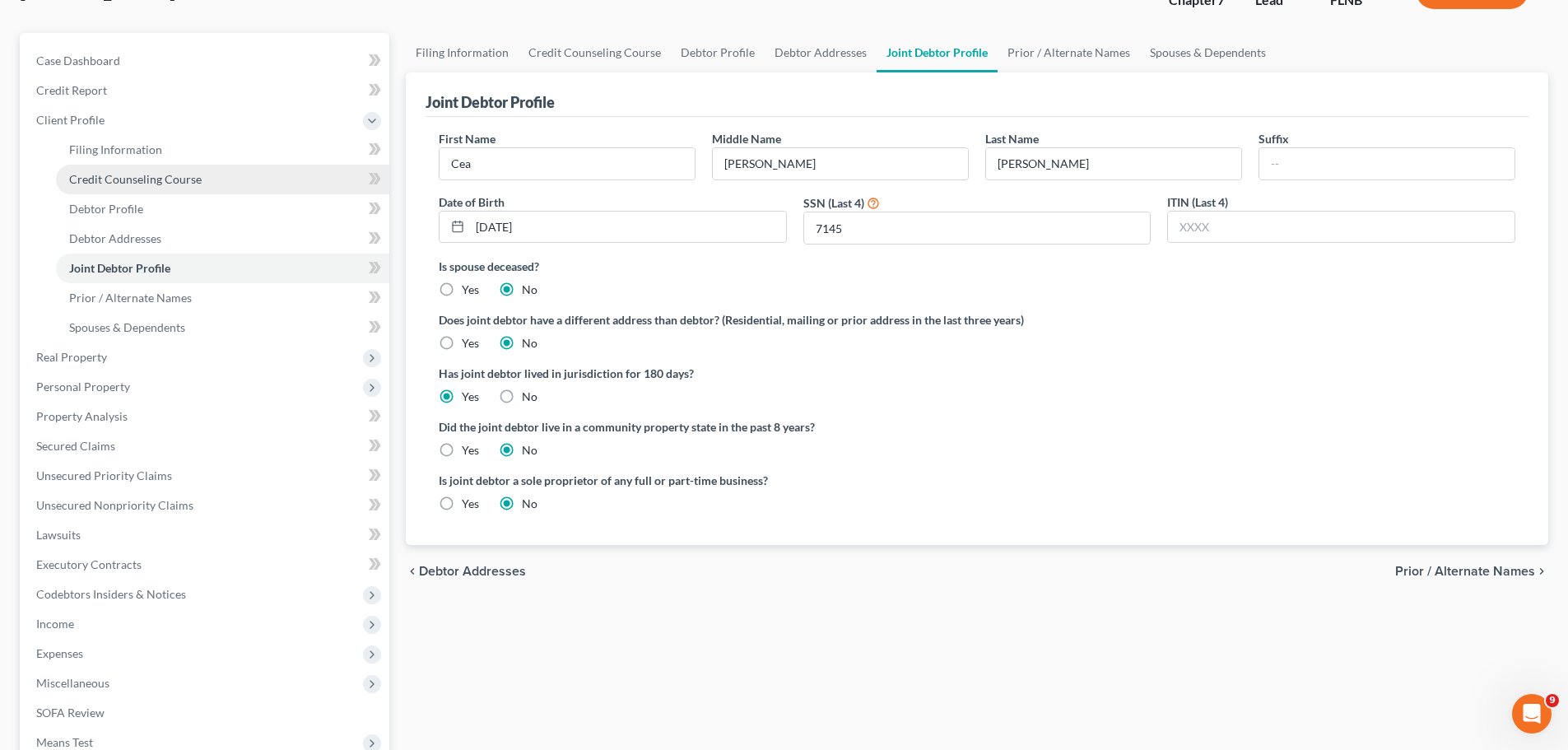
scroll to position [165, 0]
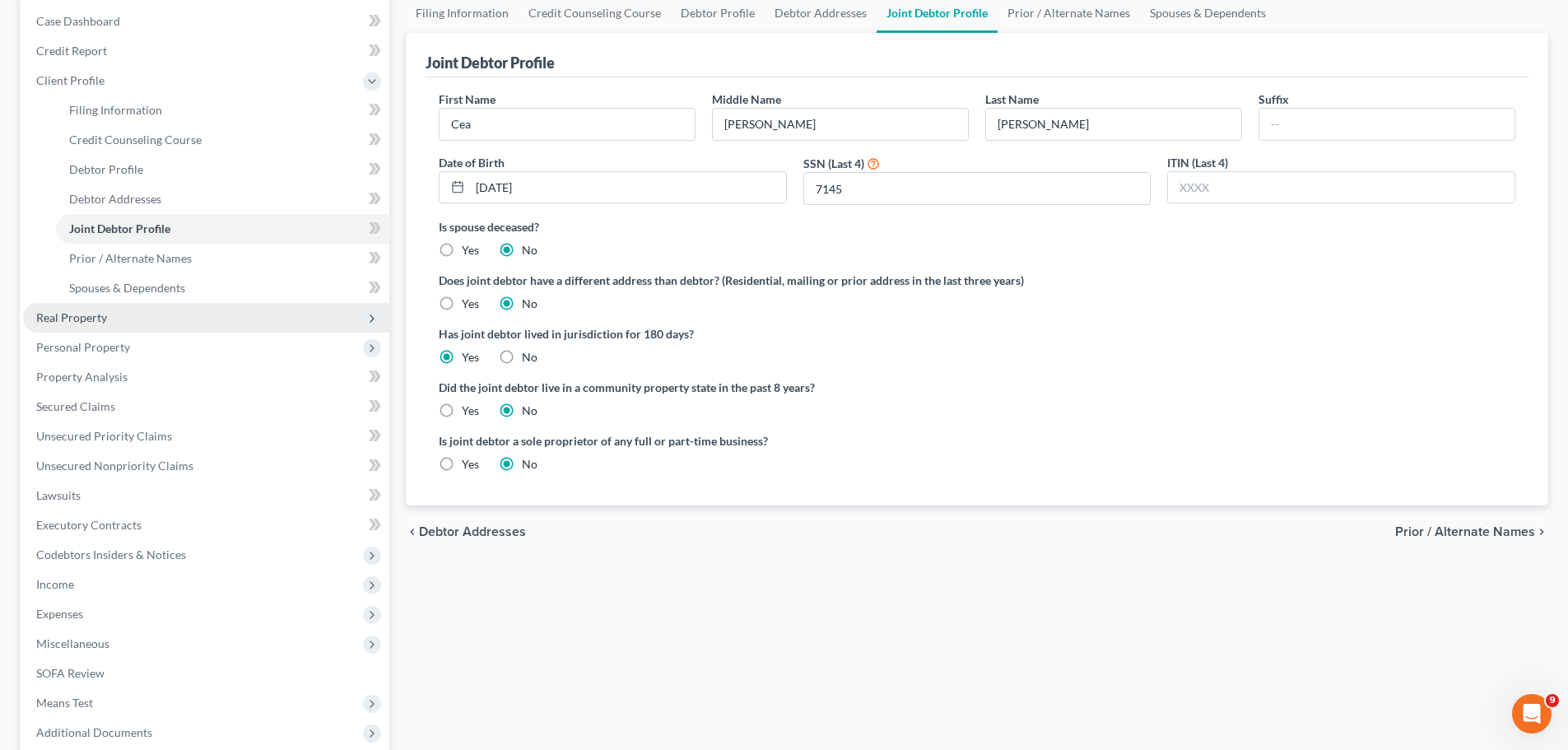
click at [105, 324] on span "Real Property" at bounding box center [71, 317] width 71 height 14
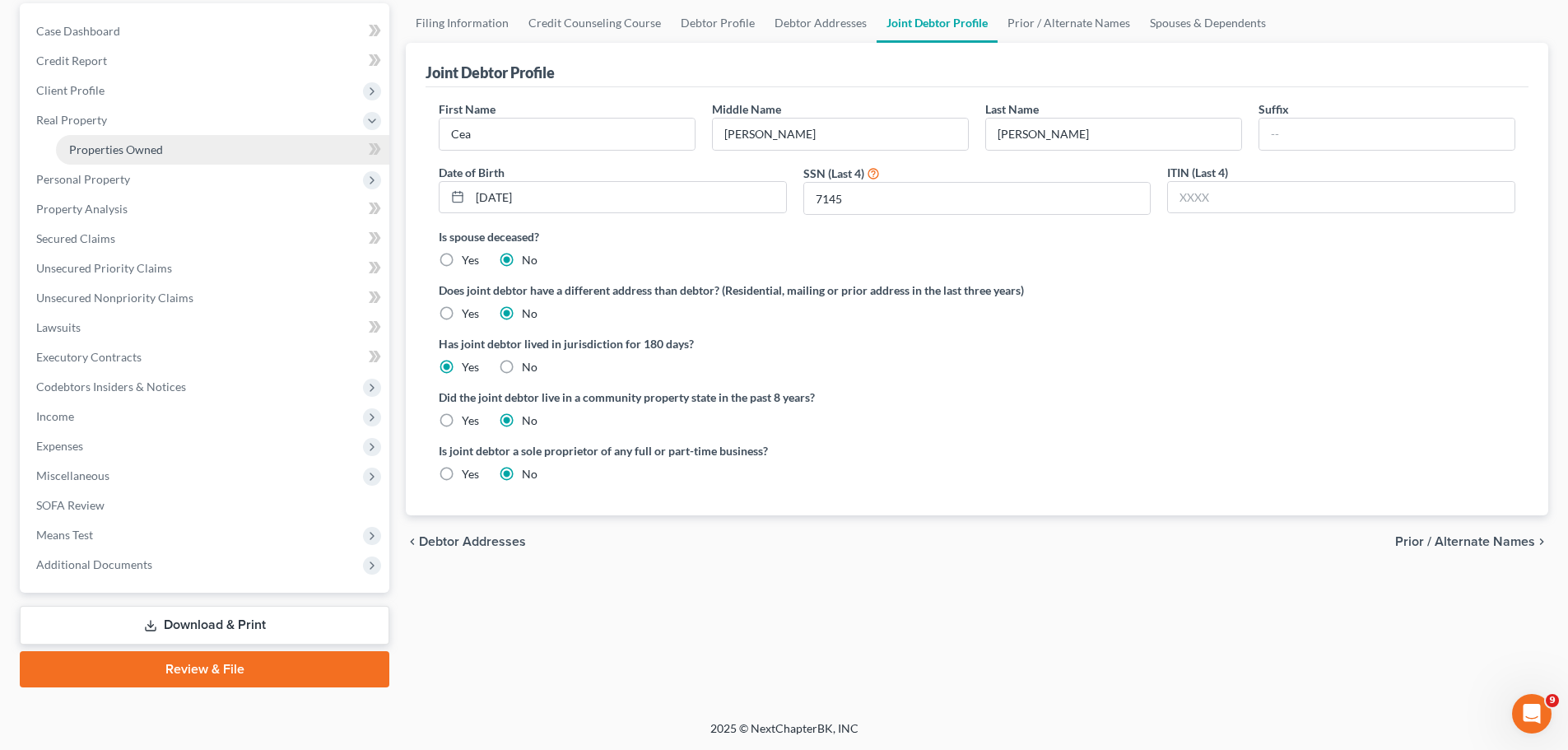
click at [168, 144] on link "Properties Owned" at bounding box center [223, 150] width 333 height 30
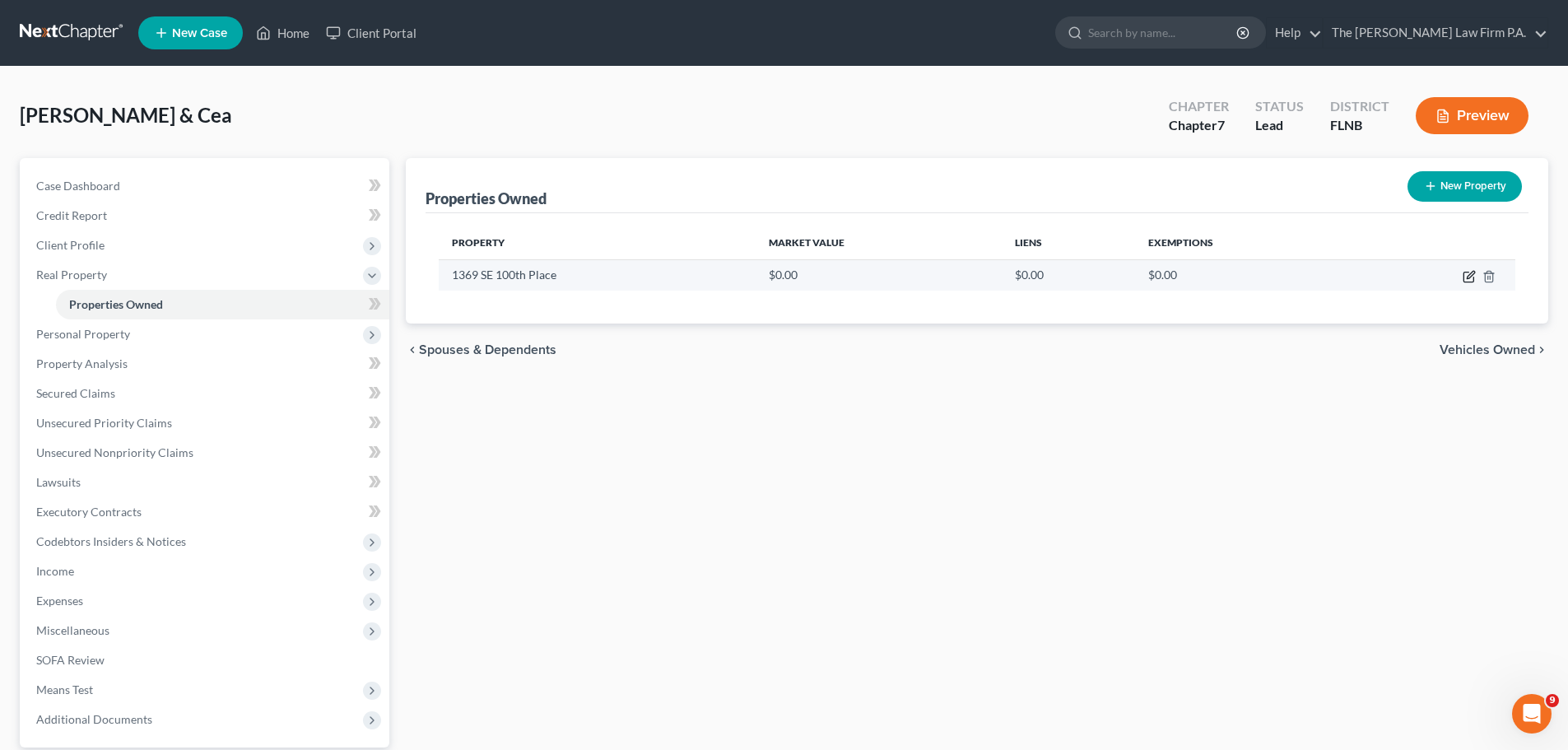
click at [1472, 276] on icon "button" at bounding box center [1469, 276] width 13 height 13
select select "9"
select select "19"
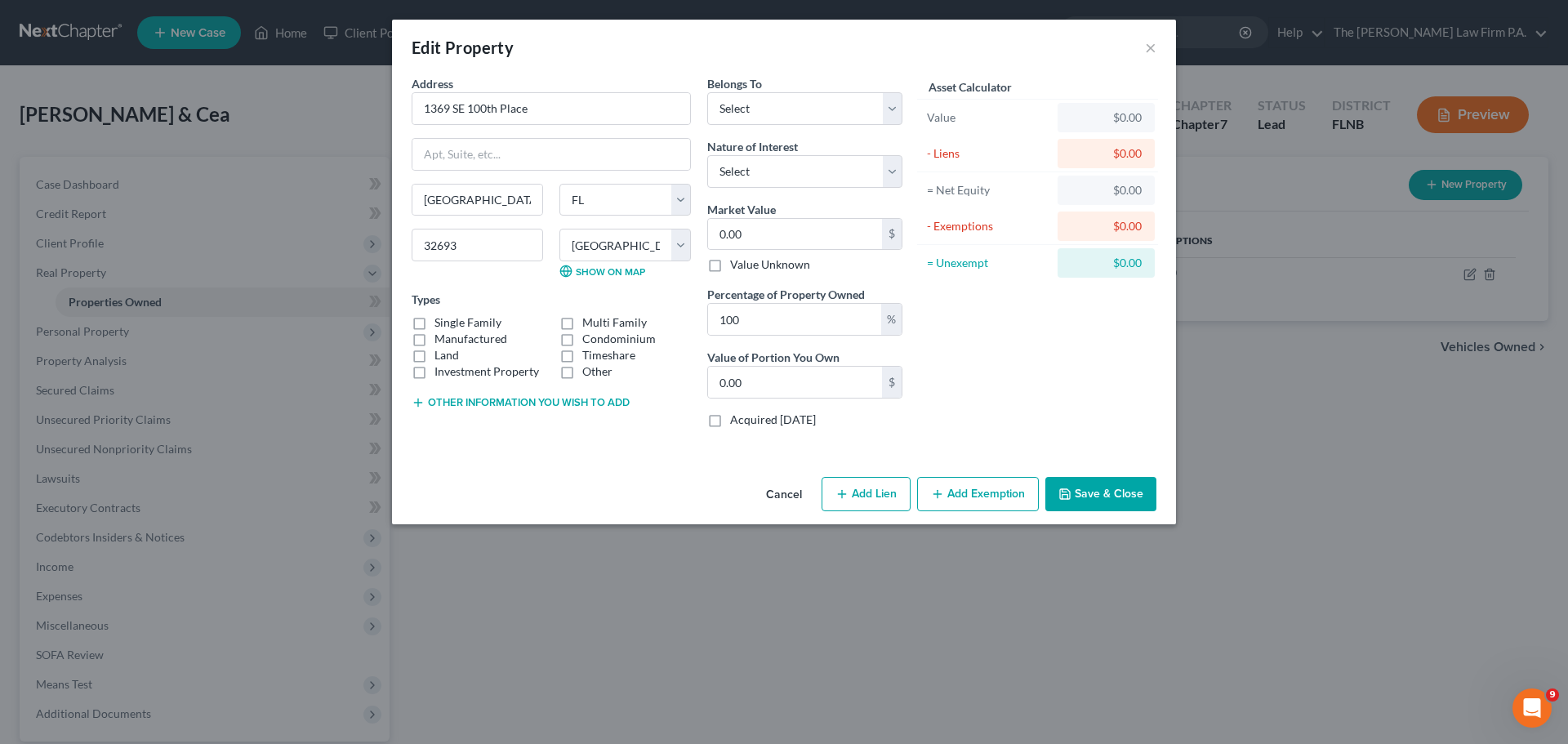
click at [439, 341] on label "Manufactured" at bounding box center [471, 338] width 73 height 16
click at [441, 341] on input "Manufactured" at bounding box center [446, 336] width 11 height 11
checkbox input "true"
click at [821, 100] on select "Select Debtor 1 Only Debtor 2 Only Debtor 1 And Debtor 2 Only At Least One Of T…" at bounding box center [804, 108] width 195 height 33
select select "2"
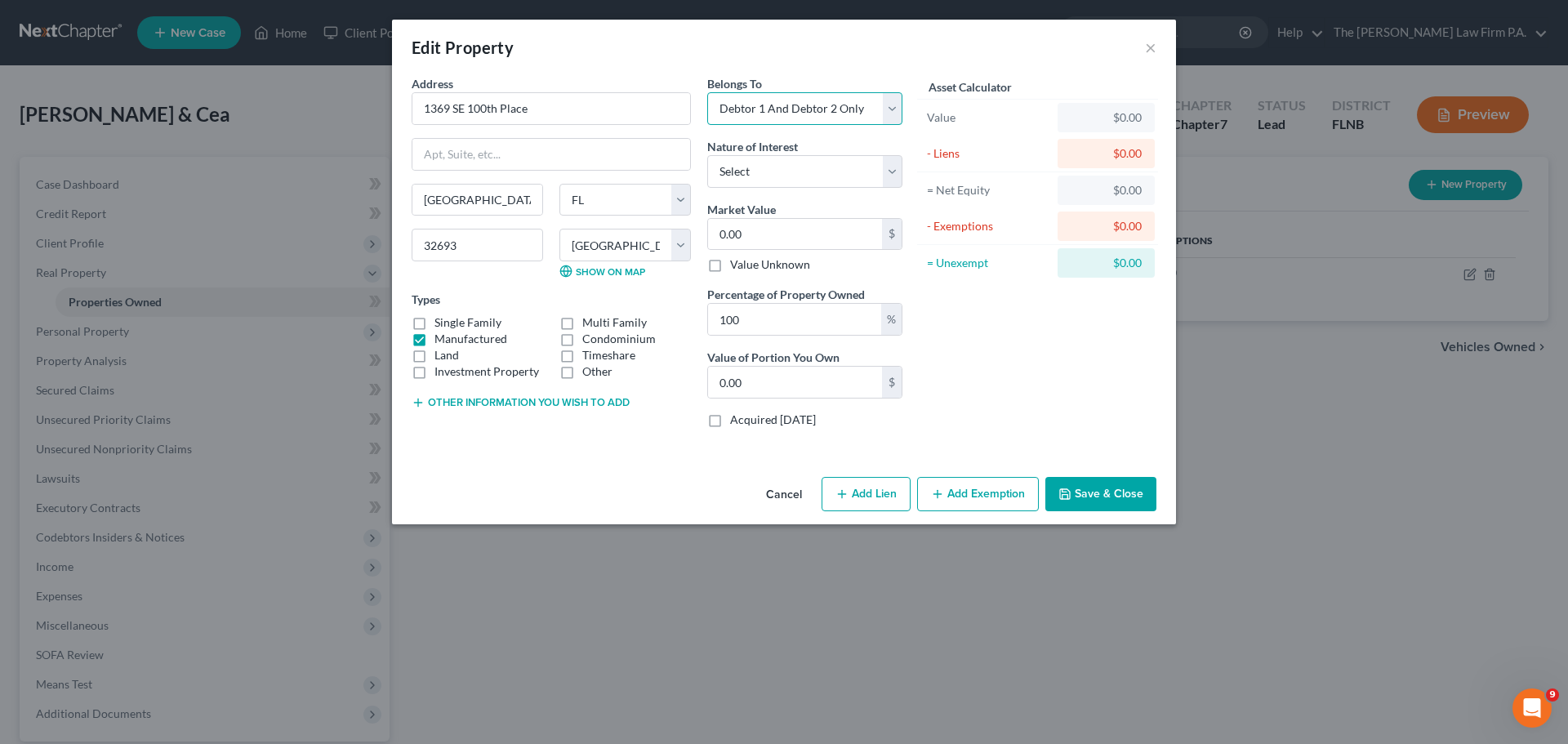
click at [707, 92] on select "Select Debtor 1 Only Debtor 2 Only Debtor 1 And Debtor 2 Only At Least One Of T…" at bounding box center [804, 108] width 195 height 33
click at [768, 172] on select "Select Fee Simple Joint Tenant Life Estate Equitable Interest Future Interest T…" at bounding box center [804, 171] width 195 height 33
click at [771, 167] on select "Select Fee Simple Joint Tenant Life Estate Equitable Interest Future Interest T…" at bounding box center [804, 171] width 195 height 33
click at [770, 225] on input "0.00" at bounding box center [795, 234] width 174 height 31
type input "1"
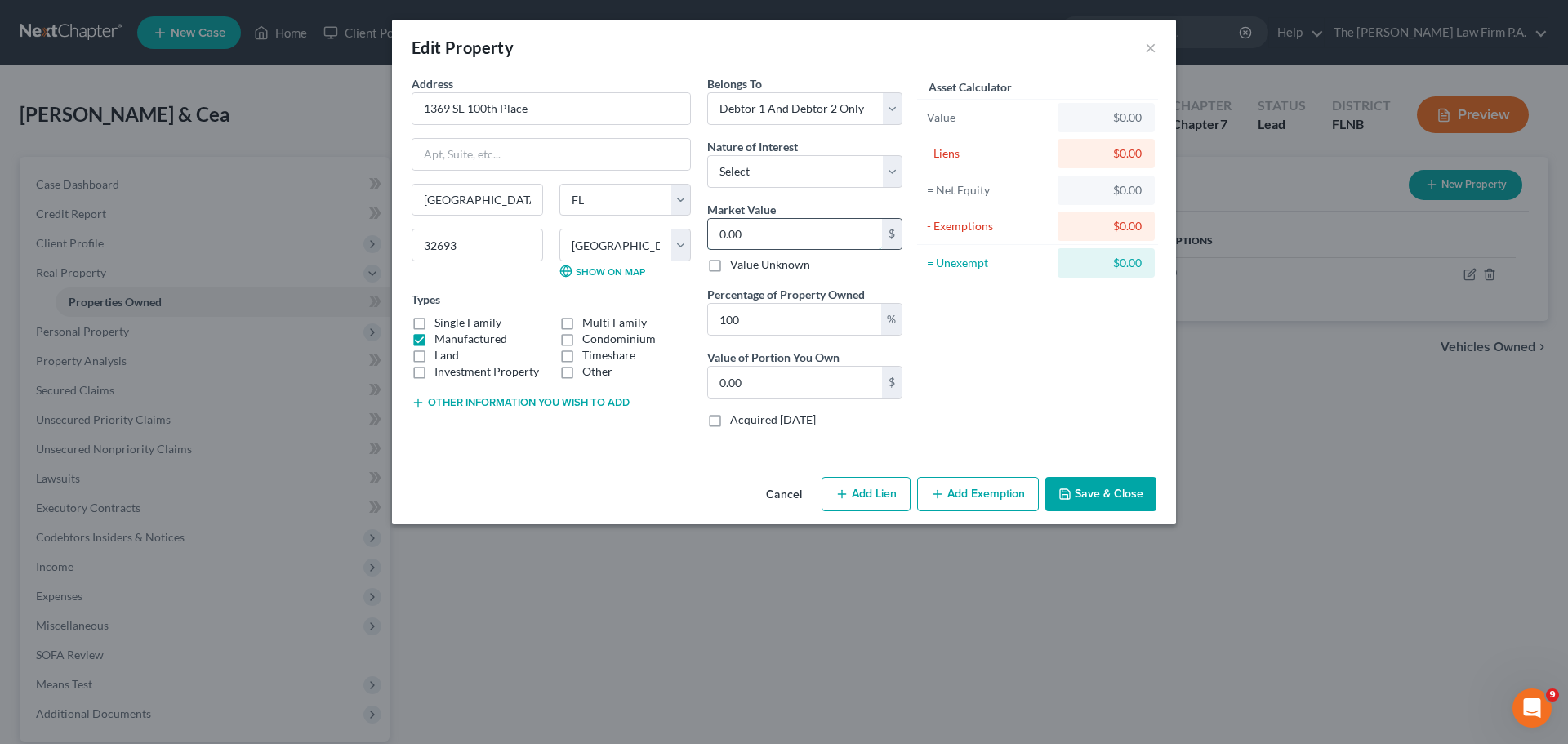
type input "1.00"
type input "18"
type input "18.00"
type input "183"
type input "183.00"
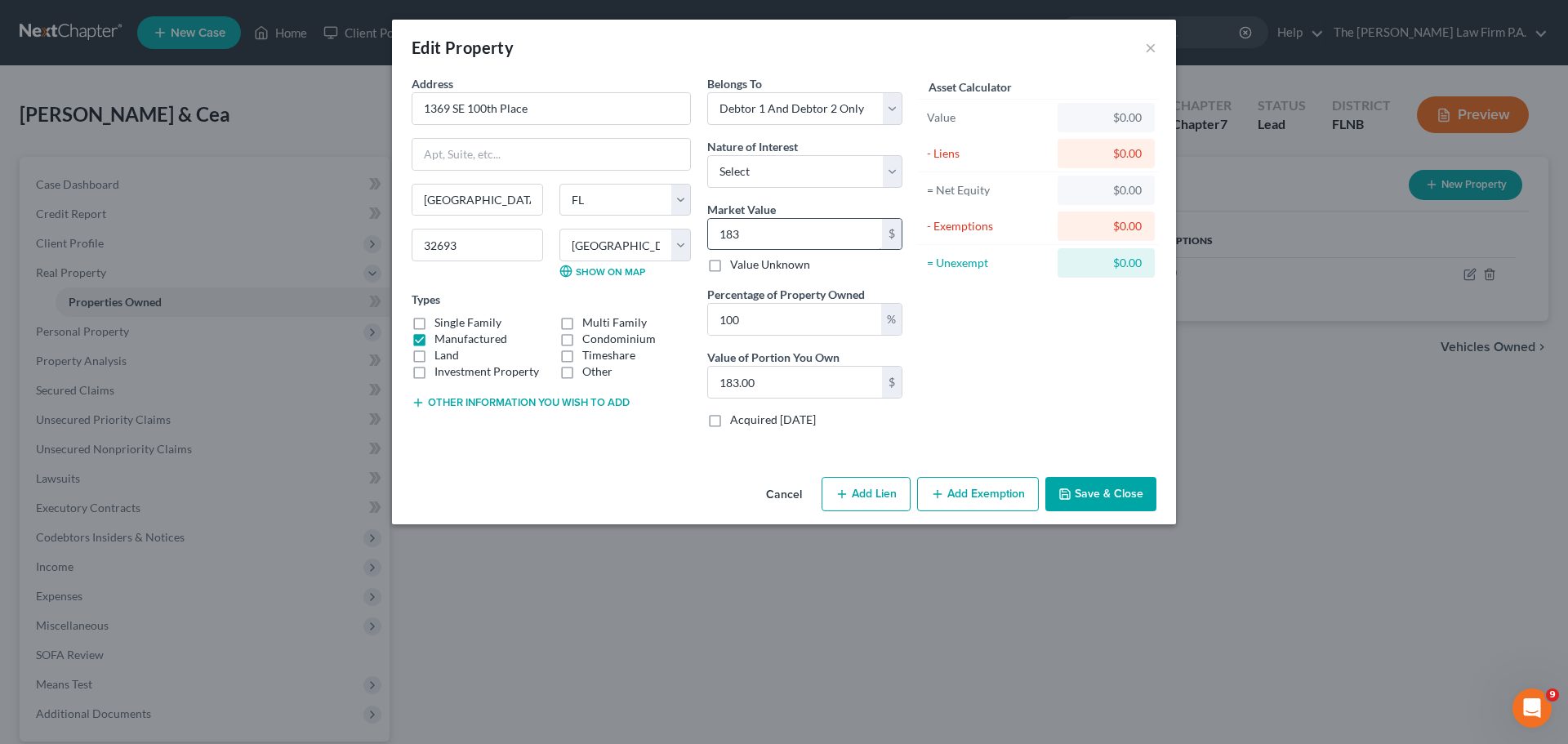
type input "1832"
type input "1,832.00"
type input "1,8328"
type input "18,328.00"
type input "18,3285"
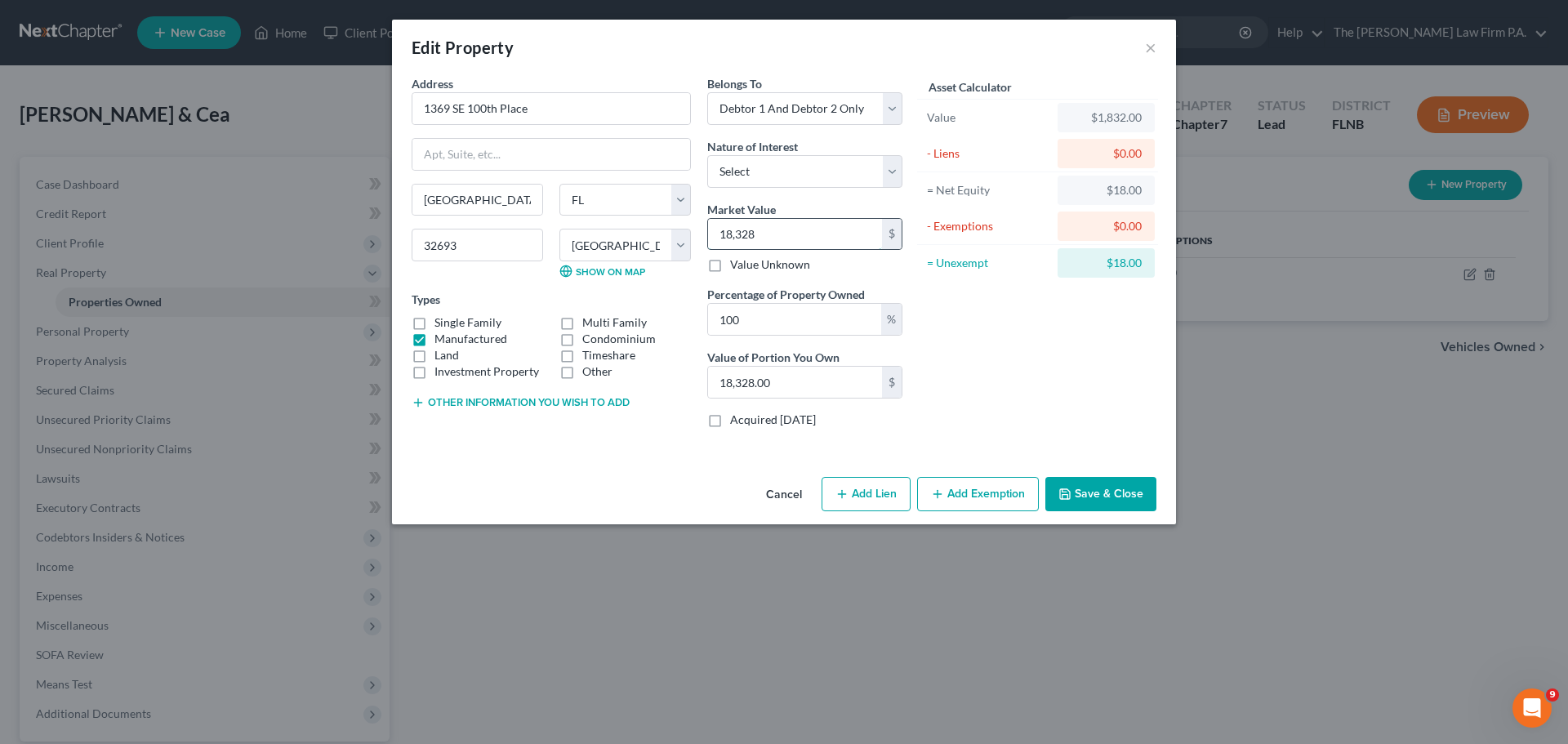
type input "183,285.00"
type input "183,285"
click at [1003, 380] on div "Asset Calculator Value $183,285.00 - Liens $0.00 = Net Equity $1,832.00 - Exemp…" at bounding box center [1037, 258] width 254 height 366
click at [1095, 493] on button "Save & Close" at bounding box center [1101, 493] width 111 height 35
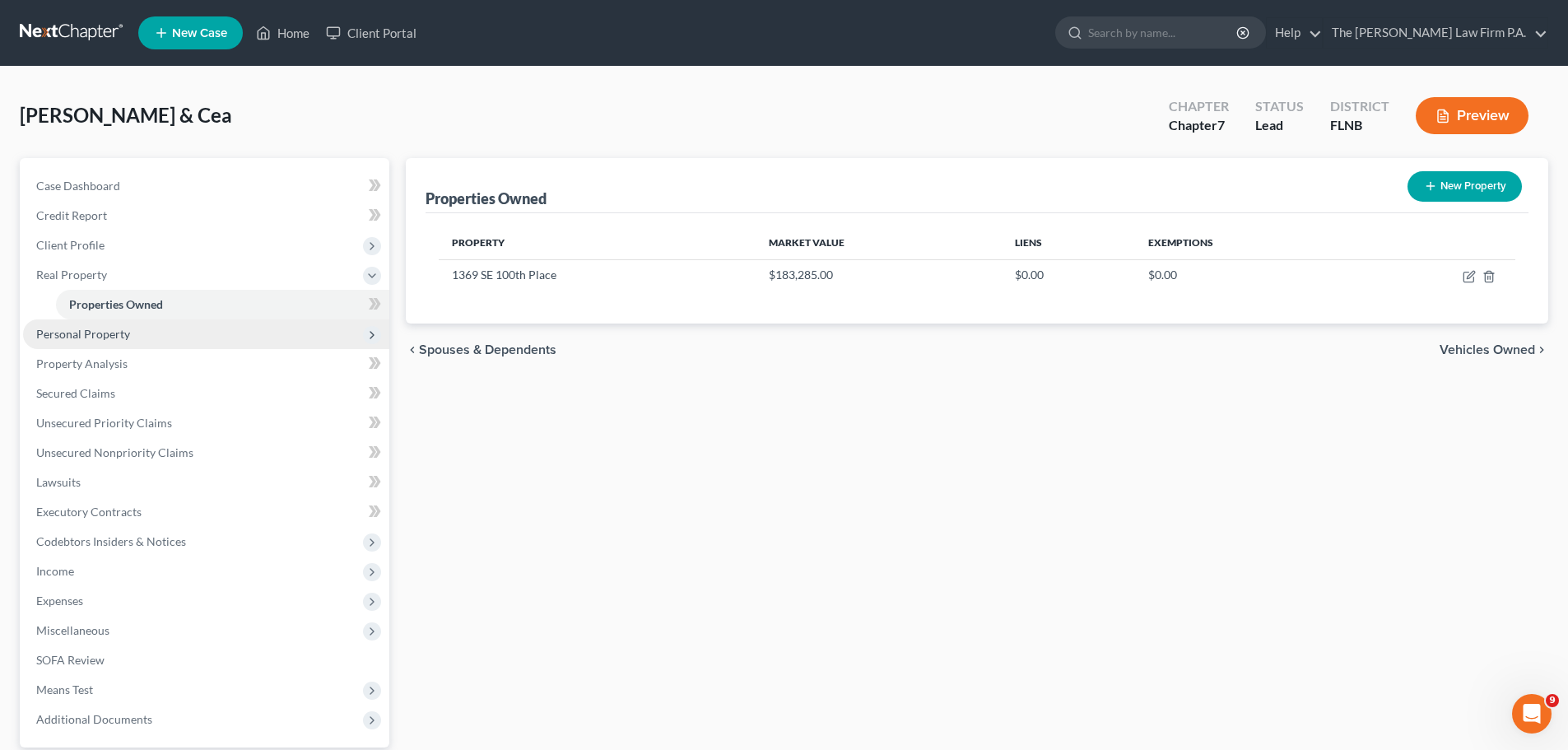
click at [116, 338] on span "Personal Property" at bounding box center [83, 333] width 94 height 14
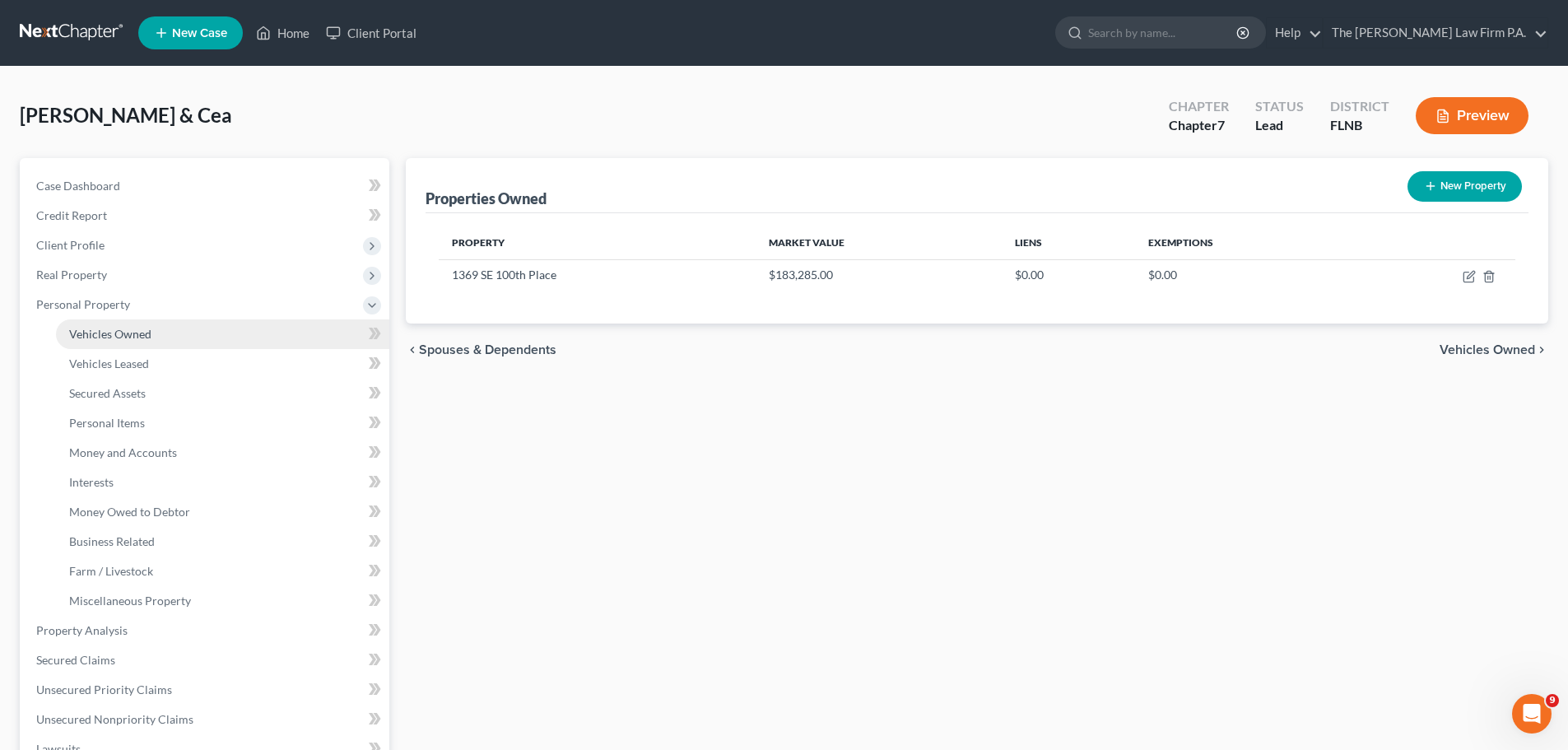
click at [157, 339] on link "Vehicles Owned" at bounding box center [223, 334] width 333 height 30
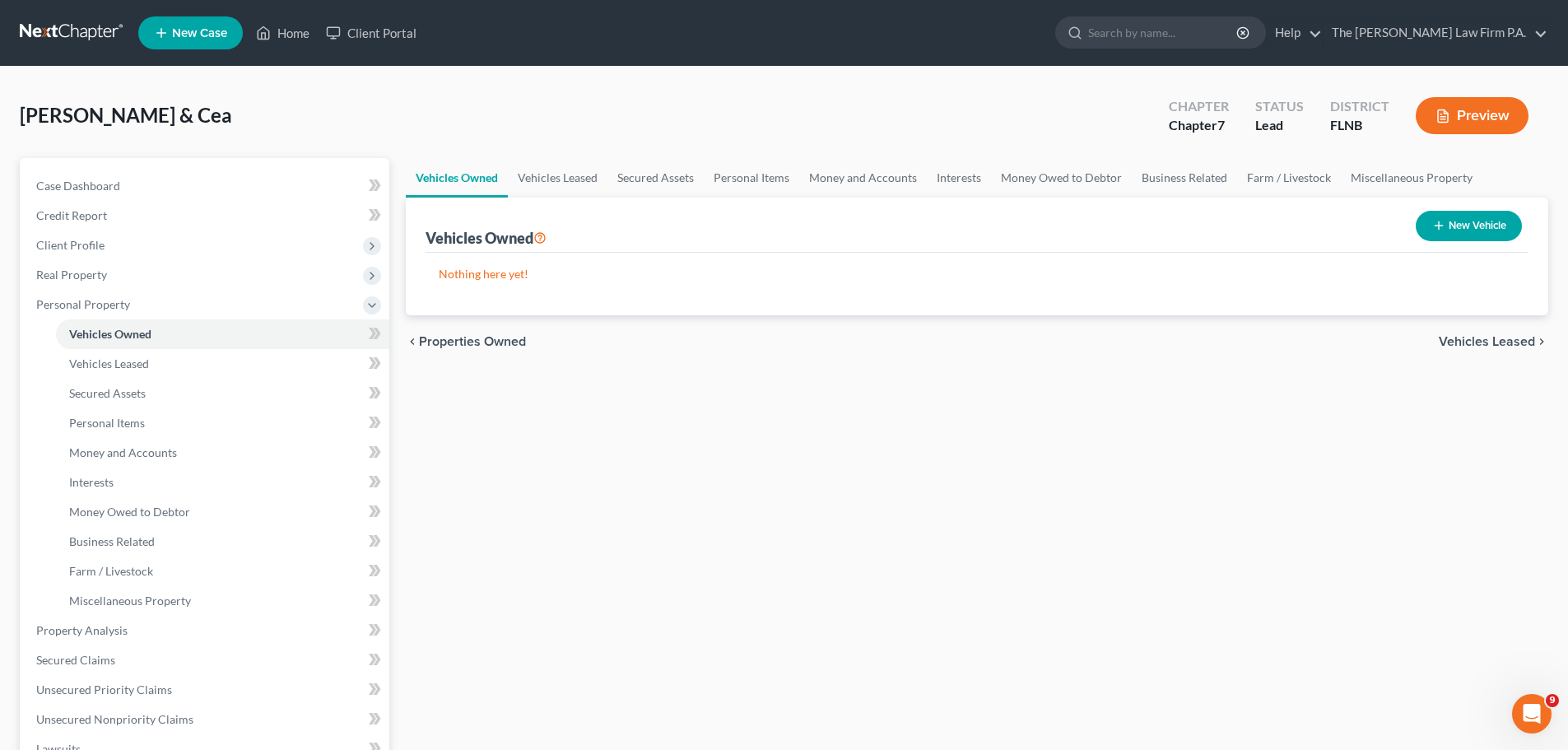
click at [1469, 227] on button "New Vehicle" at bounding box center [1469, 226] width 106 height 31
select select "0"
select select "2"
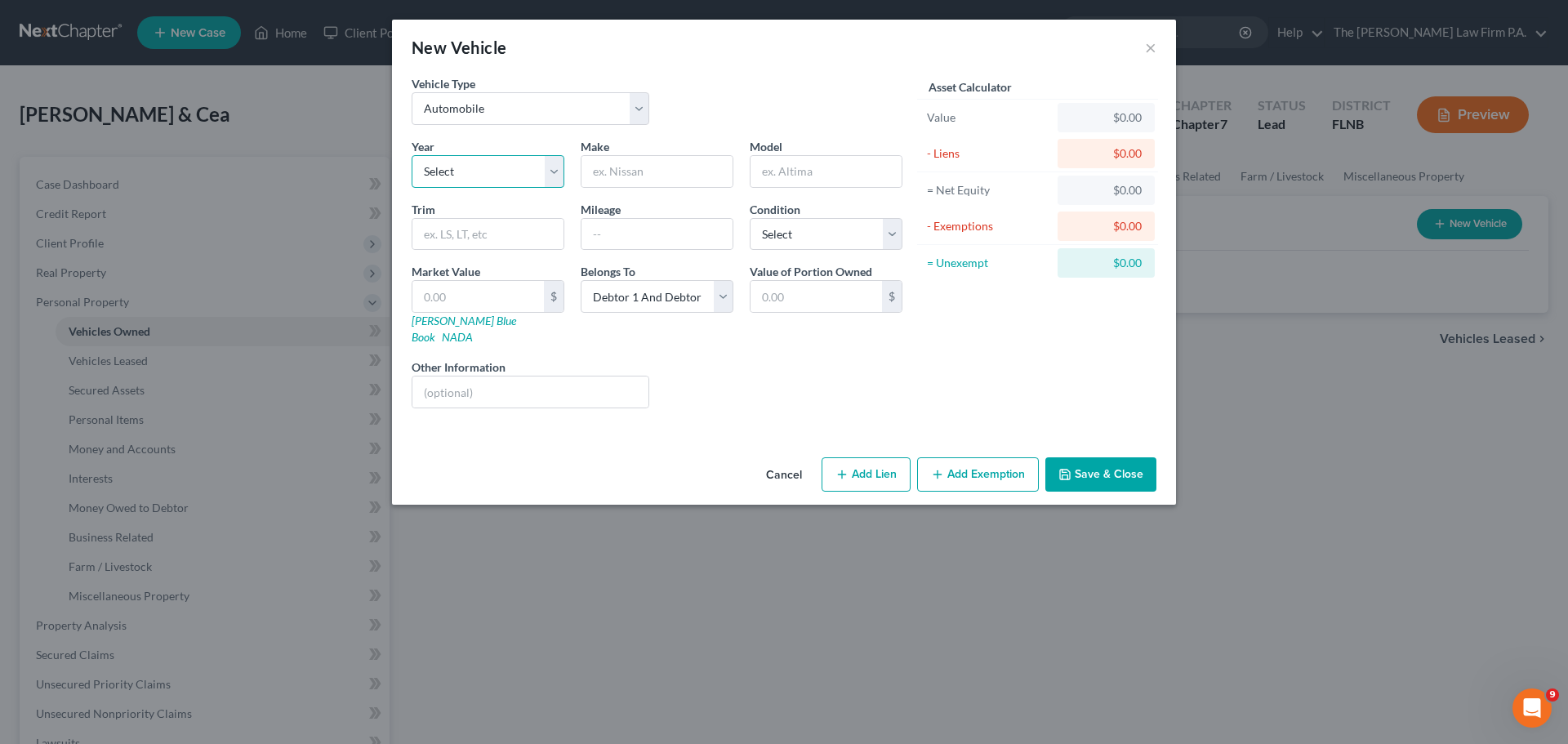
click at [470, 181] on select "Select 2026 2025 2024 2023 2022 2021 2020 2019 2018 2017 2016 2015 2014 2013 20…" at bounding box center [488, 171] width 153 height 33
select select "7"
click at [412, 155] on select "Select 2026 2025 2024 2023 2022 2021 2020 2019 2018 2017 2016 2015 2014 2013 20…" at bounding box center [488, 171] width 153 height 33
click at [638, 172] on input "text" at bounding box center [656, 171] width 151 height 31
type input "Ford"
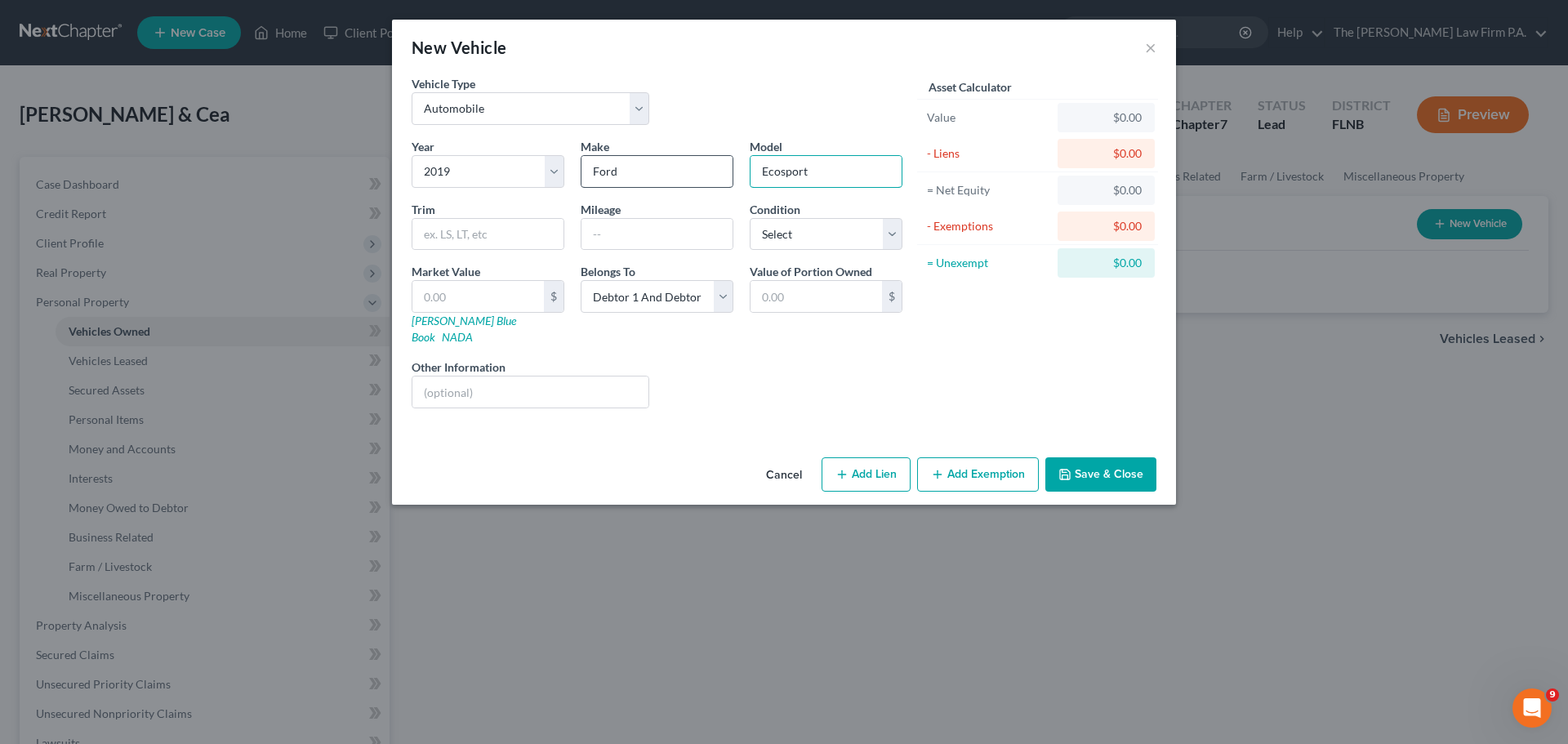
type input "Ecosport"
type input "84000"
click at [828, 238] on select "Select Excellent Very Good Good Fair Poor" at bounding box center [826, 235] width 153 height 33
select select "2"
click at [750, 218] on select "Select Excellent Very Good Good Fair Poor" at bounding box center [826, 235] width 153 height 33
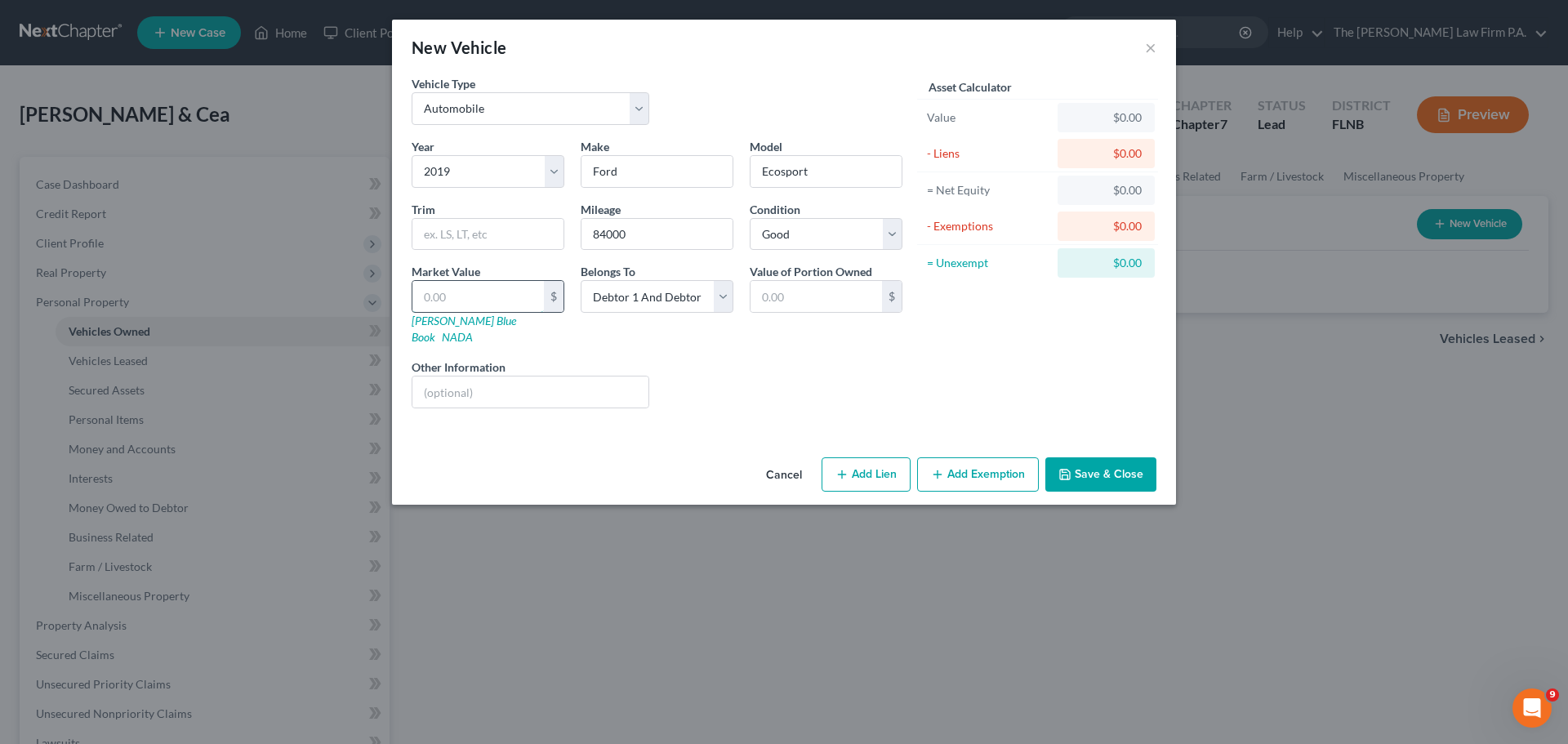
click at [458, 289] on input "text" at bounding box center [478, 296] width 132 height 31
type input "6"
type input "6.00"
type input "60"
type input "60.00"
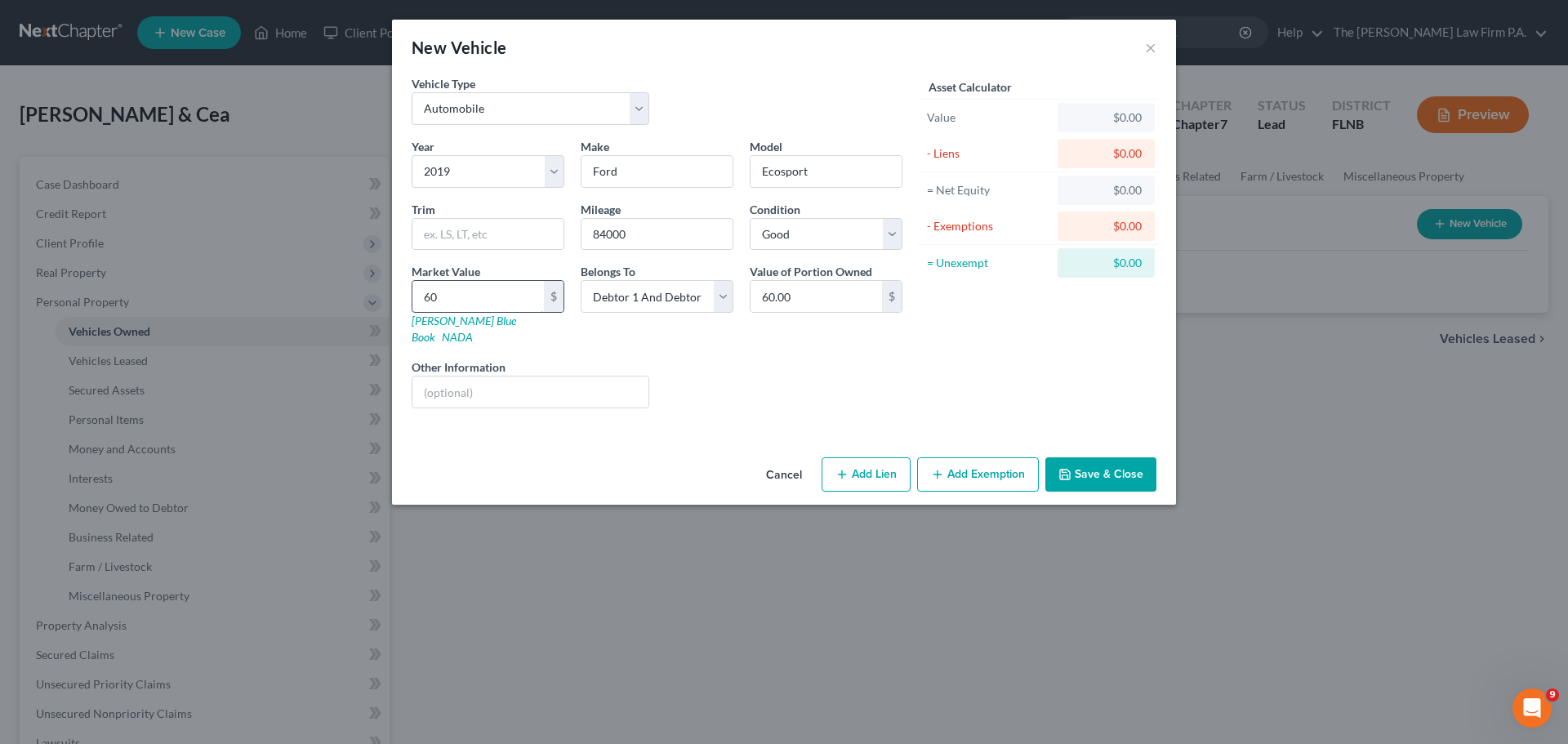
type input "600"
type input "600.00"
type input "6000"
type input "6,000.00"
type input "6,000"
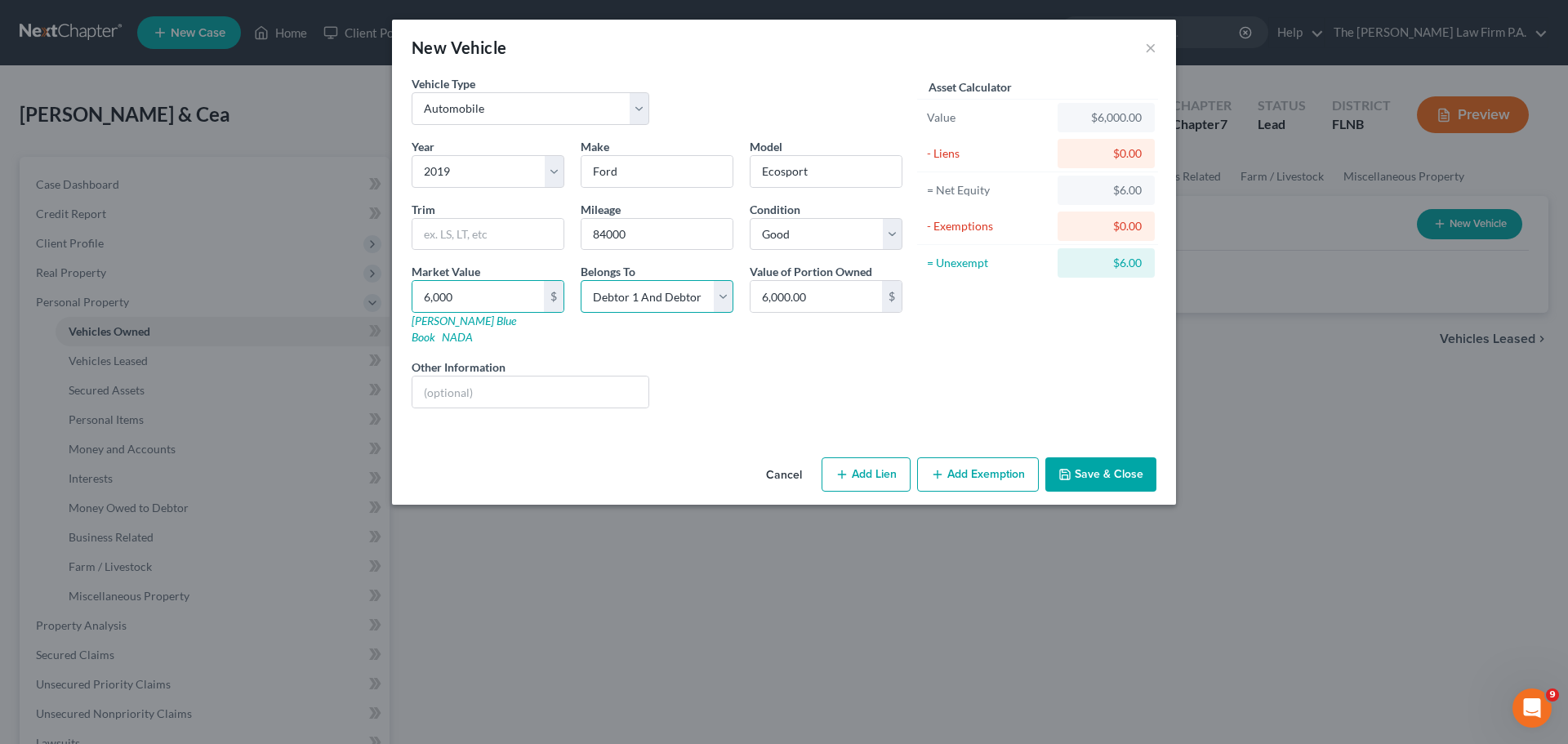
click at [665, 303] on select "Select Debtor 1 Only Debtor 2 Only Debtor 1 And Debtor 2 Only At Least One Of T…" at bounding box center [656, 296] width 153 height 33
drag, startPoint x: 665, startPoint y: 303, endPoint x: 679, endPoint y: 307, distance: 14.6
click at [665, 303] on select "Select Debtor 1 Only Debtor 2 Only Debtor 1 And Debtor 2 Only At Least One Of T…" at bounding box center [656, 296] width 153 height 33
click at [1102, 461] on button "Save & Close" at bounding box center [1101, 474] width 111 height 35
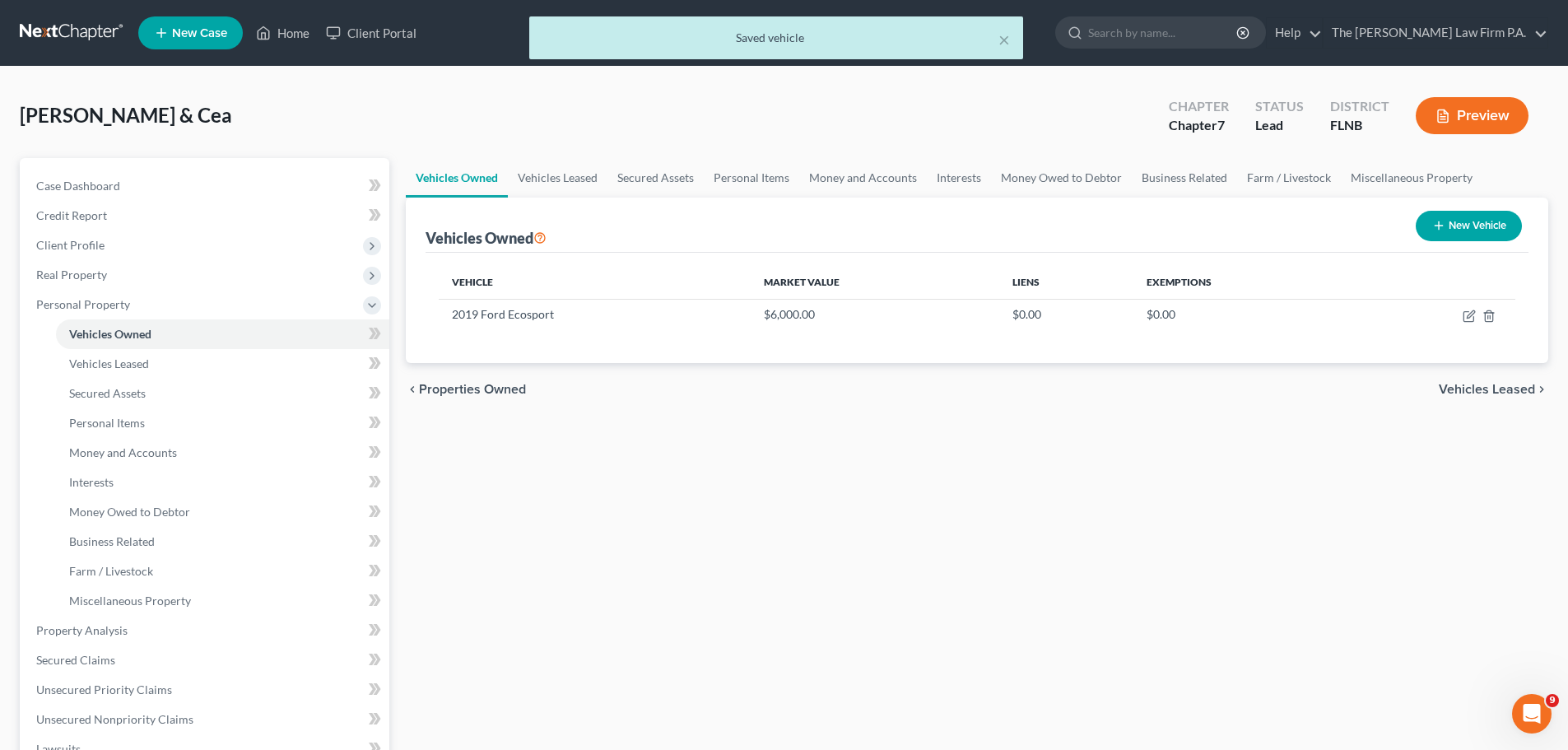
click at [1493, 226] on button "New Vehicle" at bounding box center [1469, 226] width 106 height 31
select select "0"
select select "2"
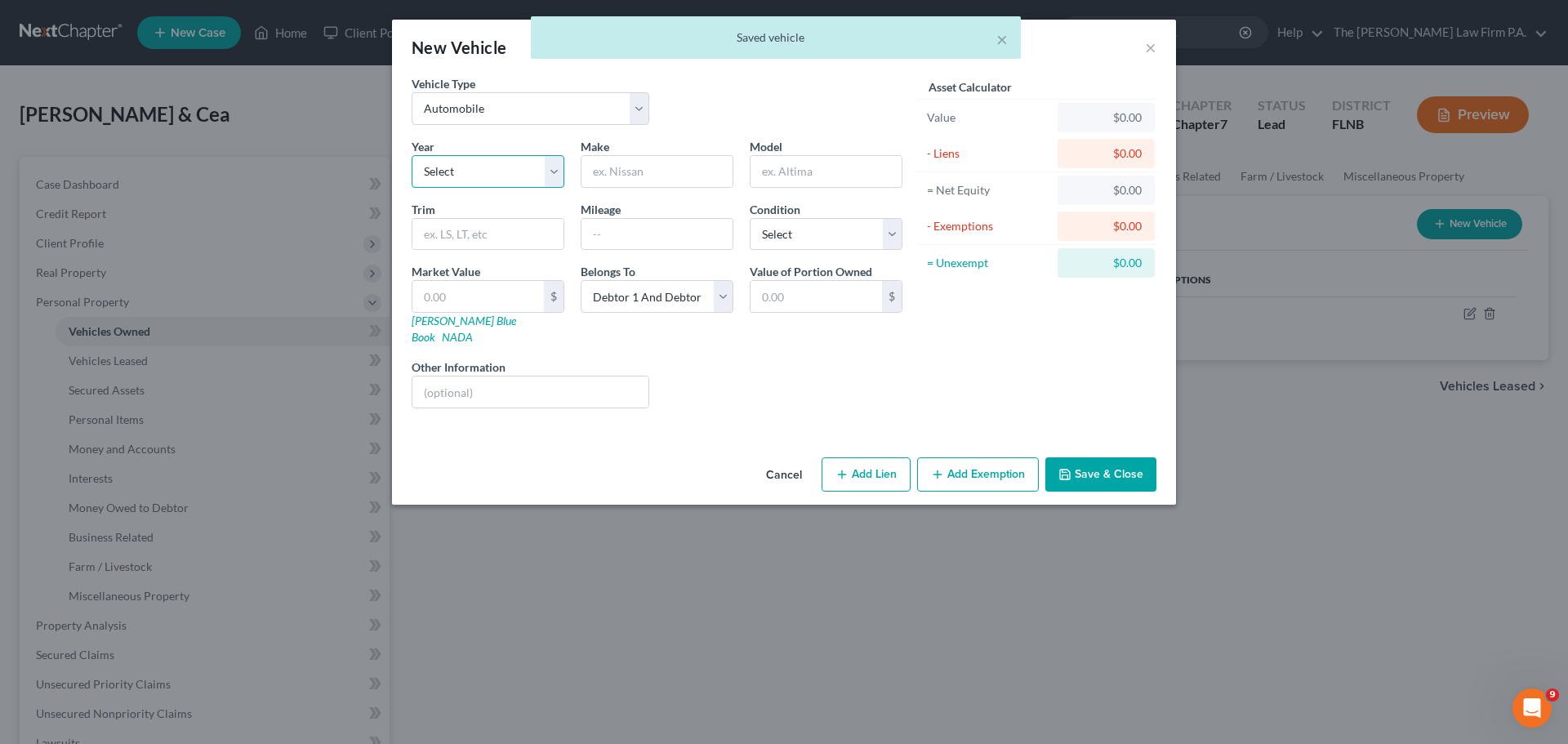
click at [461, 175] on select "Select 2026 2025 2024 2023 2022 2021 2020 2019 2018 2017 2016 2015 2014 2013 20…" at bounding box center [488, 171] width 153 height 33
select select "13"
click at [412, 155] on select "Select 2026 2025 2024 2023 2022 2021 2020 2019 2018 2017 2016 2015 2014 2013 20…" at bounding box center [488, 171] width 153 height 33
click at [643, 164] on input "text" at bounding box center [656, 171] width 151 height 31
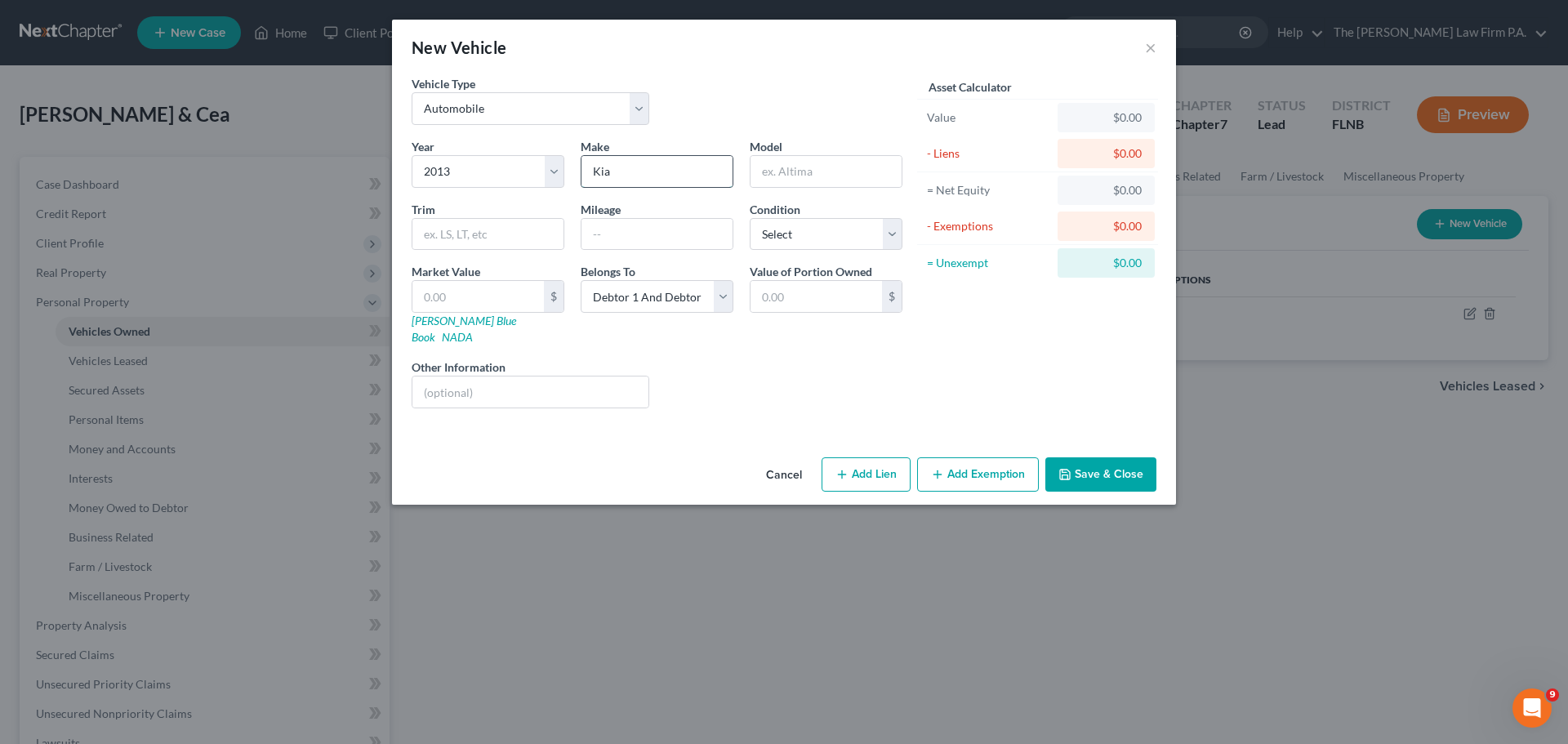
type input "Kia"
type input "Sorento"
click at [655, 250] on div "Year Select 2026 2025 2024 2023 2022 2021 2020 2019 2018 2017 2016 2015 2014 20…" at bounding box center [656, 280] width 507 height 283
click at [622, 229] on input "text" at bounding box center [656, 234] width 151 height 31
type input "200000"
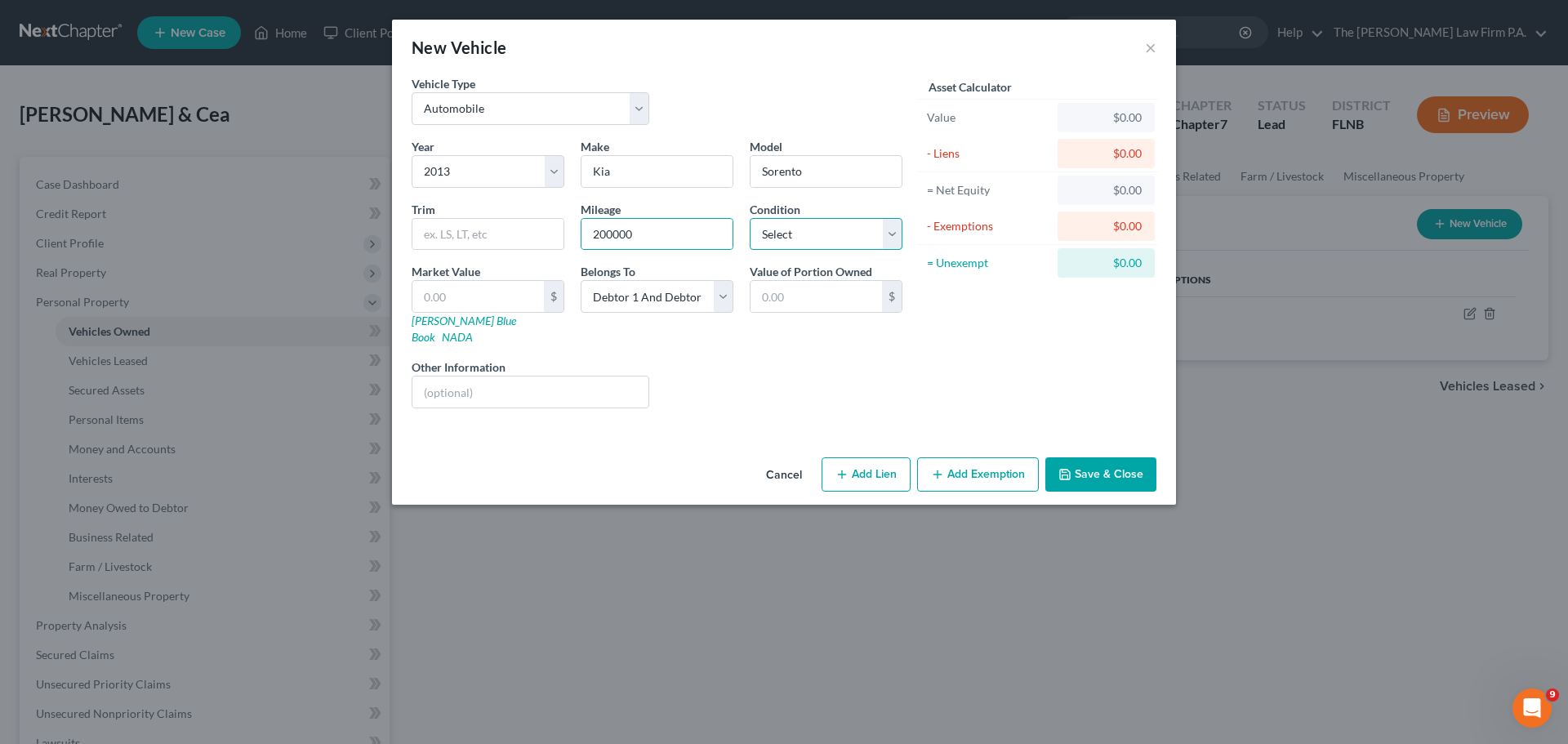
click at [795, 247] on select "Select Excellent Very Good Good Fair Poor" at bounding box center [826, 235] width 153 height 33
click at [750, 218] on select "Select Excellent Very Good Good Fair Poor" at bounding box center [826, 235] width 153 height 33
drag, startPoint x: 826, startPoint y: 239, endPoint x: 827, endPoint y: 249, distance: 10.0
click at [826, 240] on select "Select Excellent Very Good Good Fair Poor" at bounding box center [826, 235] width 153 height 33
select select "4"
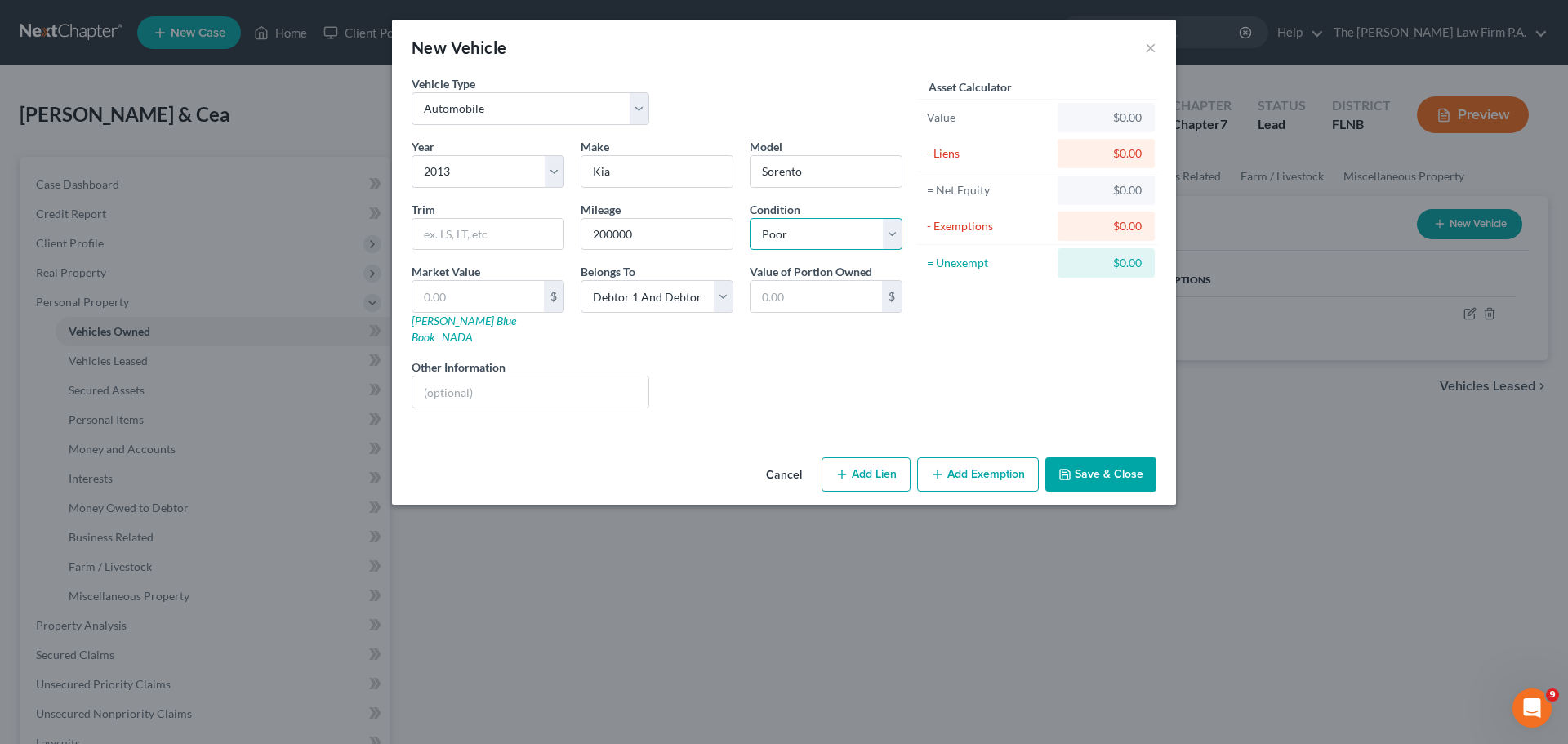
click at [750, 218] on select "Select Excellent Very Good Good Fair Poor" at bounding box center [826, 235] width 153 height 33
drag, startPoint x: 500, startPoint y: 300, endPoint x: 517, endPoint y: 285, distance: 22.7
click at [514, 287] on input "text" at bounding box center [478, 296] width 132 height 31
type input "8"
type input "8.00"
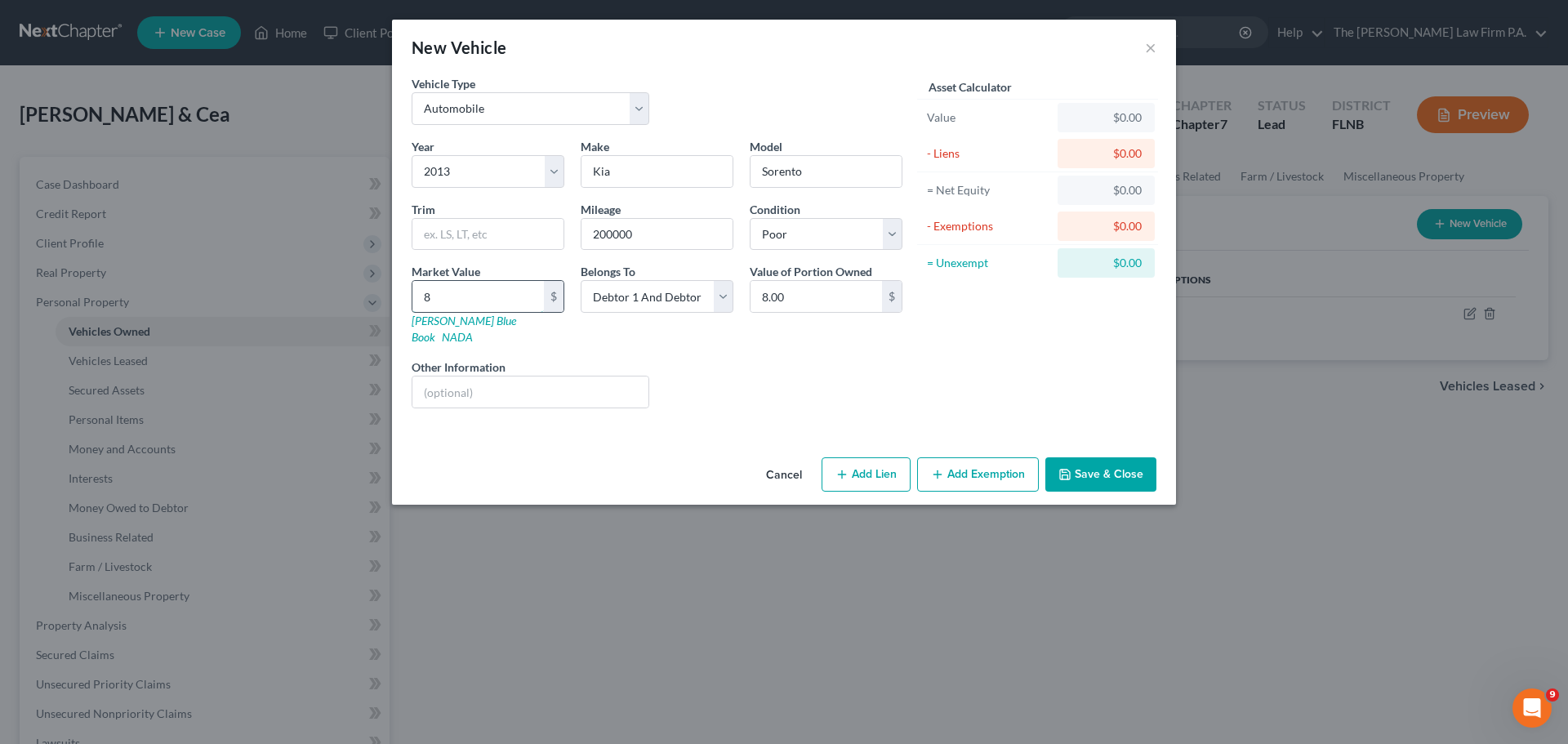
type input "80"
type input "80.00"
type input "800"
type input "800.00"
type input "800"
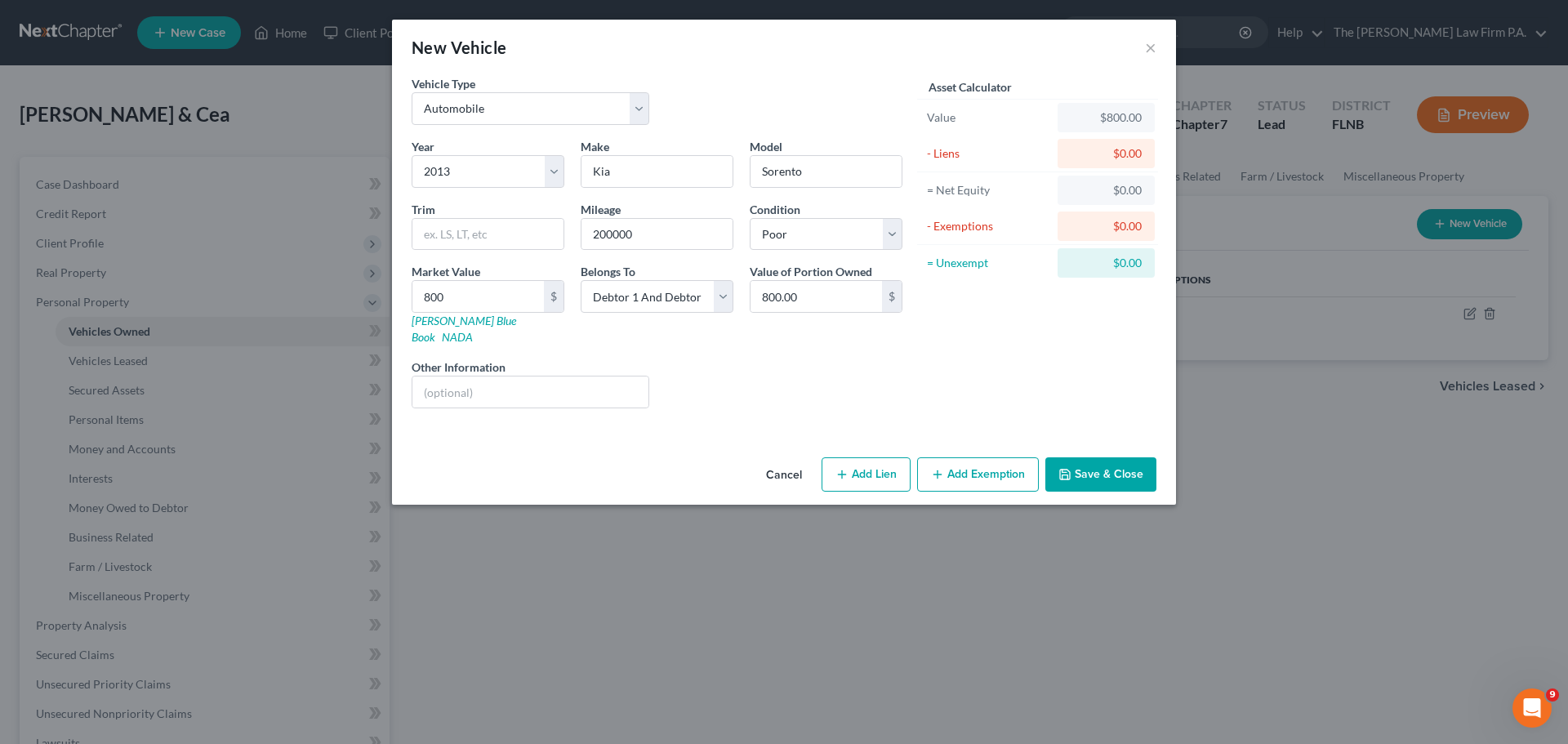
click at [897, 381] on div "Liens Select" at bounding box center [784, 383] width 254 height 50
click at [1100, 461] on button "Save & Close" at bounding box center [1101, 474] width 111 height 35
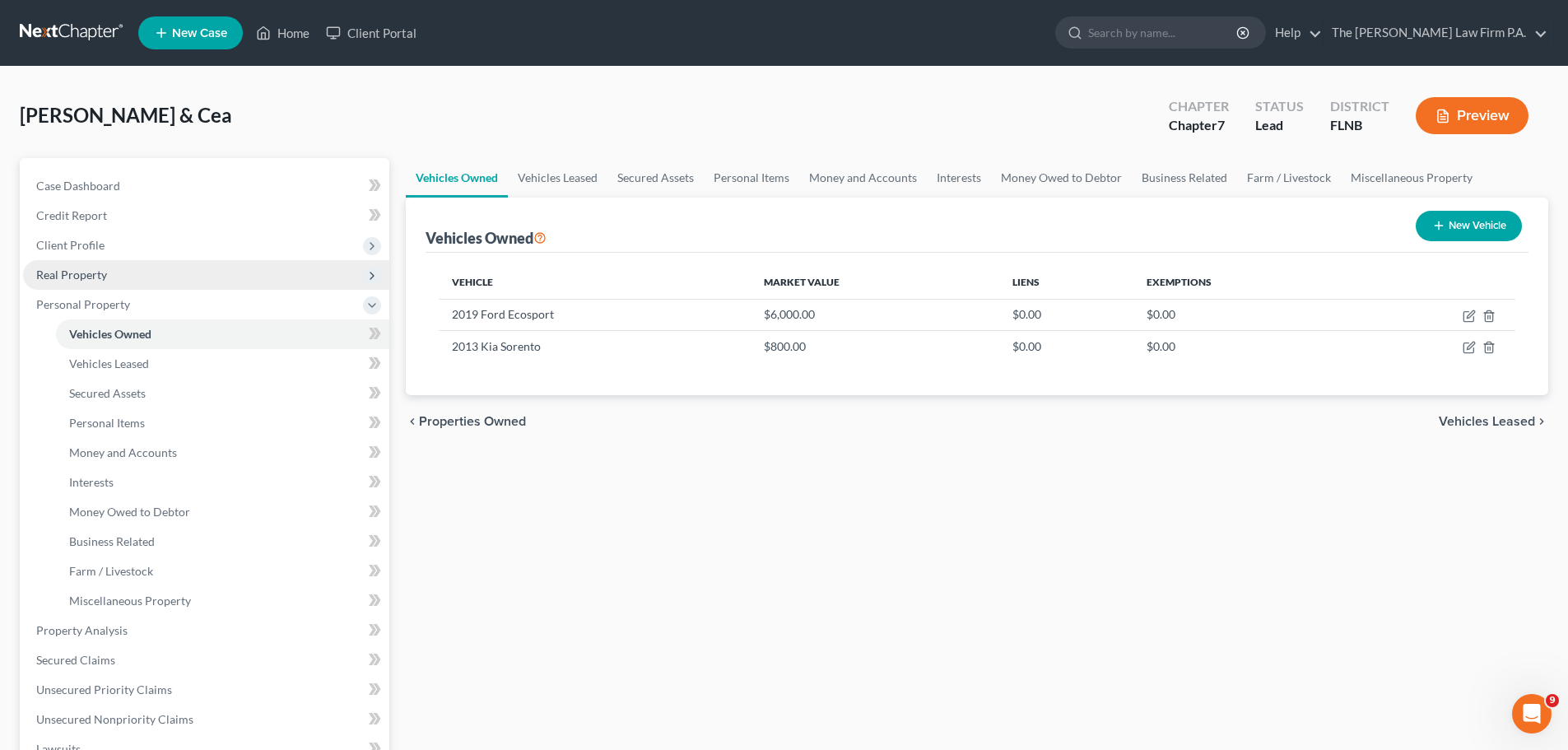
click at [134, 281] on span "Real Property" at bounding box center [206, 275] width 366 height 30
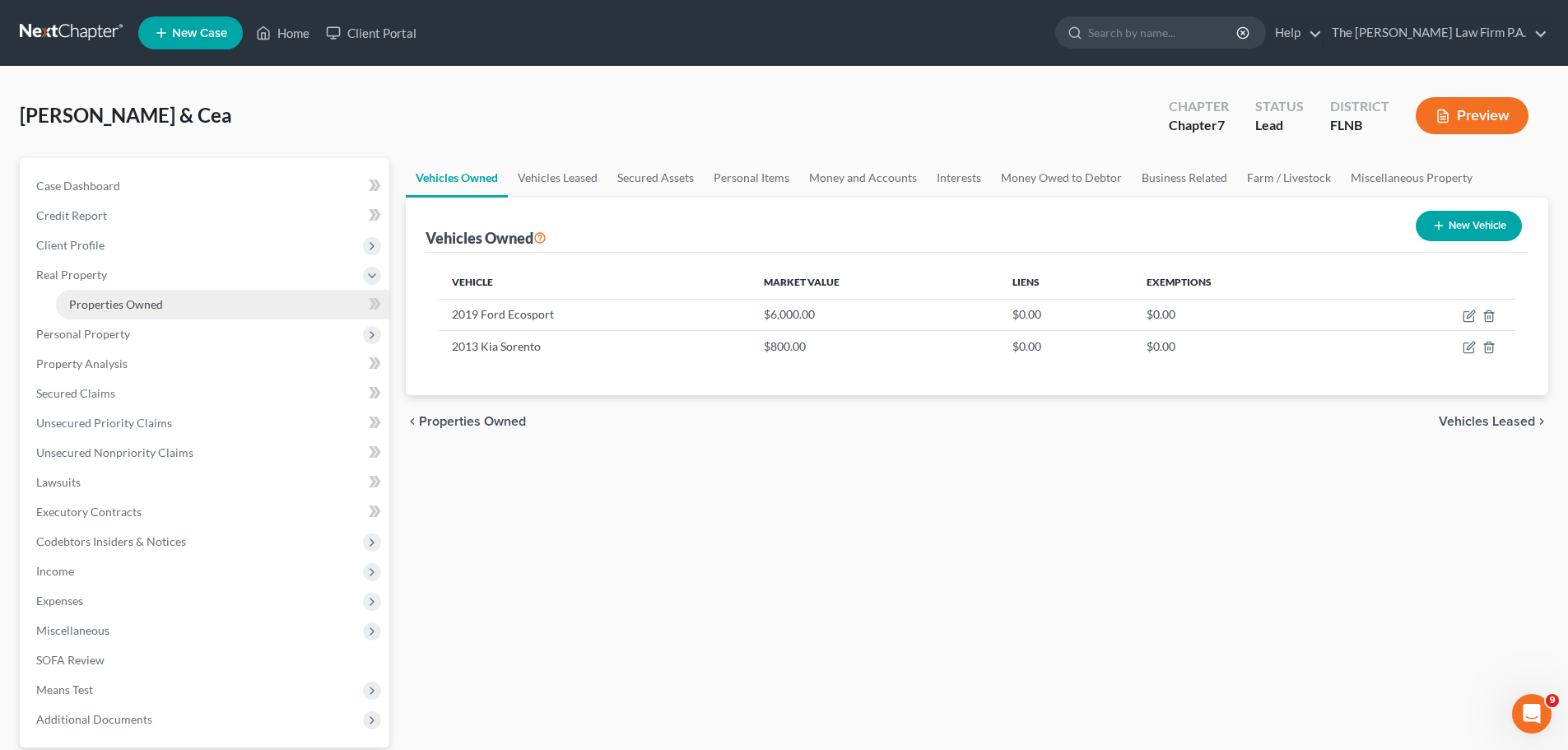
click at [191, 311] on link "Properties Owned" at bounding box center [223, 304] width 333 height 30
